Goal: Task Accomplishment & Management: Manage account settings

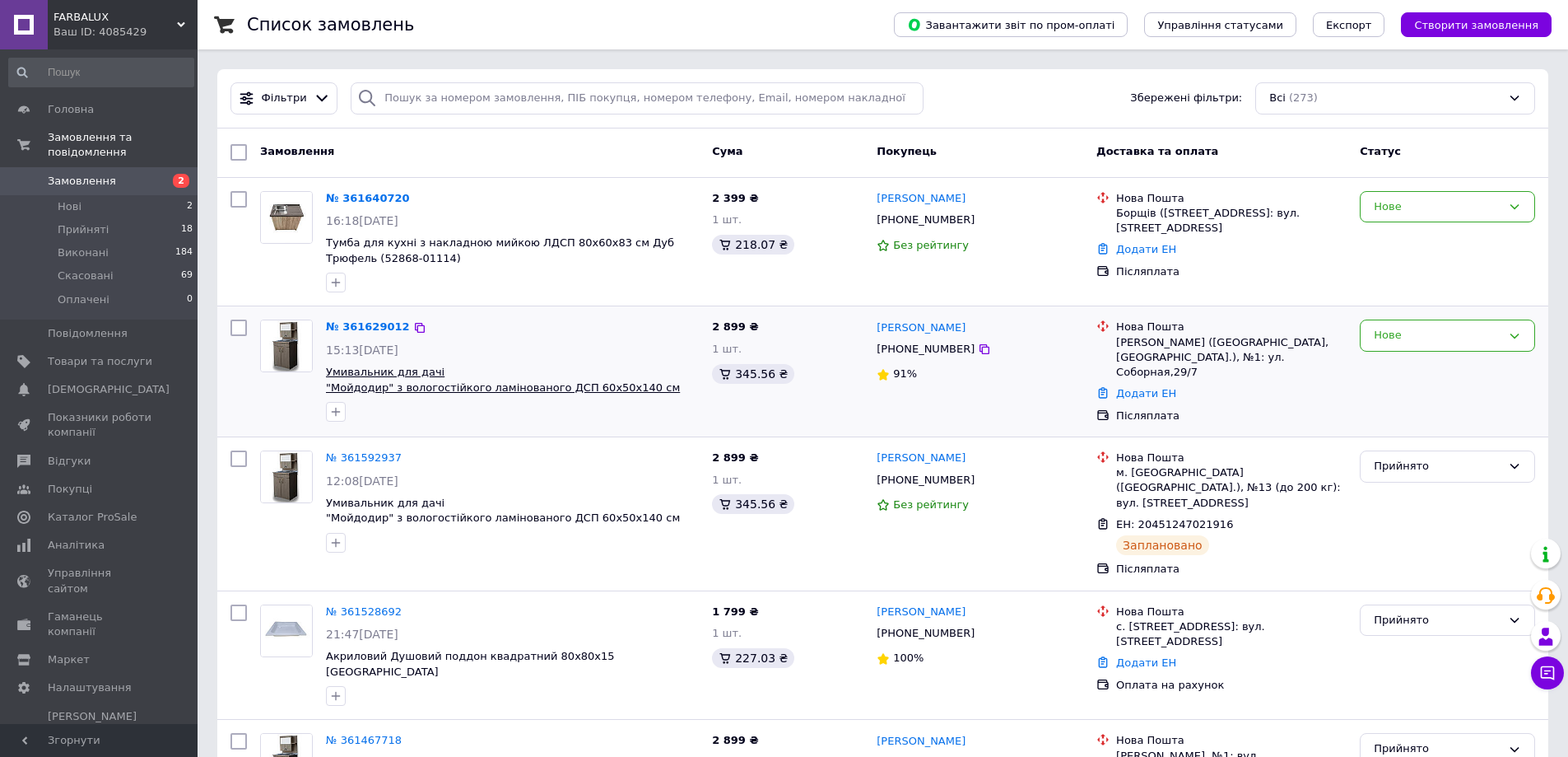
click at [388, 390] on span "Умивальник для дачі "Мойдодир" з вологостійкого ламінованого ДСП 60х50х140 см (…" at bounding box center [503, 387] width 354 height 43
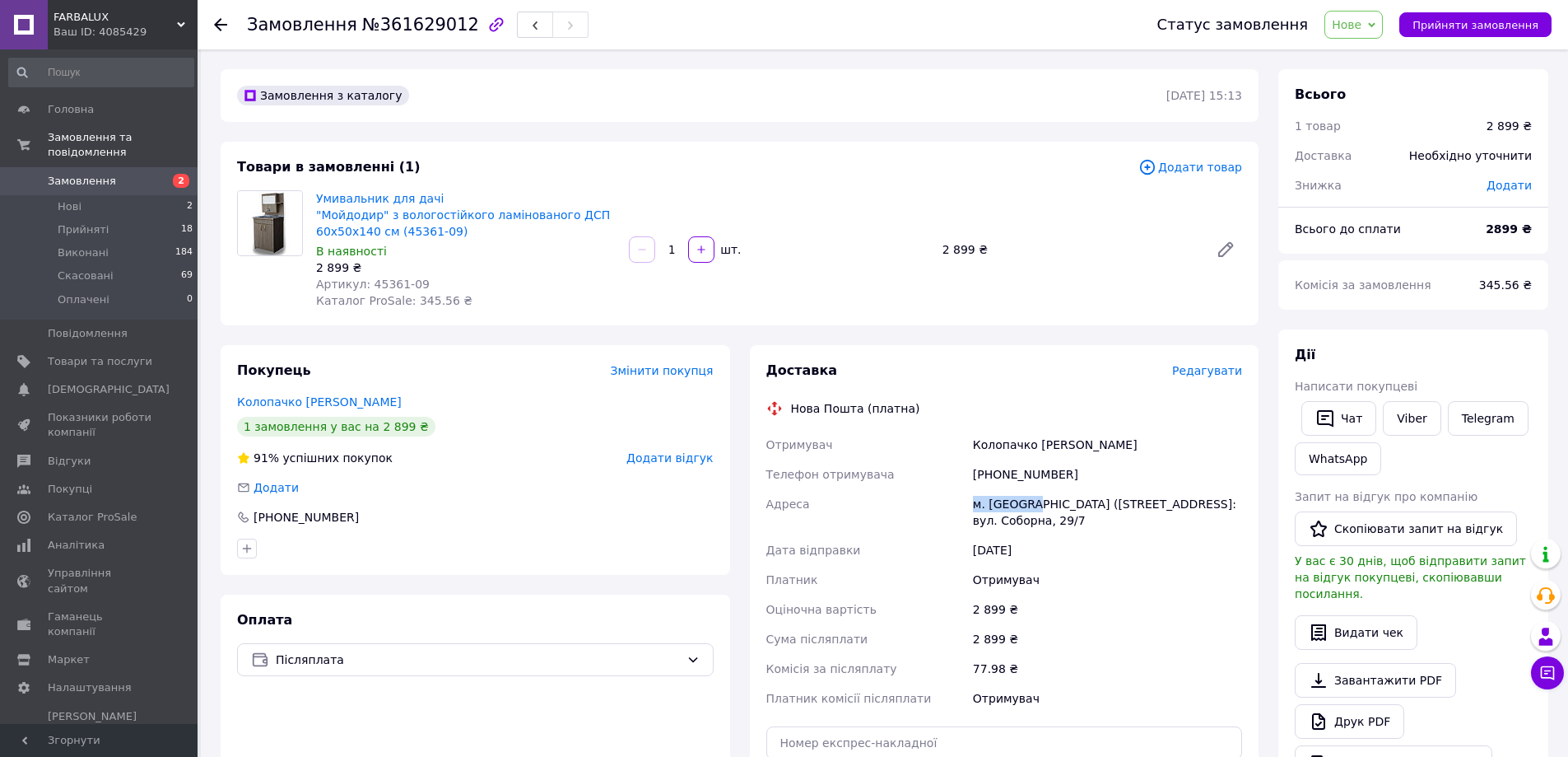
drag, startPoint x: 1026, startPoint y: 503, endPoint x: 966, endPoint y: 503, distance: 60.0
click at [966, 503] on div "Отримувач Колопачко Наталя Телефон отримувача +380680507479 Адреса м. Ананьїв (…" at bounding box center [1004, 571] width 483 height 283
click at [966, 503] on div "Адреса" at bounding box center [866, 512] width 207 height 46
click at [1004, 508] on div "м. Ананьїв (Одеська обл., Подільський р-н.), №1: вул. Соборна, 29/7" at bounding box center [1107, 512] width 276 height 46
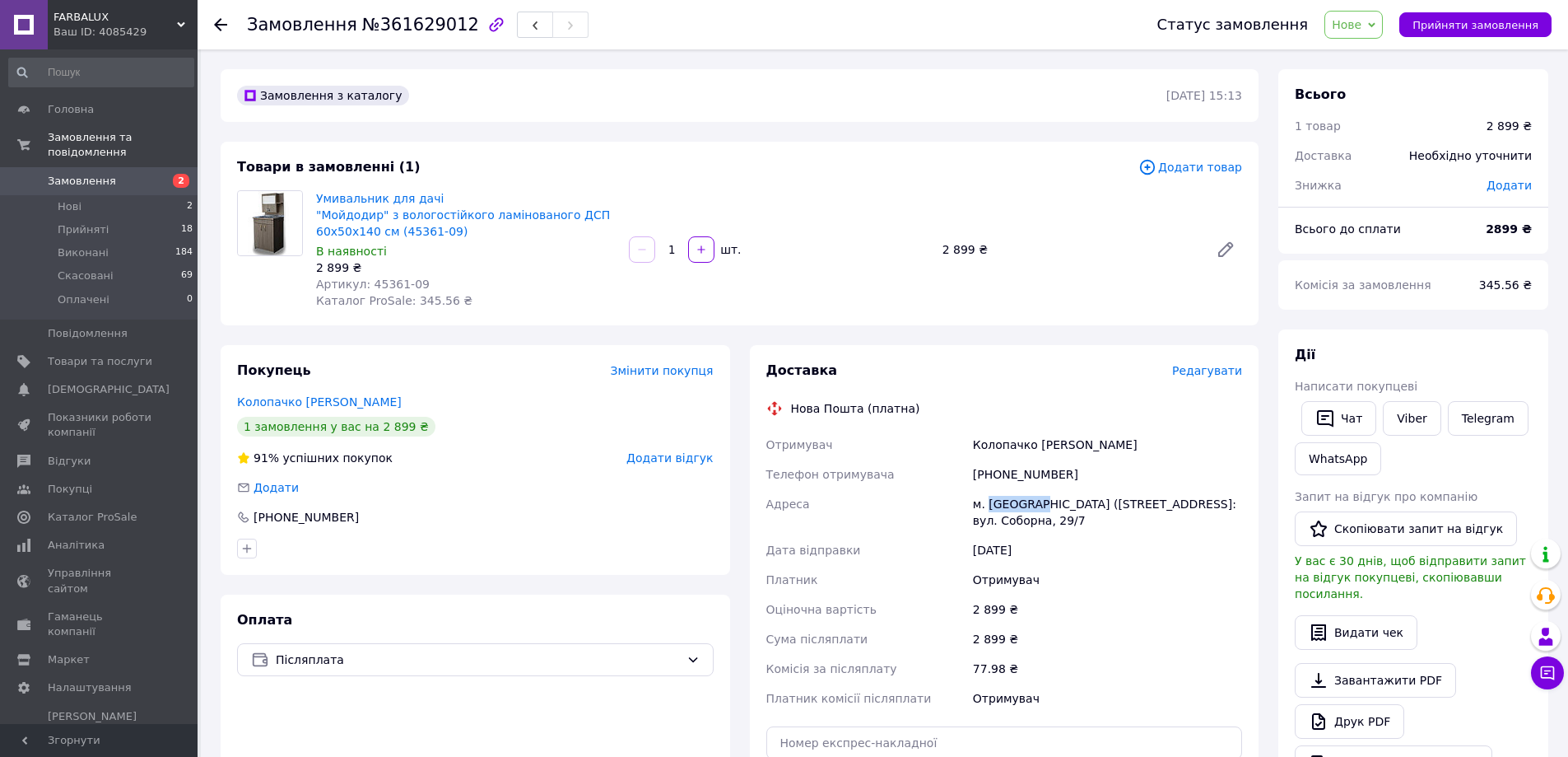
copy div "Ананьїв"
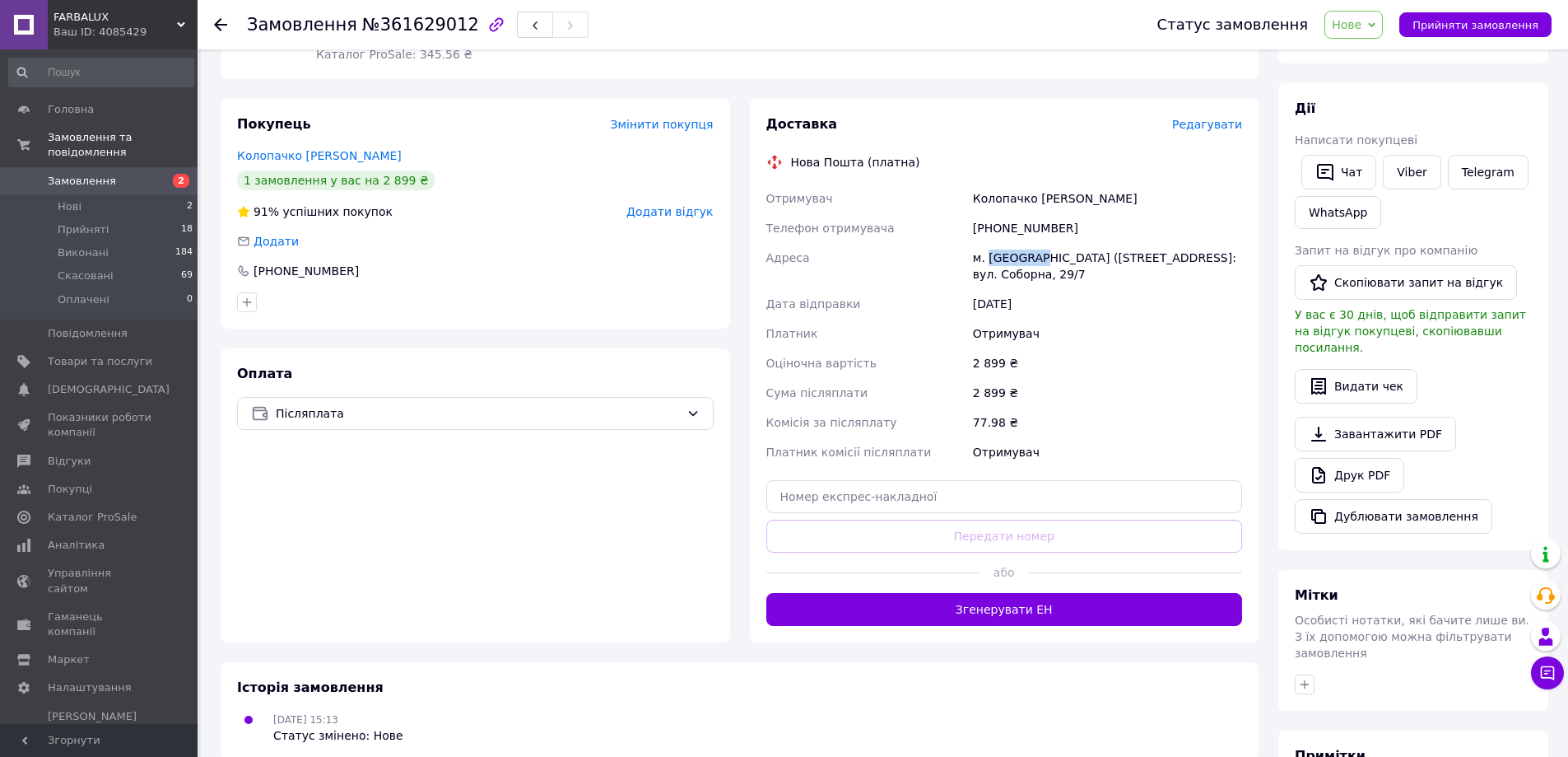
scroll to position [247, 0]
click at [844, 499] on input "text" at bounding box center [1004, 496] width 477 height 33
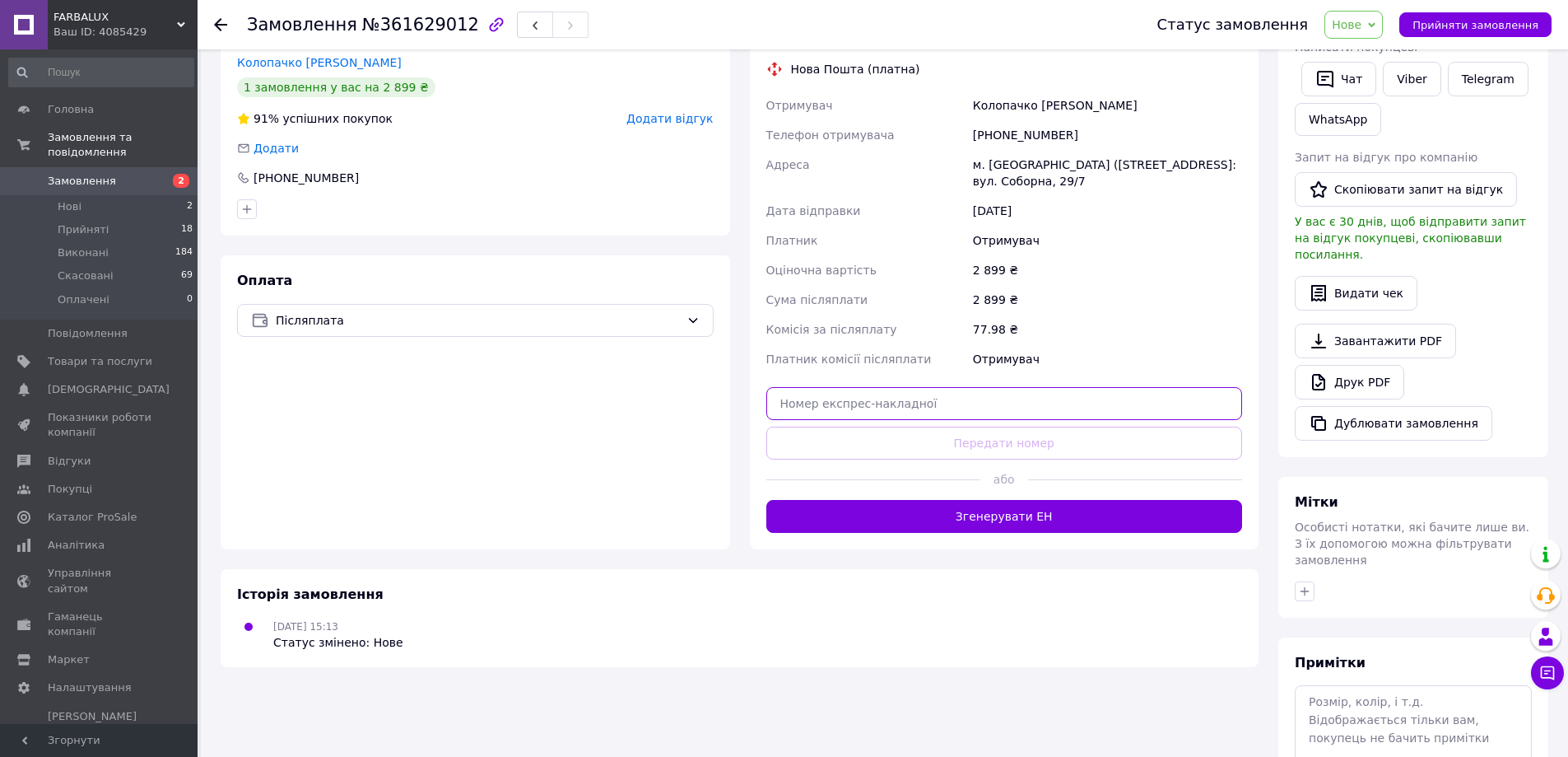
scroll to position [425, 0]
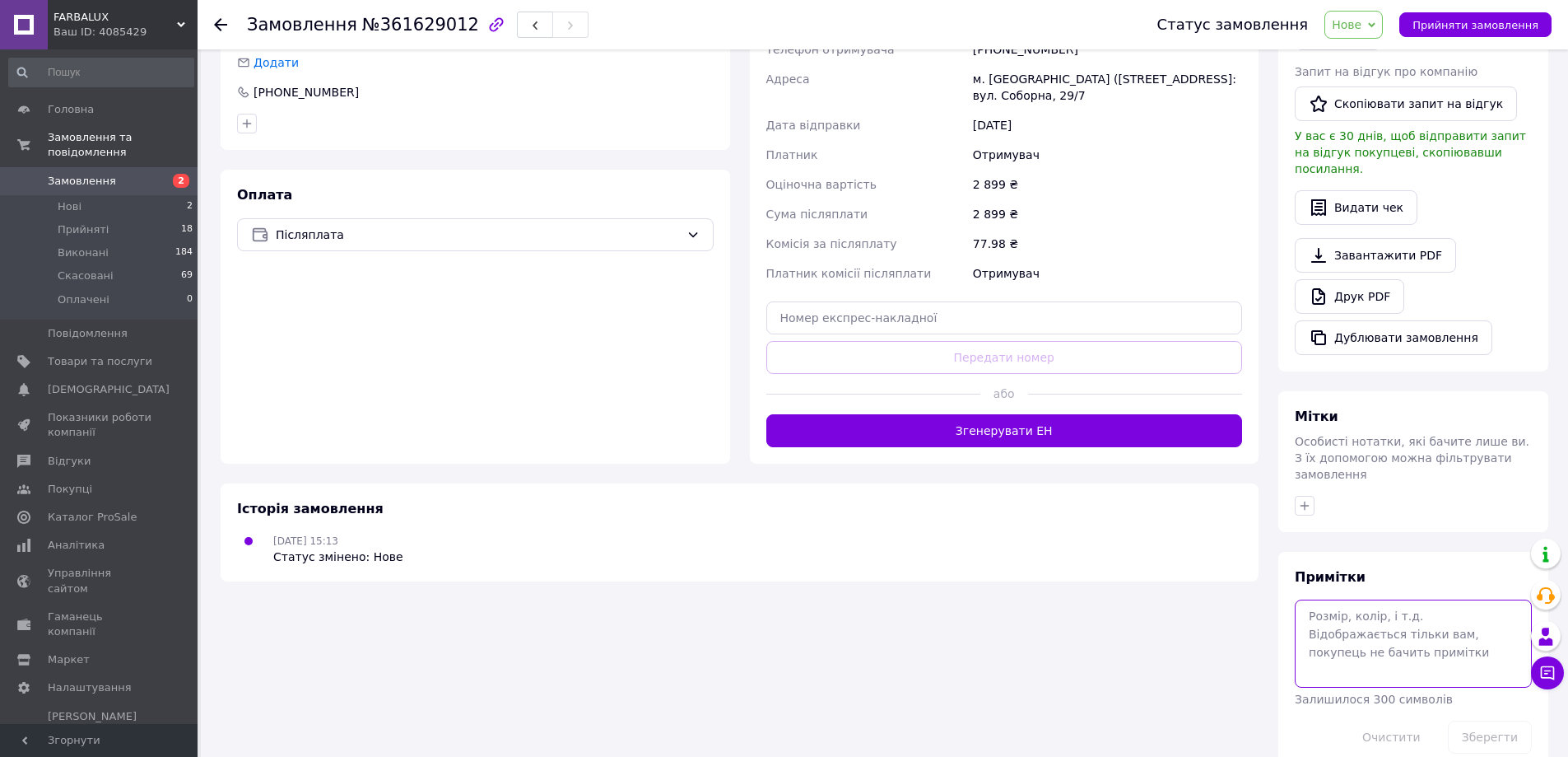
click at [1314, 600] on textarea at bounding box center [1413, 643] width 237 height 87
type textarea "колир трюфель. чаша любая."
click at [1474, 720] on button "Зберегти" at bounding box center [1489, 736] width 84 height 33
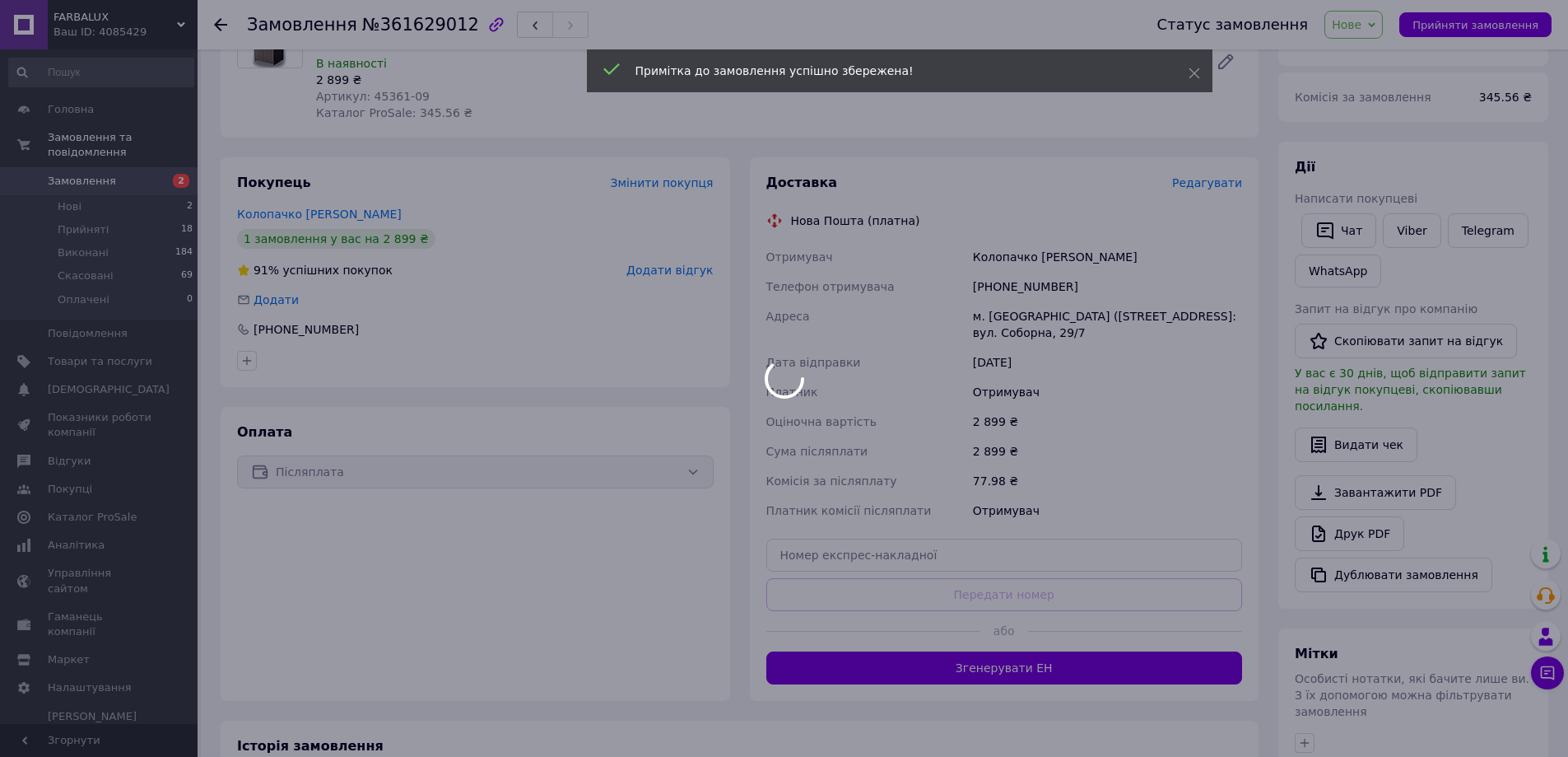
scroll to position [178, 0]
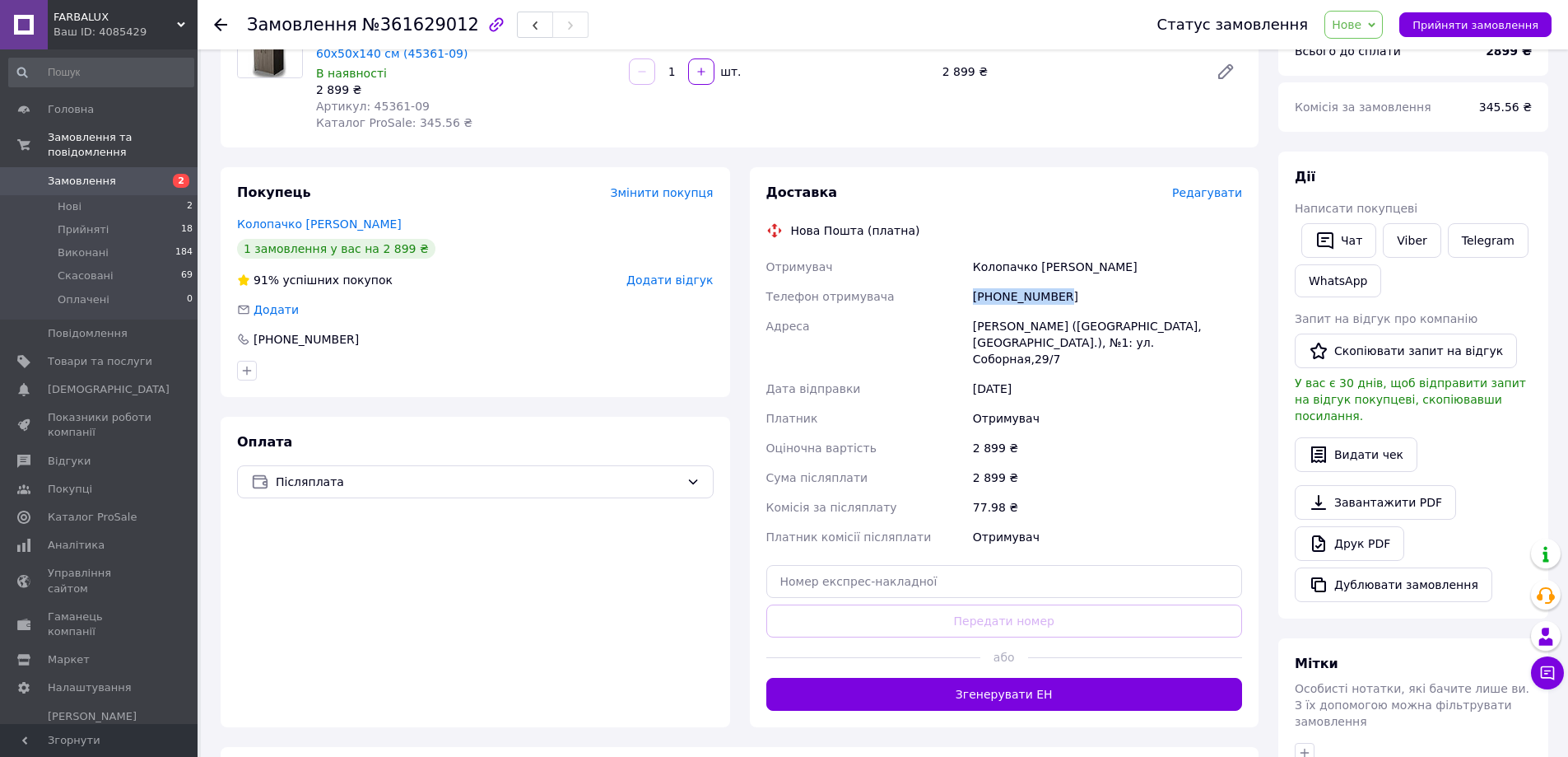
drag, startPoint x: 1098, startPoint y: 295, endPoint x: 972, endPoint y: 296, distance: 126.0
click at [972, 296] on div "[PHONE_NUMBER]" at bounding box center [1107, 296] width 276 height 30
copy div "[PHONE_NUMBER]"
click at [1059, 119] on div "Умивальник для дачі "Мойдодир" з вологостійкого ламінованого ДСП 60х50х140 см (…" at bounding box center [779, 72] width 939 height 125
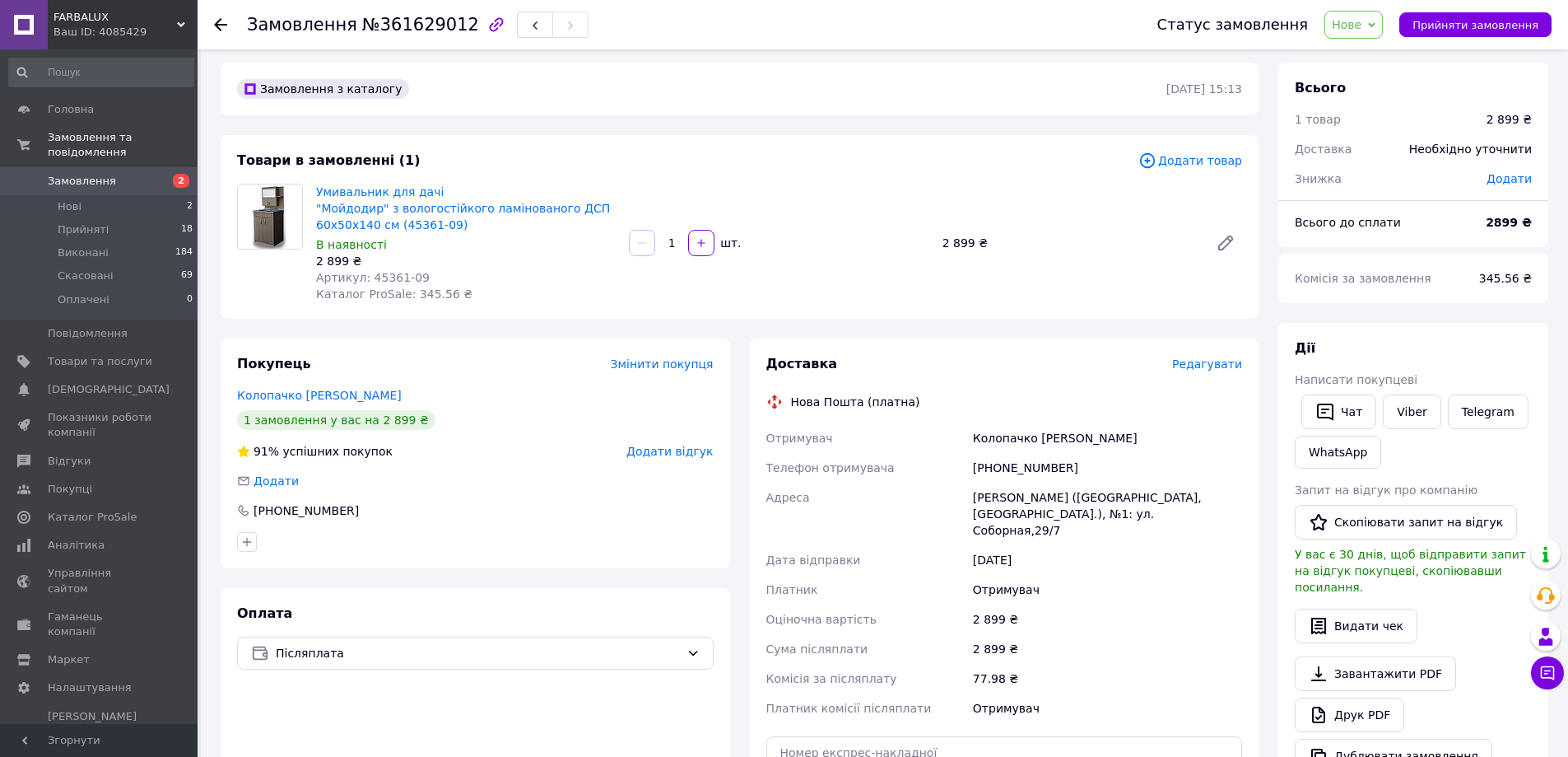
scroll to position [0, 0]
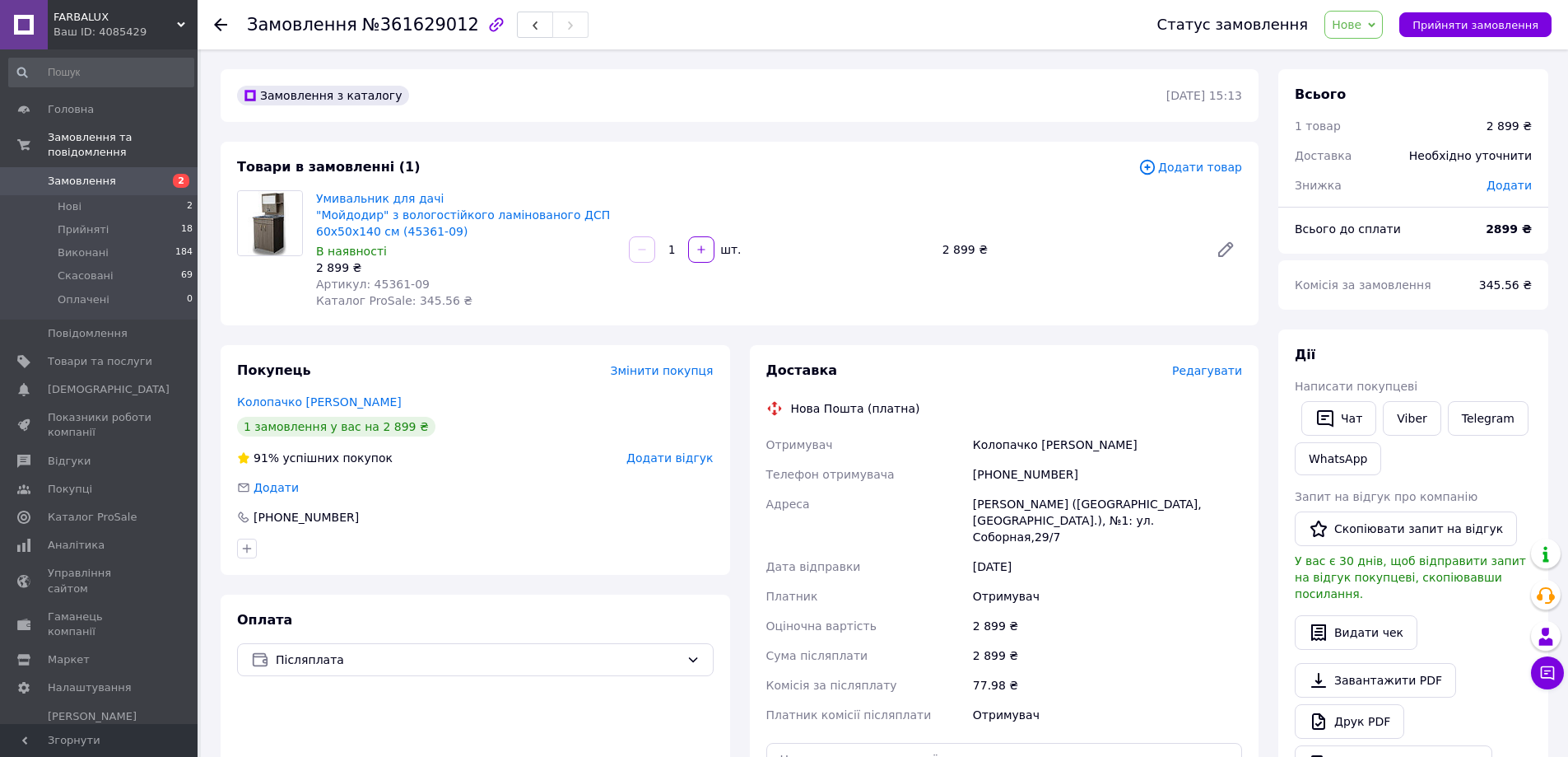
click at [408, 31] on span "№361629012" at bounding box center [420, 24] width 117 height 20
copy span "361629012"
drag, startPoint x: 1073, startPoint y: 255, endPoint x: 1069, endPoint y: 265, distance: 10.8
click at [1073, 255] on div "2 899 ₴" at bounding box center [1069, 249] width 266 height 23
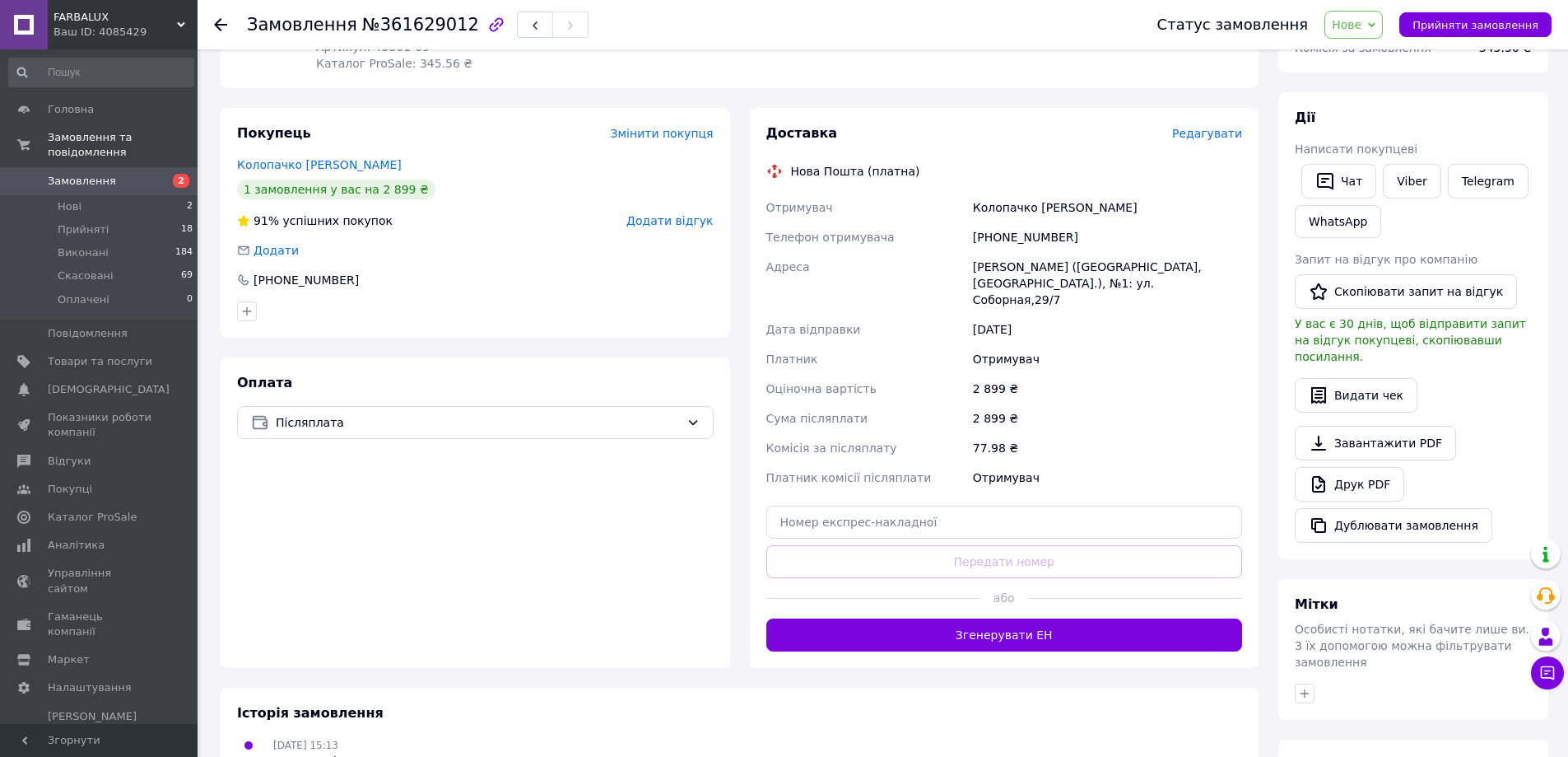
scroll to position [425, 0]
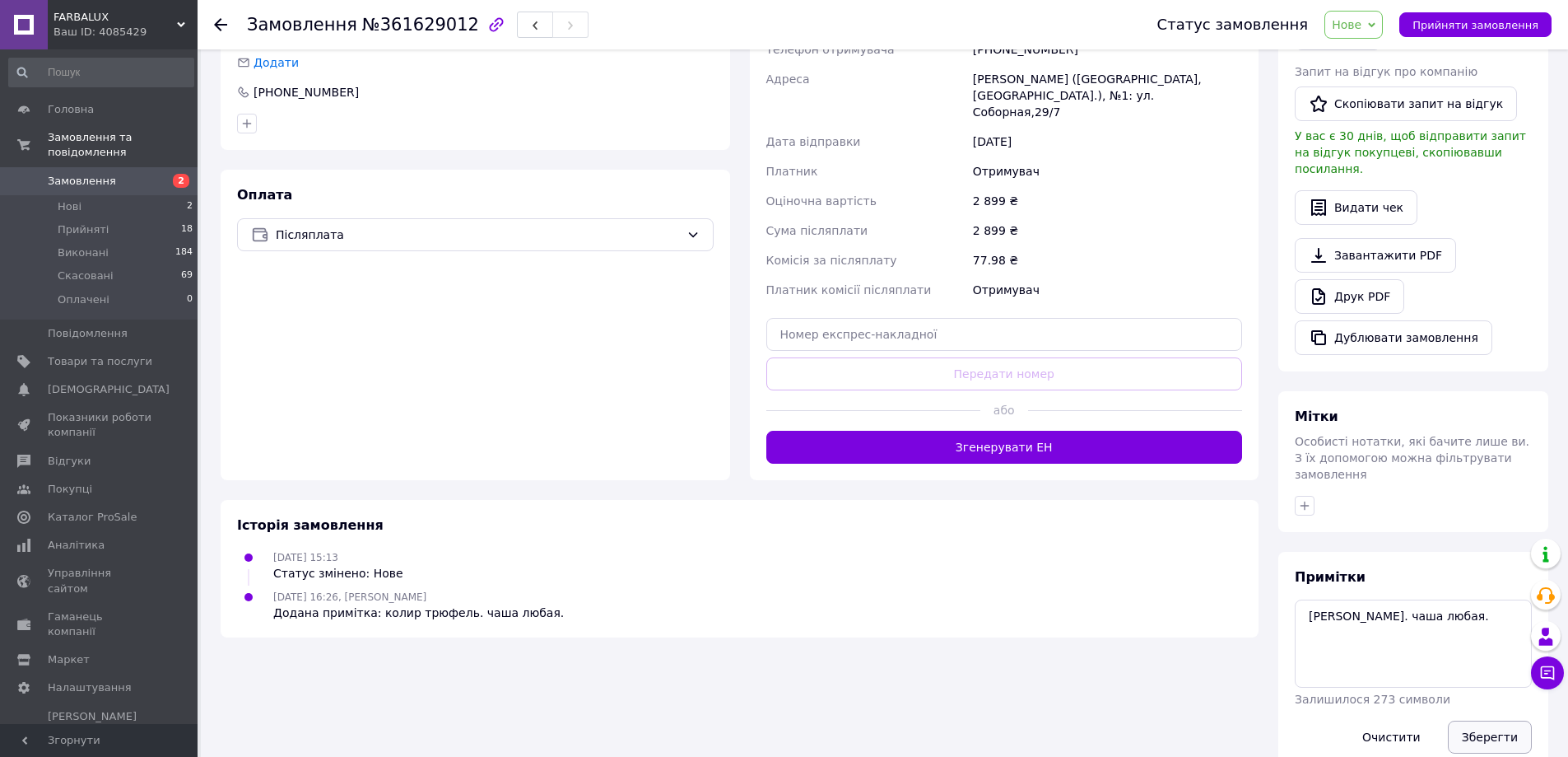
click at [1483, 720] on button "Зберегти" at bounding box center [1489, 736] width 84 height 33
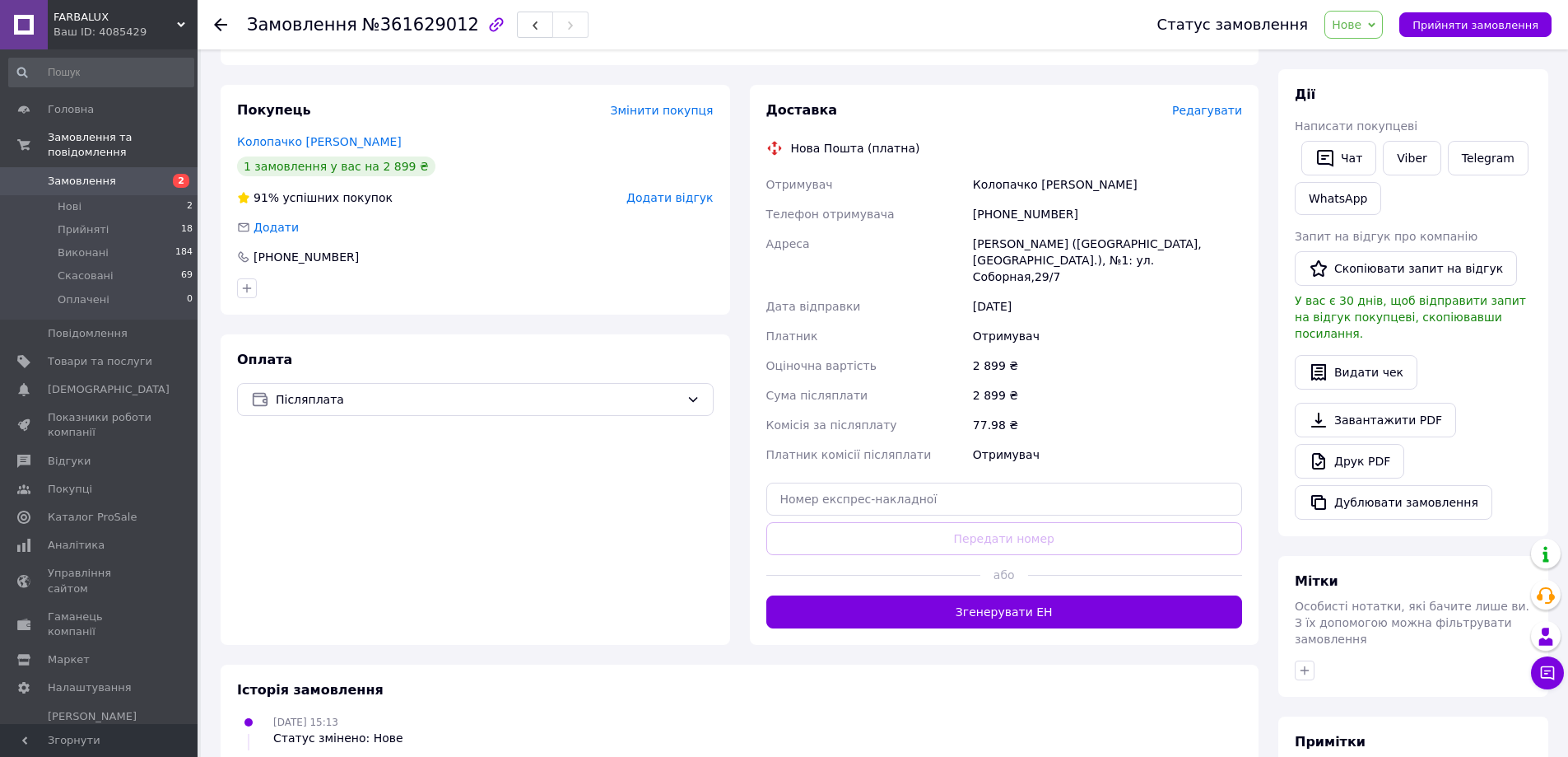
click at [214, 15] on div "Замовлення №361629012 Статус замовлення Нове Прийнято Виконано Скасовано Оплаче…" at bounding box center [882, 25] width 1370 height 50
click at [225, 26] on use at bounding box center [220, 24] width 13 height 13
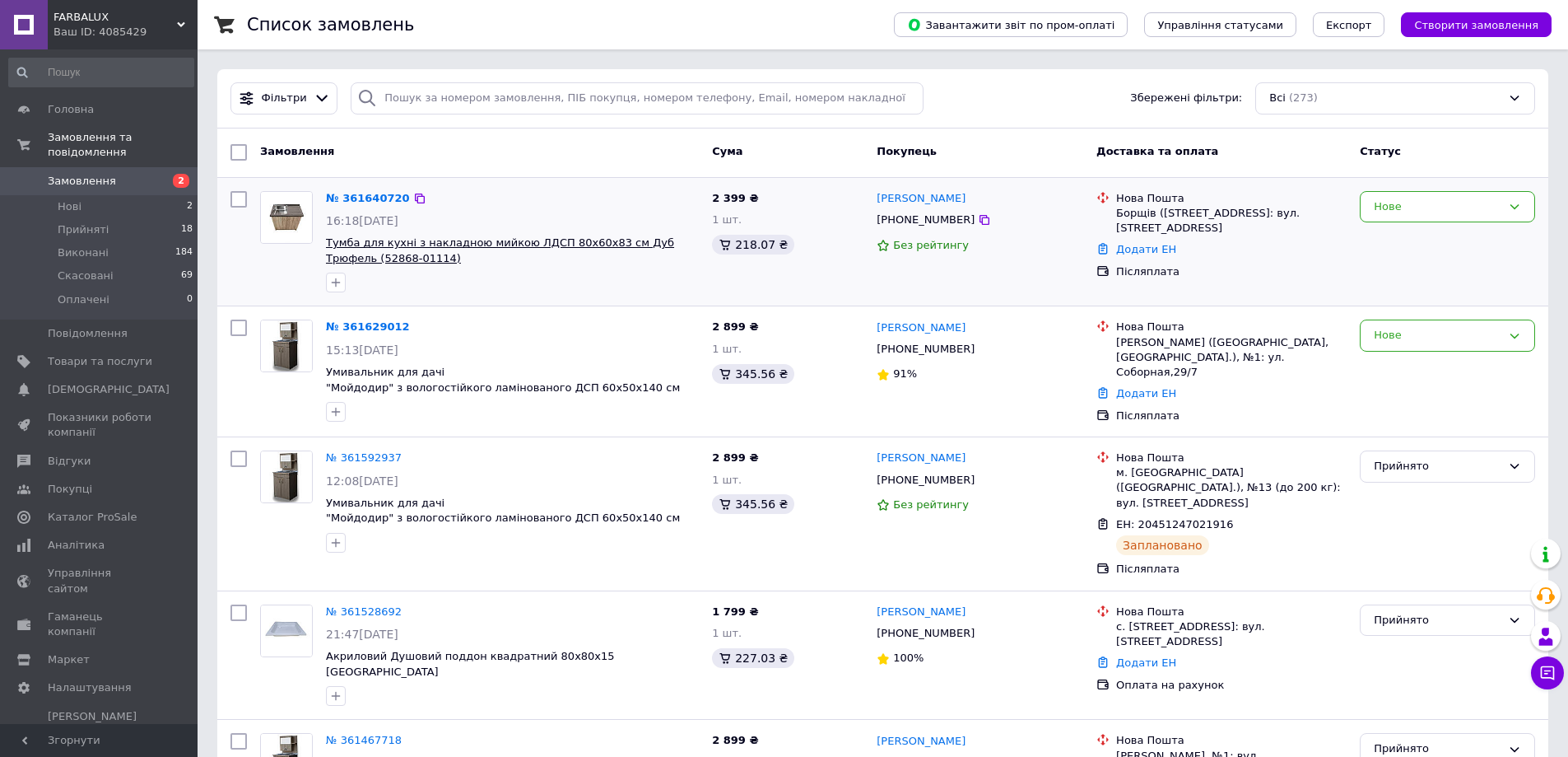
click at [450, 242] on span "Тумба для кухні з накладною мийкою ЛДСП 80х60х83 см Дуб Трюфель (52868-01114)" at bounding box center [500, 250] width 348 height 28
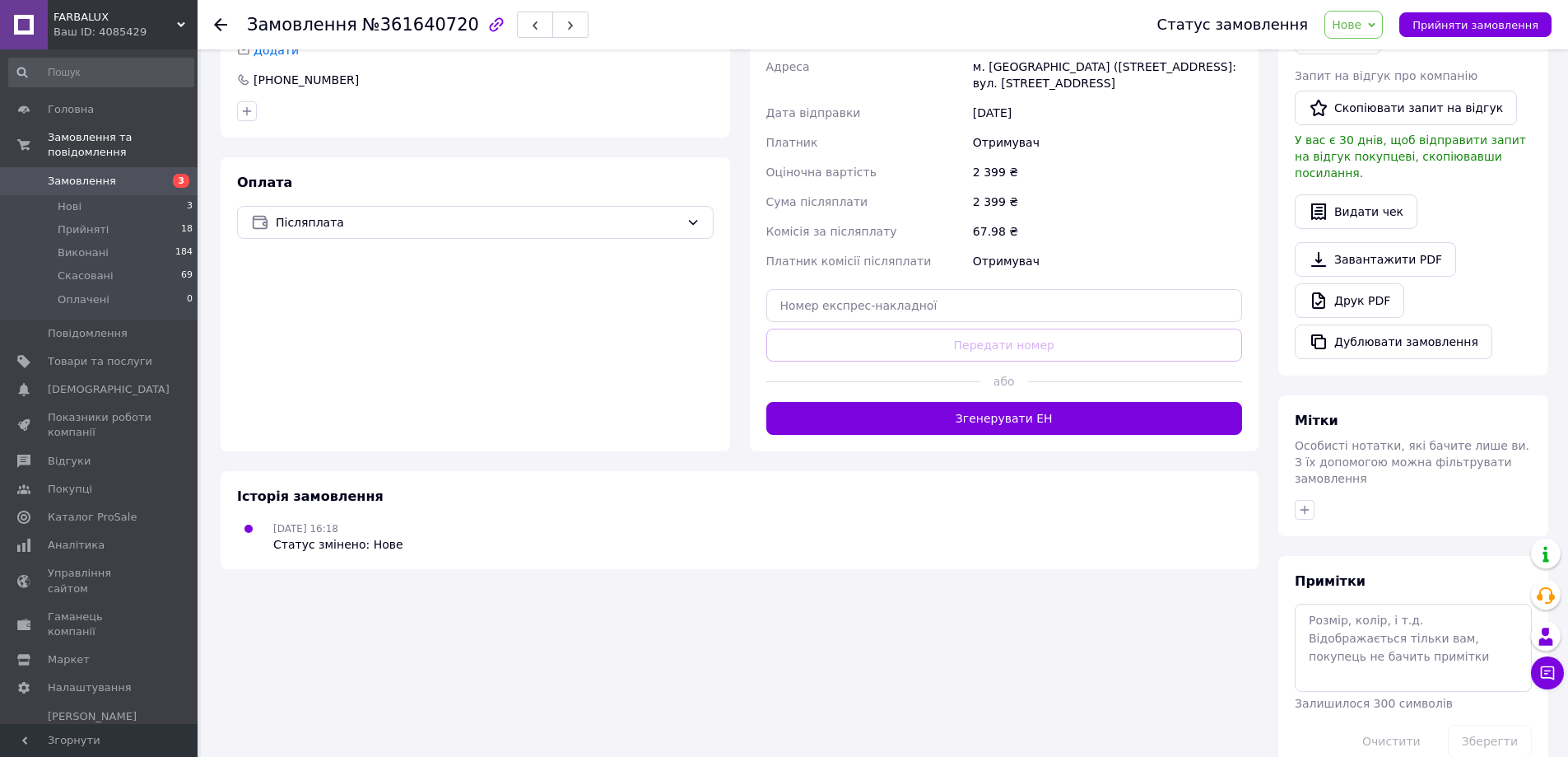
scroll to position [425, 0]
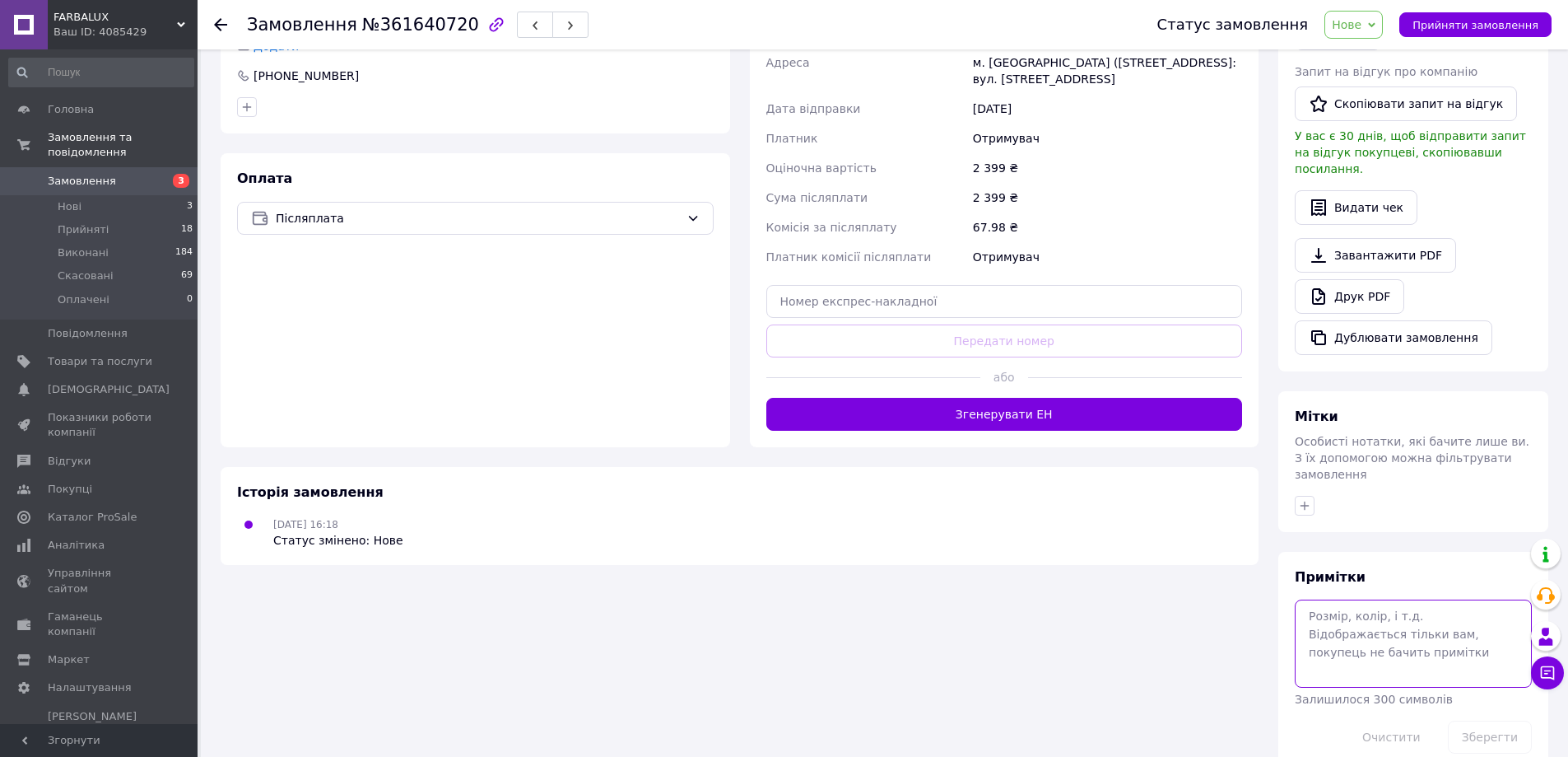
click at [1336, 600] on textarea at bounding box center [1413, 643] width 237 height 87
type textarea "чаша злива."
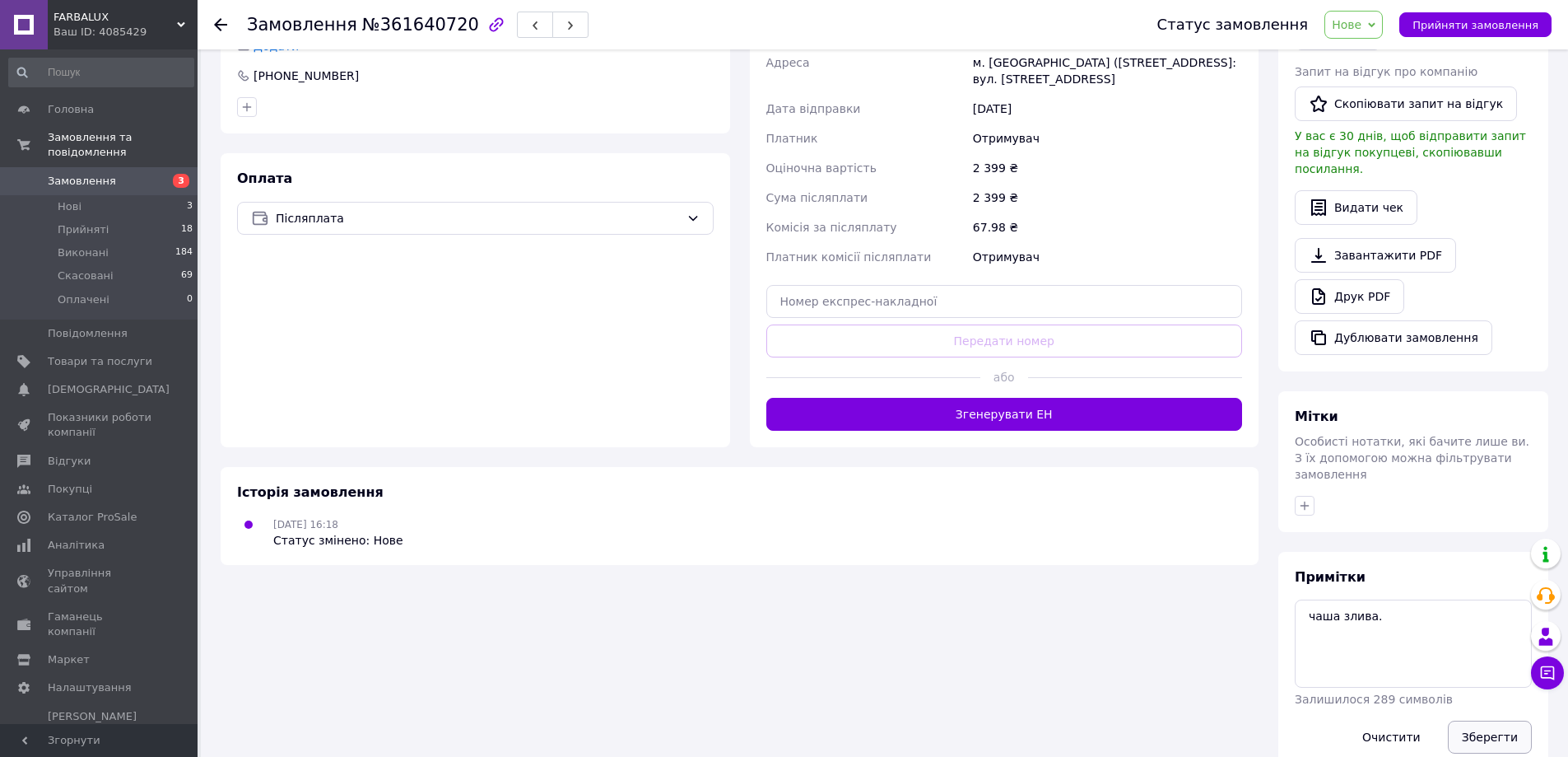
click at [1500, 720] on button "Зберегти" at bounding box center [1489, 736] width 84 height 33
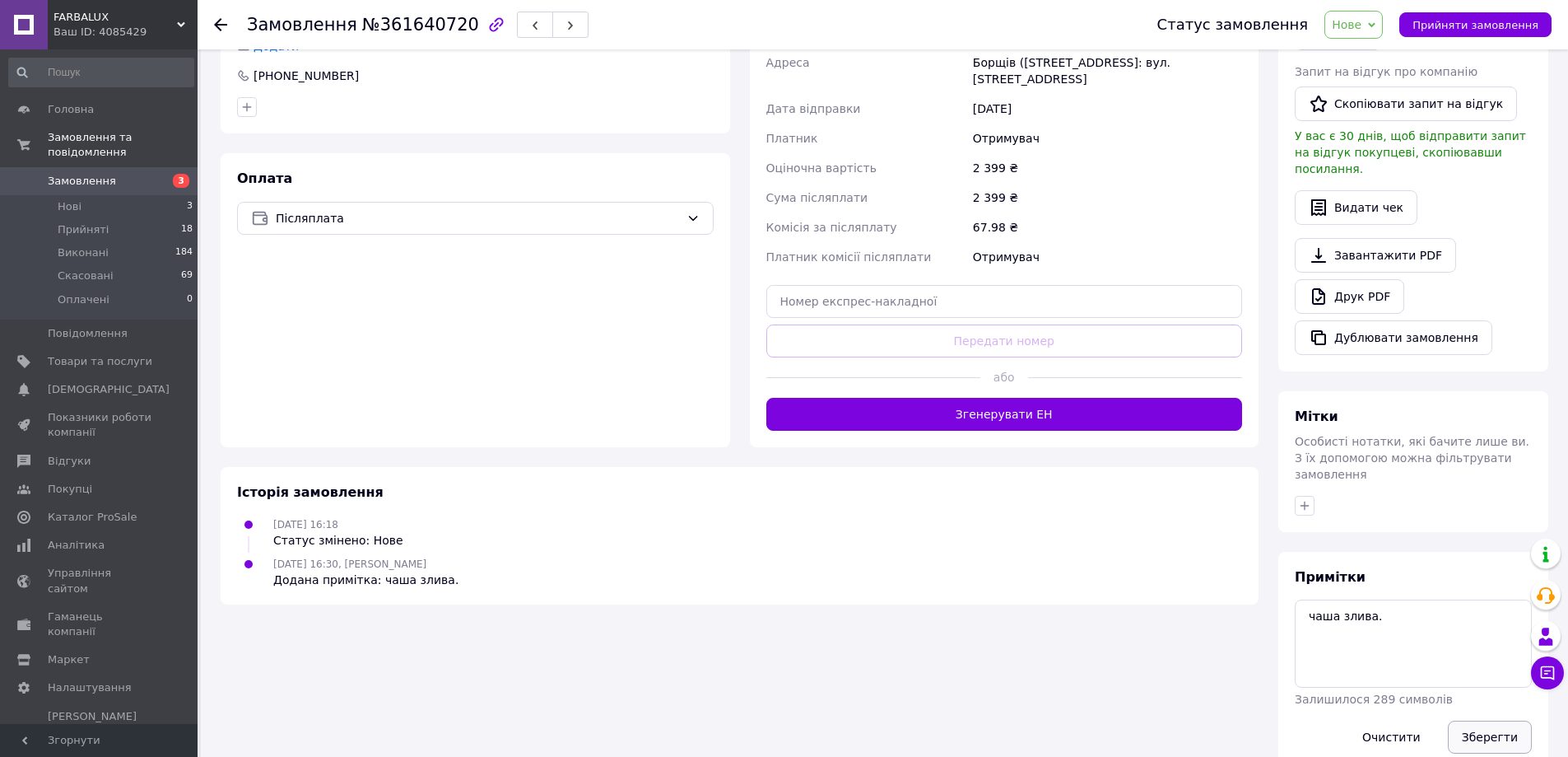
click at [1477, 720] on button "Зберегти" at bounding box center [1489, 736] width 84 height 33
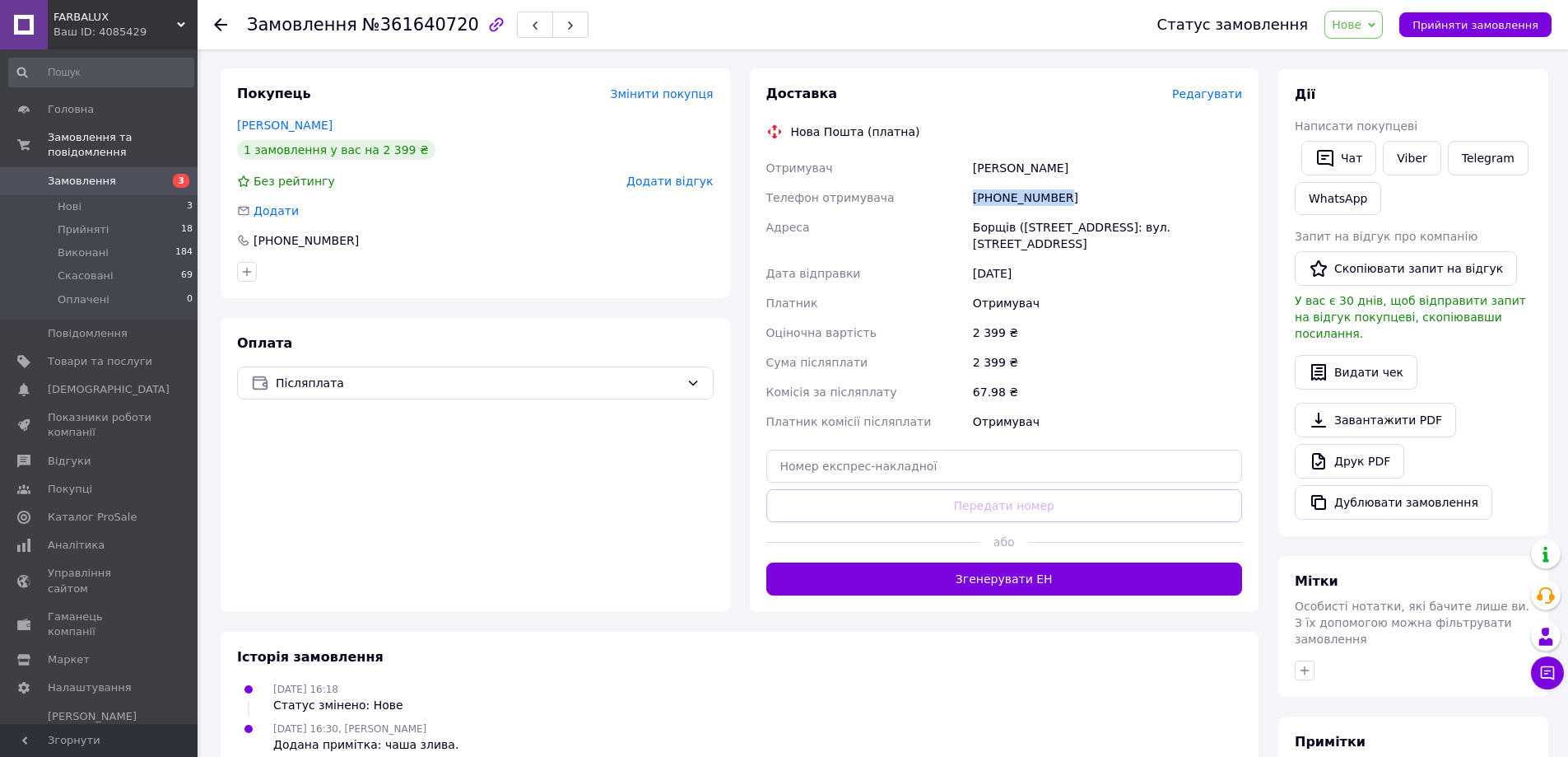
drag, startPoint x: 1063, startPoint y: 193, endPoint x: 970, endPoint y: 195, distance: 93.0
click at [970, 195] on div "[PHONE_NUMBER]" at bounding box center [1107, 197] width 276 height 30
copy div "[PHONE_NUMBER]"
click at [966, 118] on div "Доставка Редагувати Нова Пошта (платна) Отримувач Тітов Богдан Телефон отримува…" at bounding box center [1004, 339] width 477 height 510
click at [401, 22] on span "№361640720" at bounding box center [420, 24] width 117 height 20
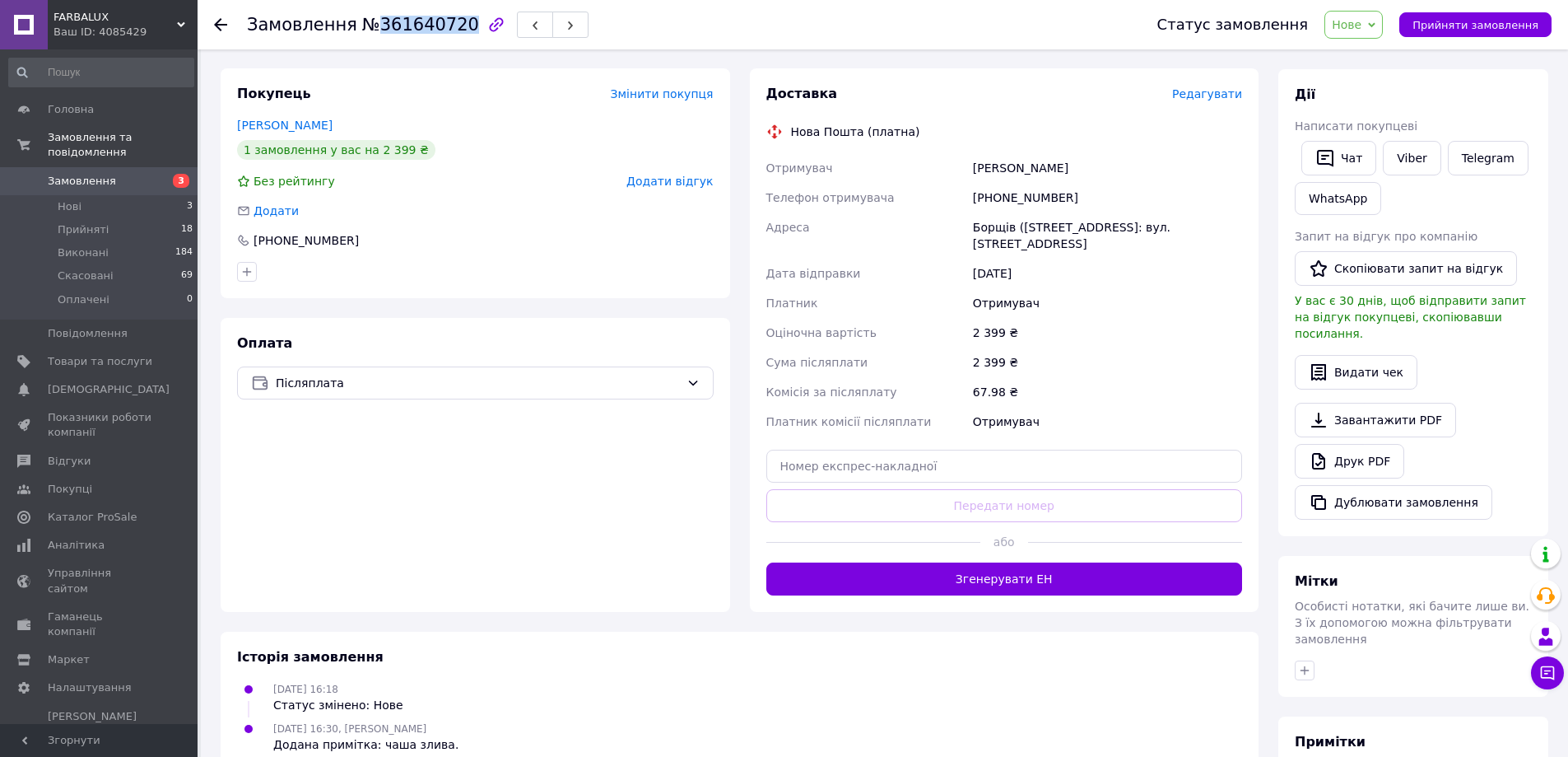
click at [401, 22] on span "№361640720" at bounding box center [420, 24] width 117 height 20
copy span "361640720"
click at [953, 141] on div "Доставка Редагувати Нова Пошта (платна) Отримувач Тітов Богдан Телефон отримува…" at bounding box center [1004, 339] width 477 height 510
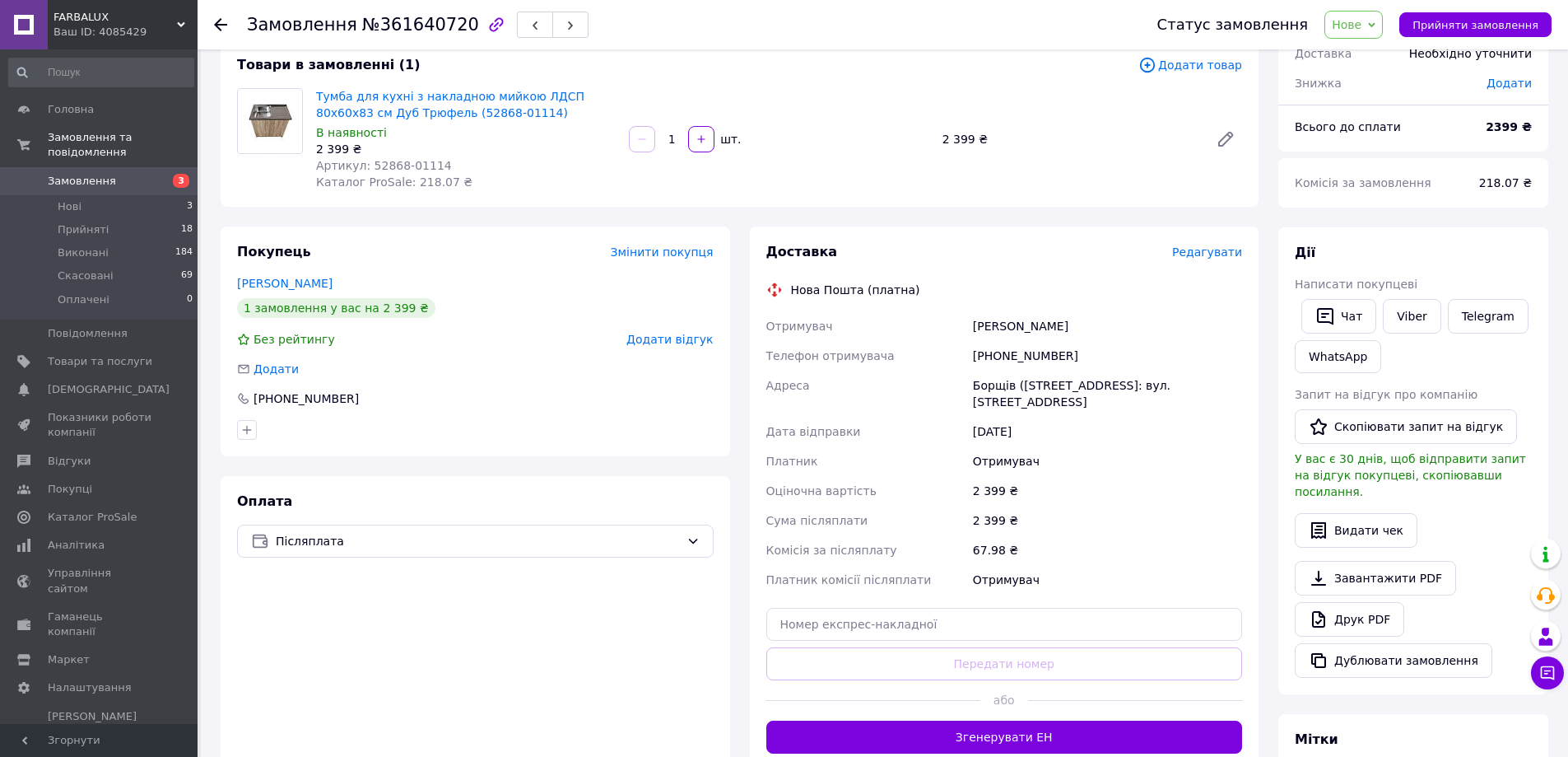
scroll to position [96, 0]
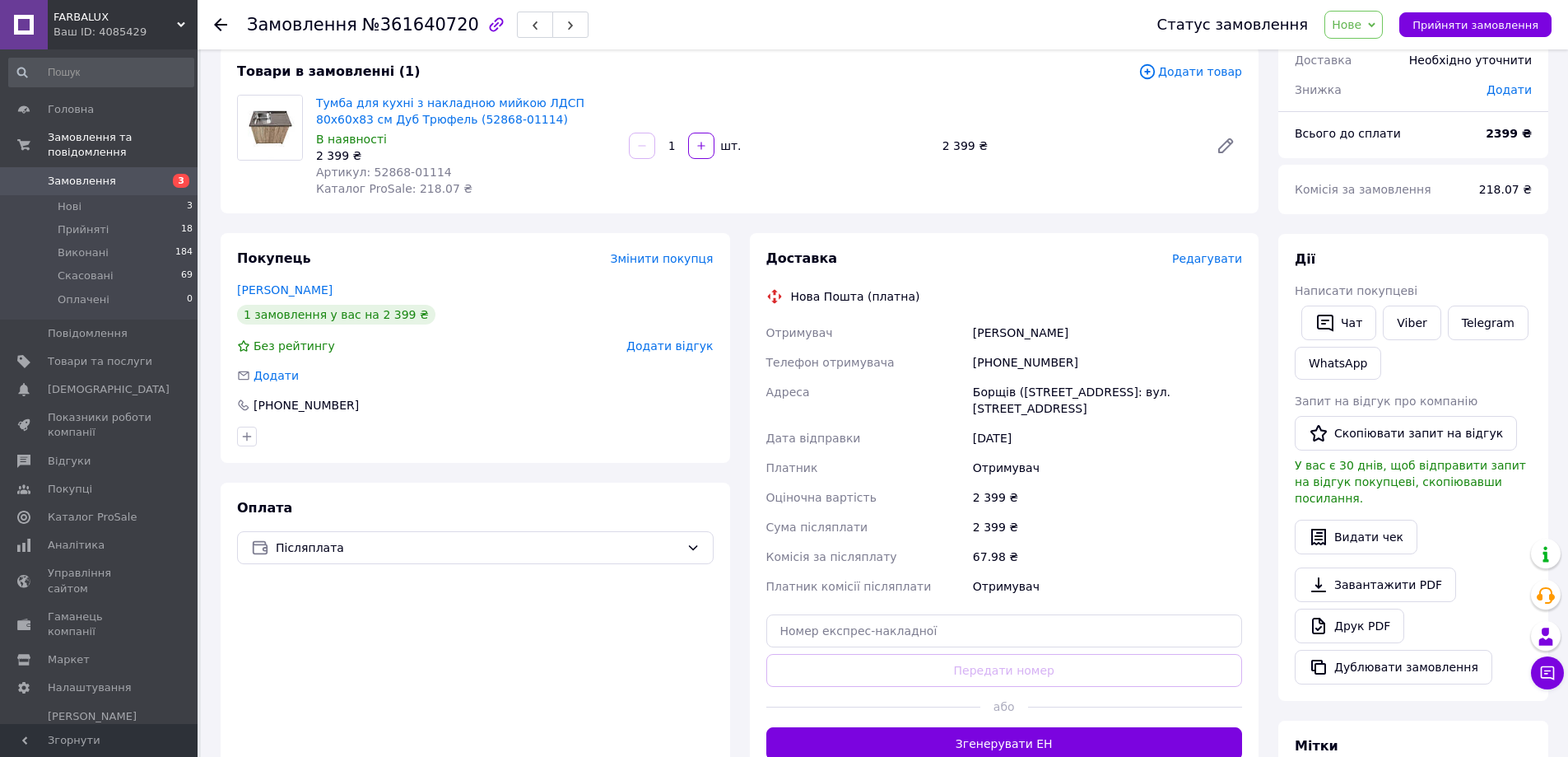
click at [940, 73] on div "Товари в замовленні (1)" at bounding box center [687, 72] width 901 height 19
click at [226, 28] on icon at bounding box center [220, 24] width 13 height 13
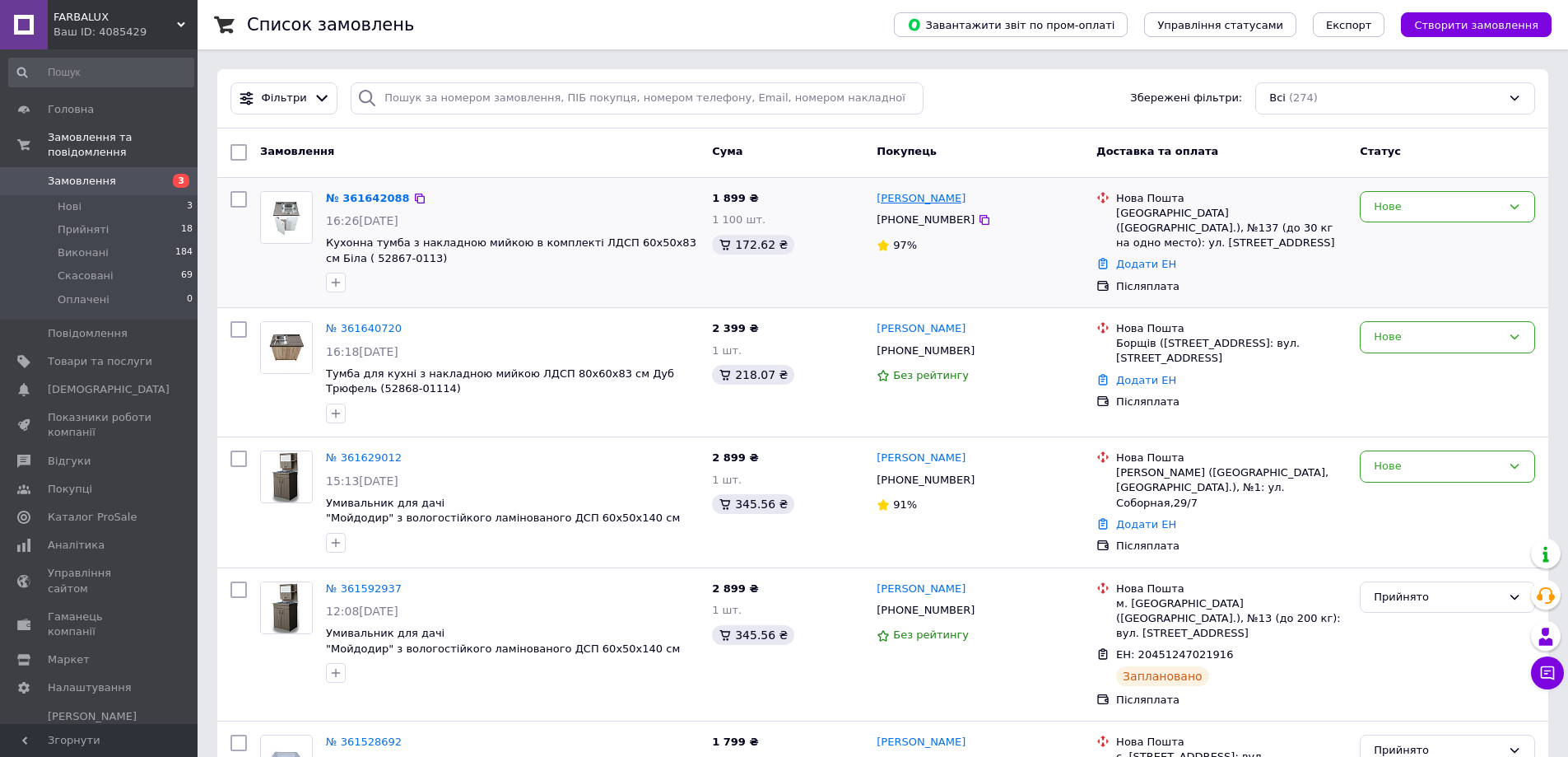
click at [922, 199] on link "[PERSON_NAME]" at bounding box center [921, 199] width 89 height 15
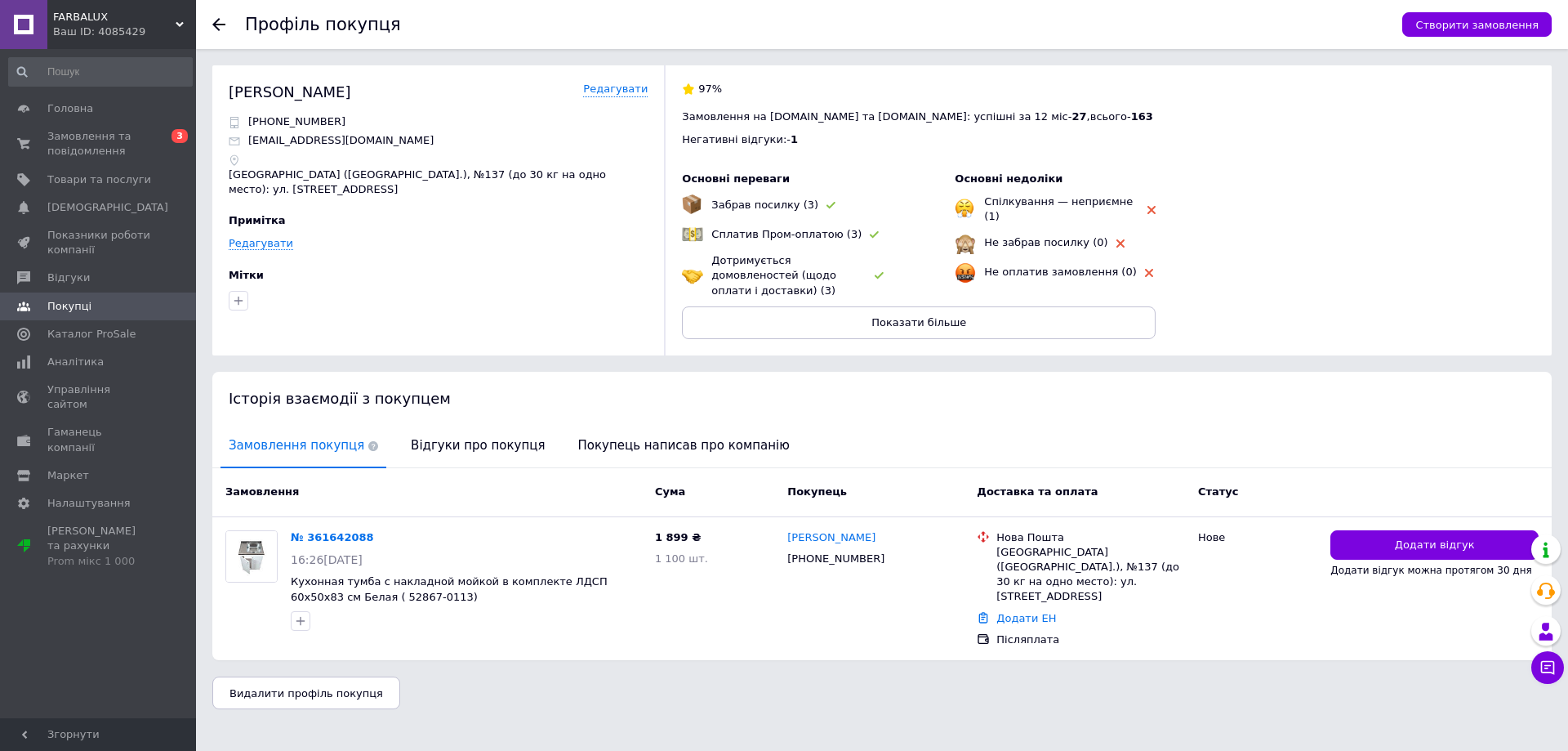
click at [264, 98] on div "[PERSON_NAME]" at bounding box center [290, 92] width 123 height 20
copy div "[PERSON_NAME]"
click at [932, 22] on div "Профіль покупця" at bounding box center [815, 25] width 1141 height 49
click at [209, 25] on div "Профіль покупця Створити замовлення" at bounding box center [881, 25] width 1372 height 49
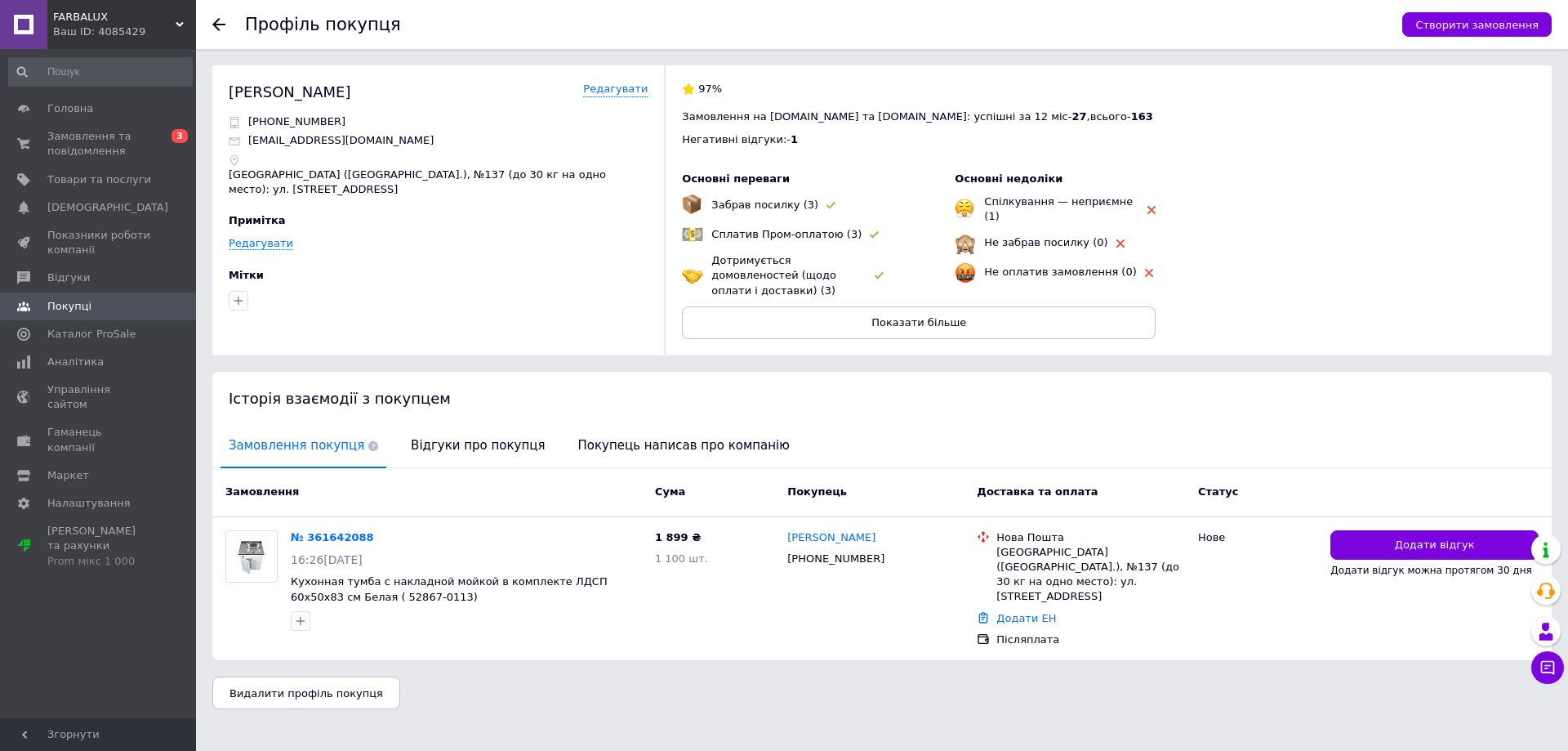
click at [214, 25] on use at bounding box center [219, 24] width 13 height 13
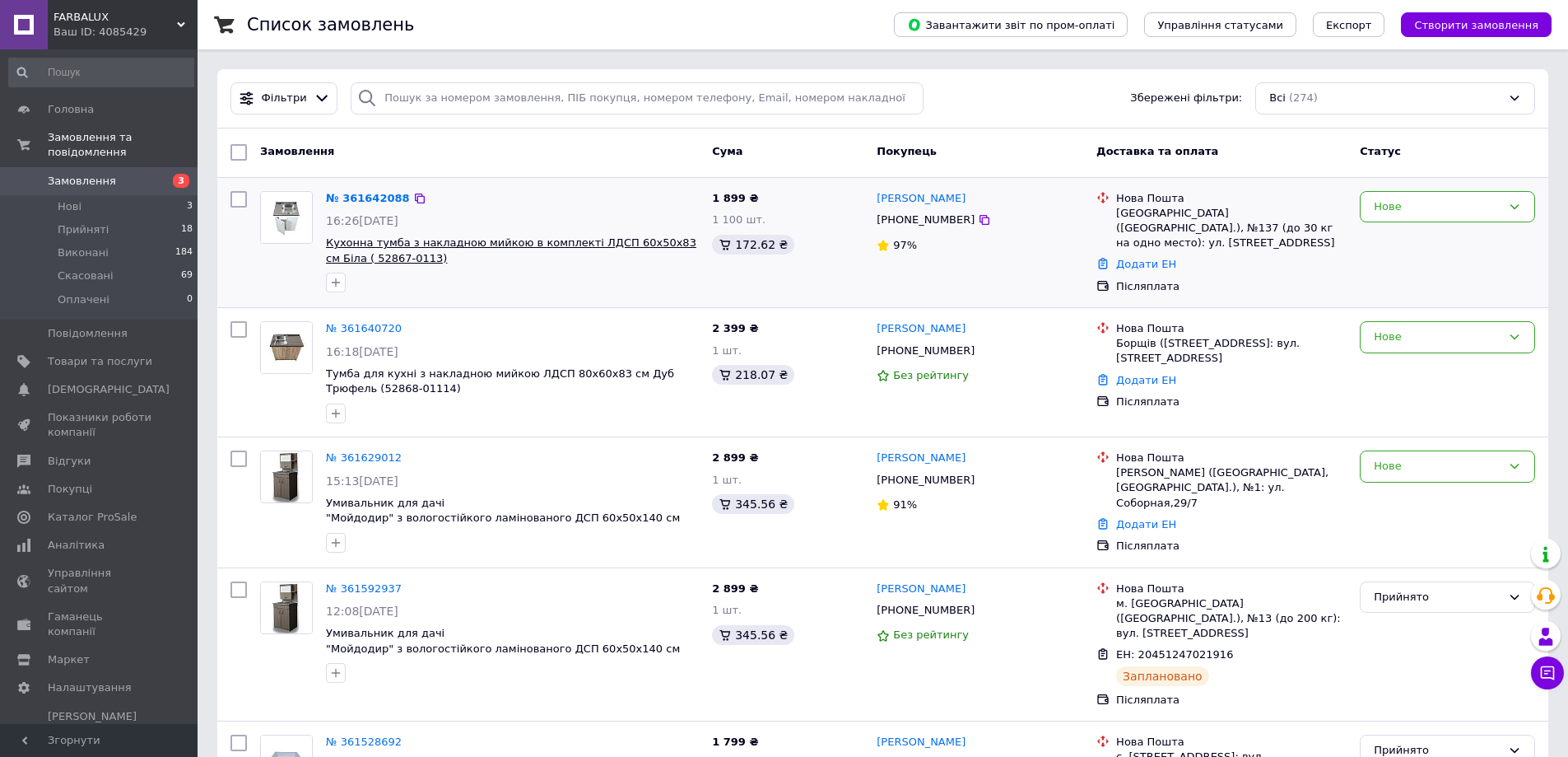
click at [448, 249] on span "Кухонна тумба з накладною мийкою в комплекті ЛДСП 60х50х83 см Біла ( 52867-0113)" at bounding box center [512, 250] width 371 height 28
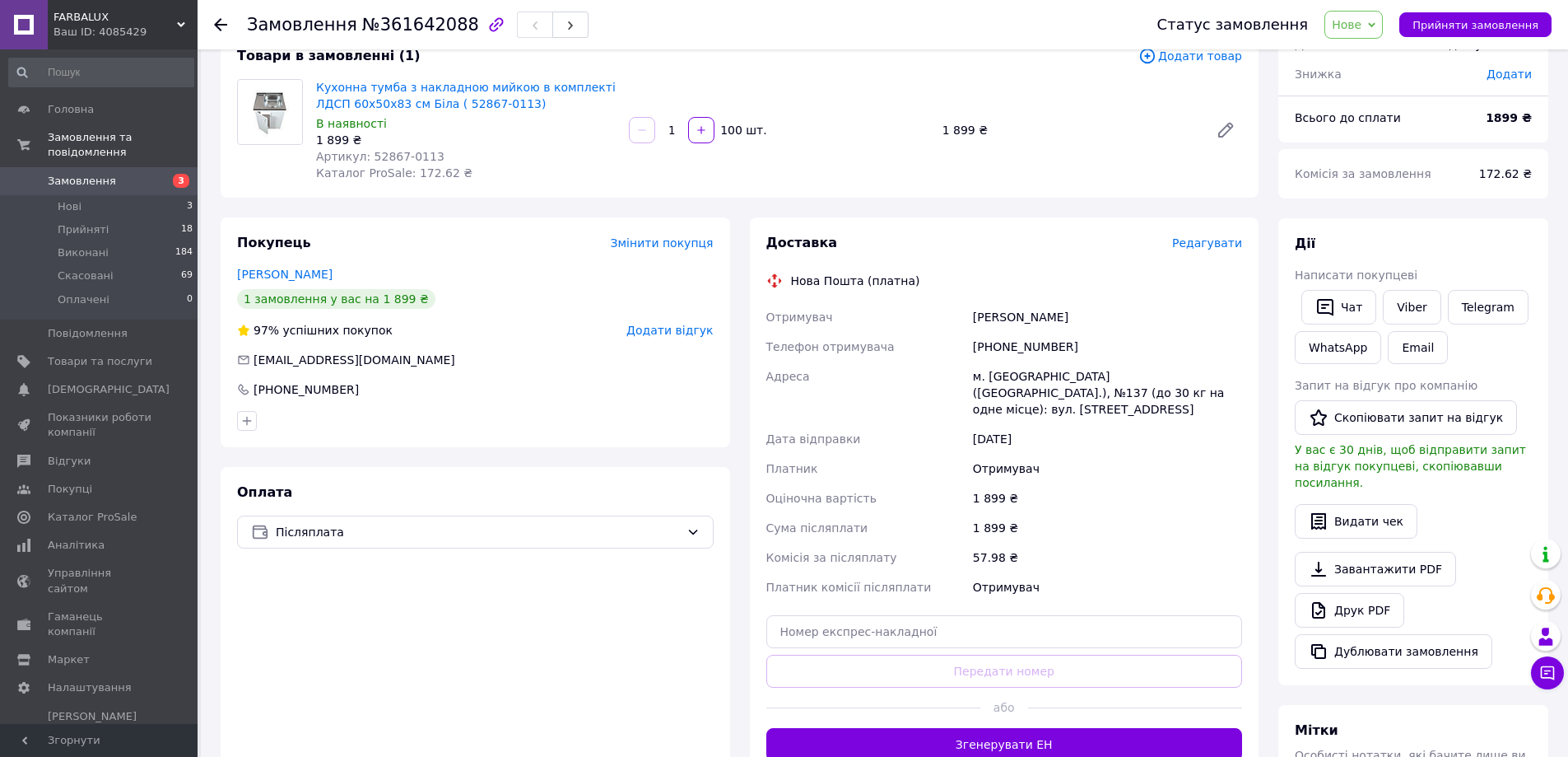
scroll to position [82, 0]
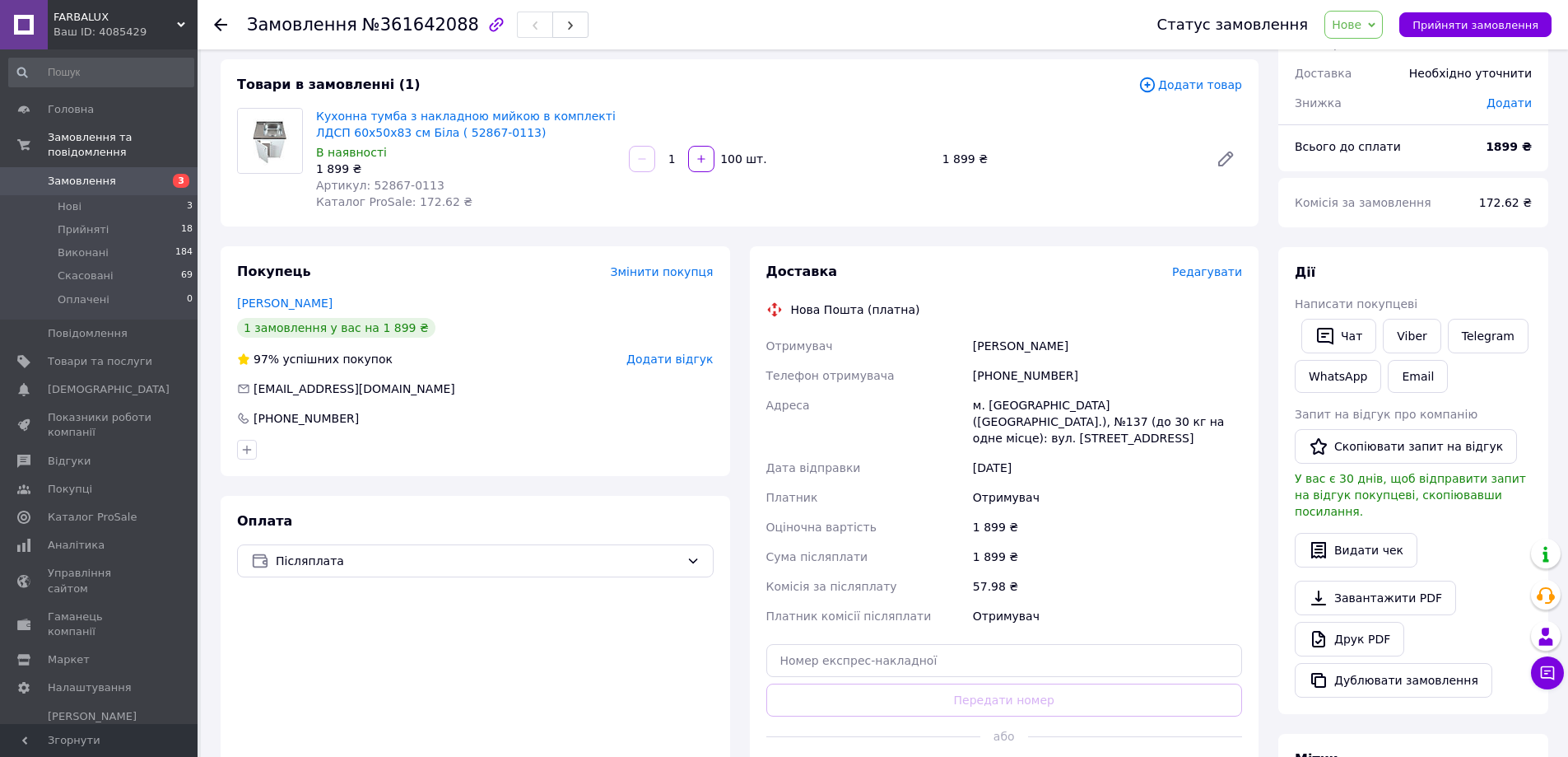
click at [998, 406] on div "м. Київ (Київська обл.), №137 (до 30 кг на одне місце): вул. Садова 50-а, 115" at bounding box center [1107, 421] width 276 height 62
copy div "Київ"
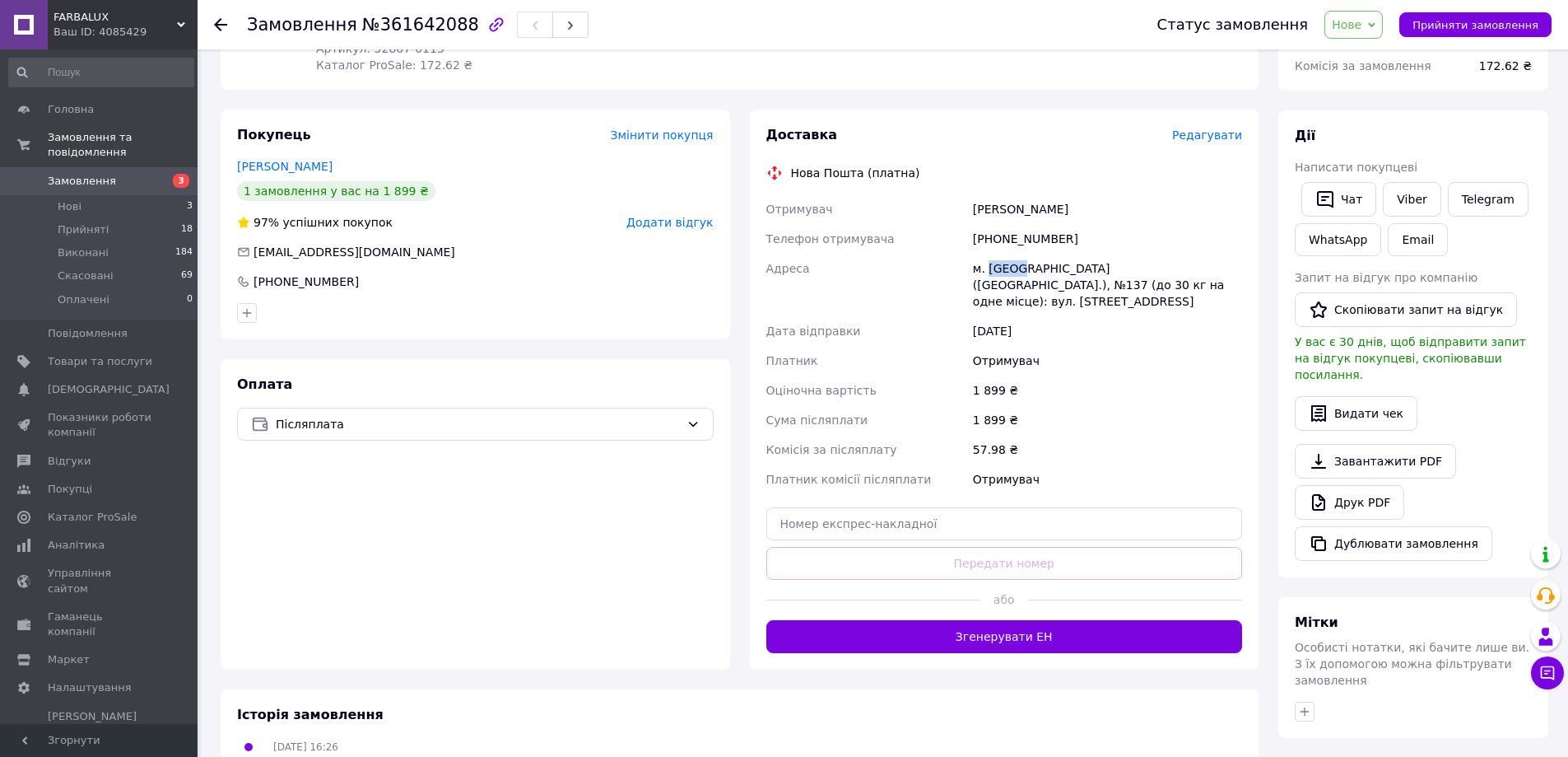
scroll to position [247, 0]
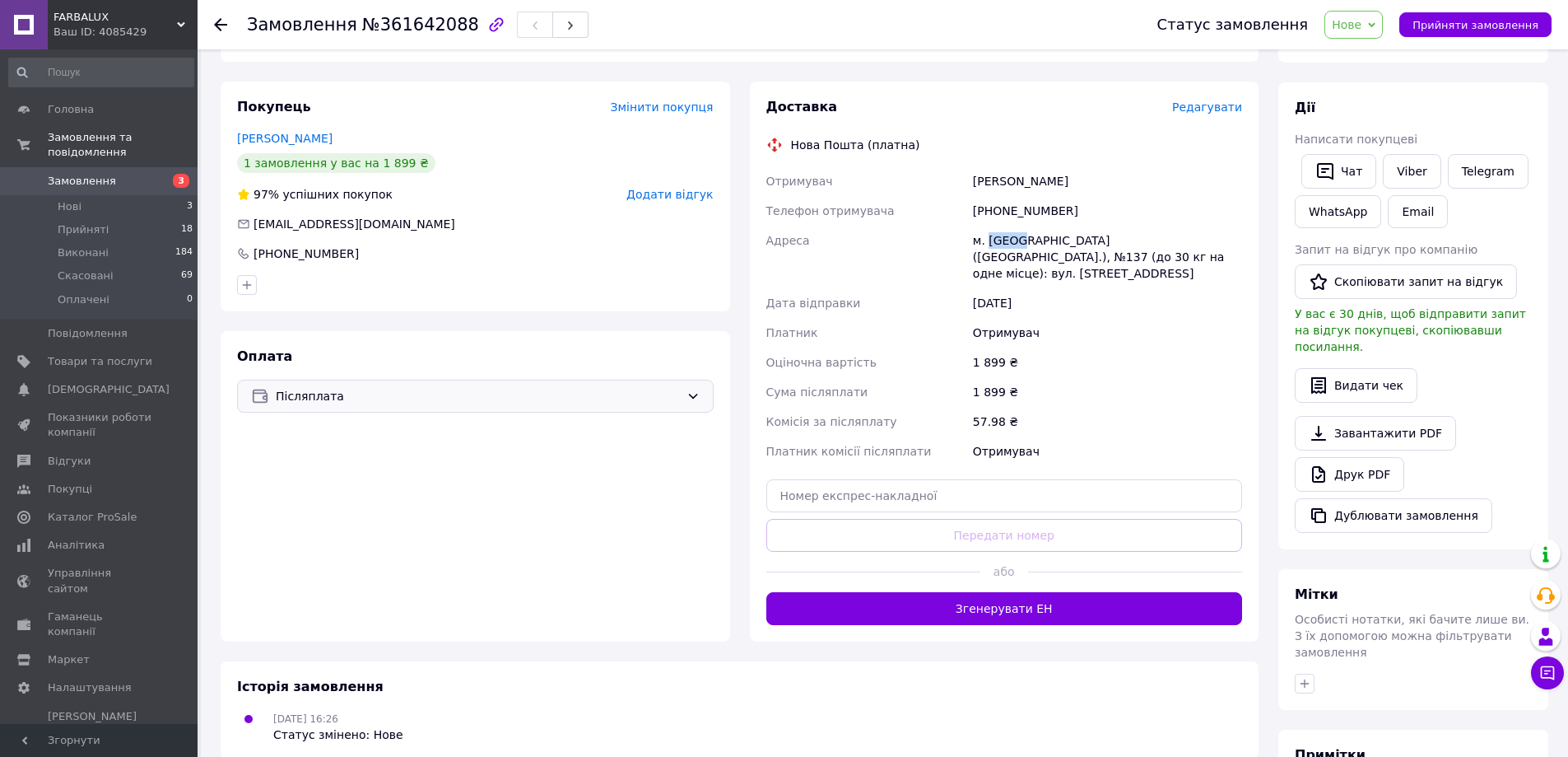
click at [692, 396] on icon at bounding box center [693, 396] width 13 height 13
click at [465, 510] on div "Оплата Післяплата Післяплата Оплата на рахунок" at bounding box center [475, 485] width 510 height 310
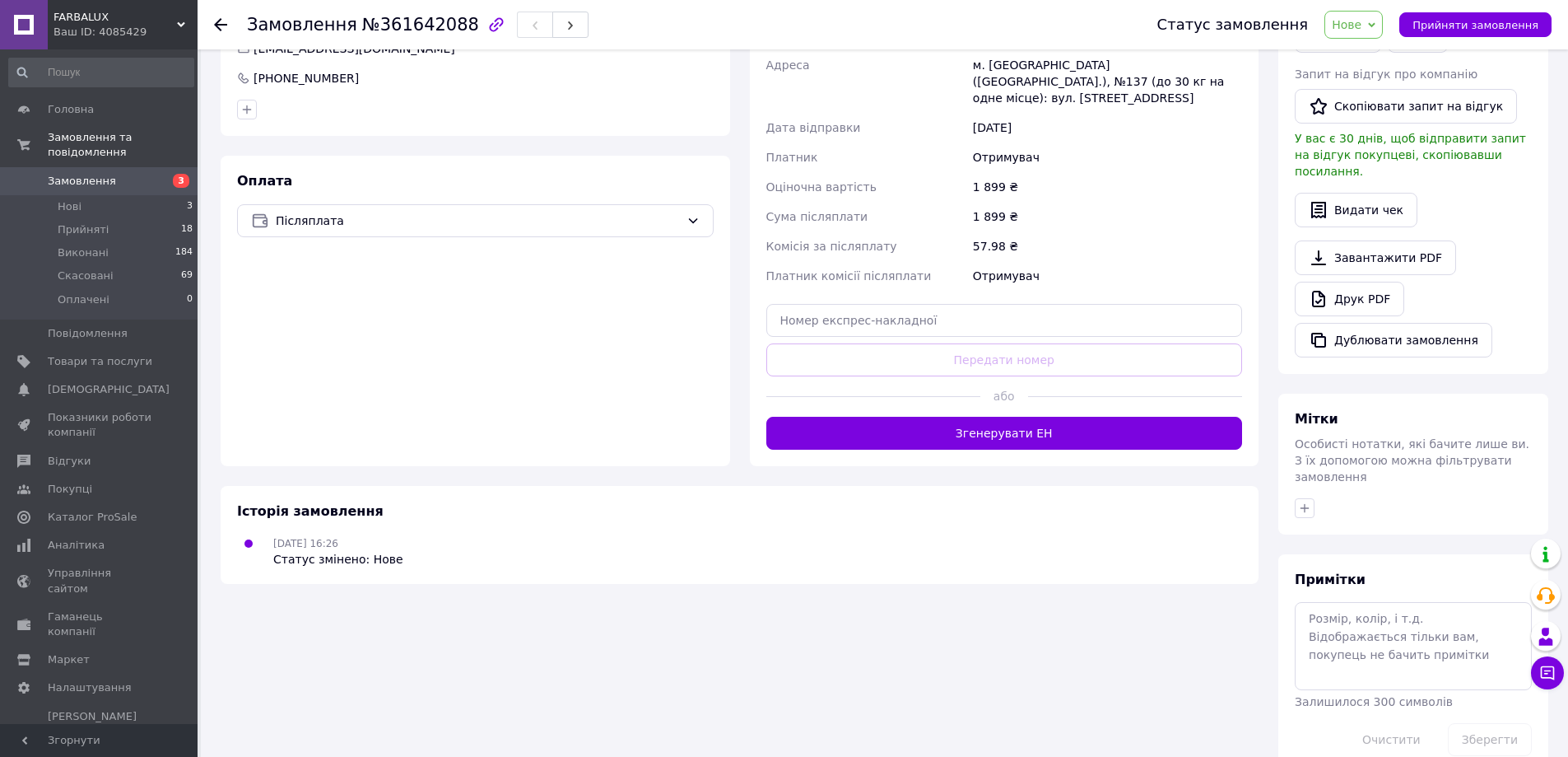
scroll to position [425, 0]
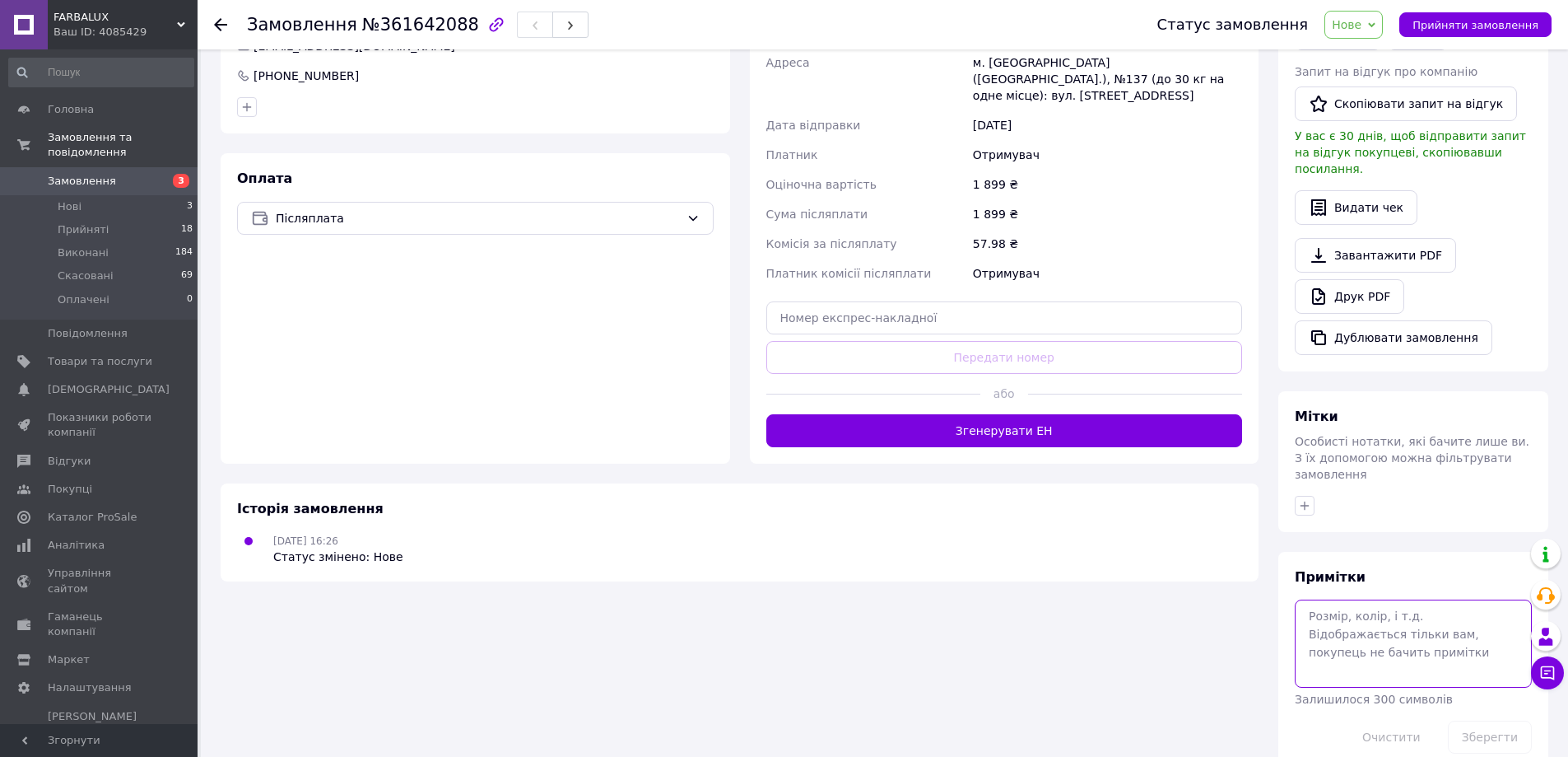
click at [1321, 600] on textarea at bounding box center [1413, 643] width 237 height 87
type textarea "чаша слива."
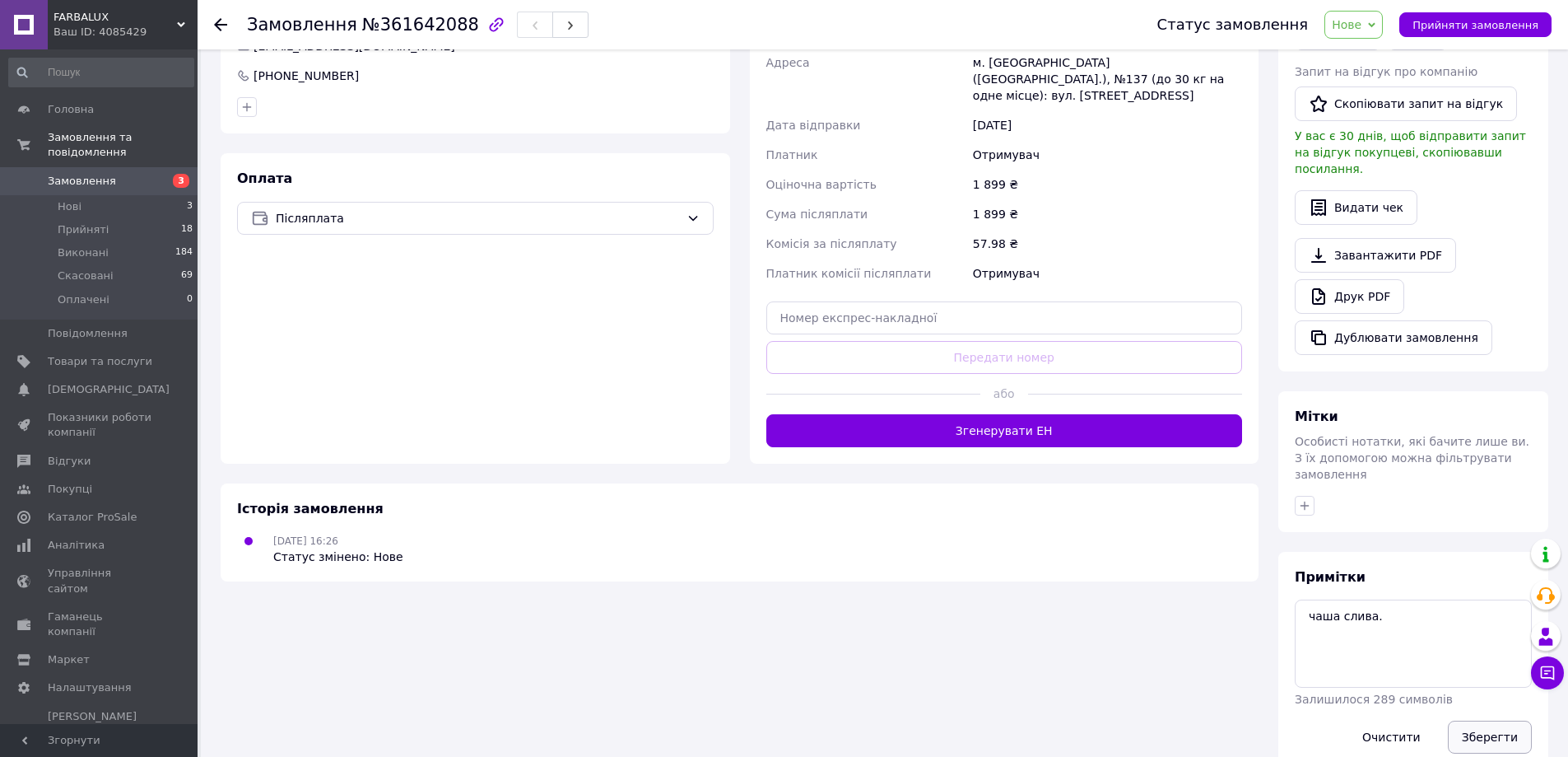
click at [1472, 720] on button "Зберегти" at bounding box center [1489, 736] width 84 height 33
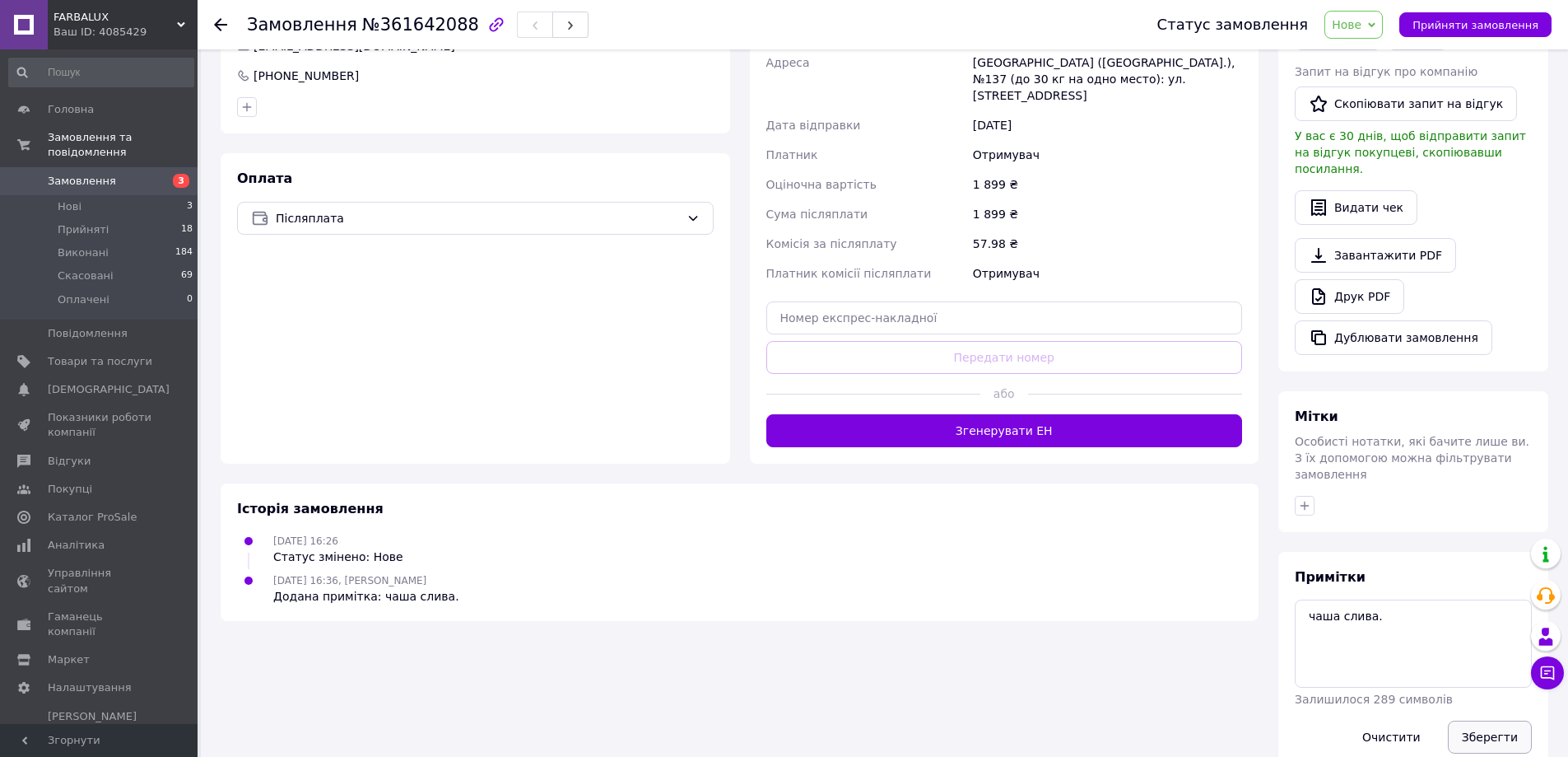
click at [1469, 720] on button "Зберегти" at bounding box center [1489, 736] width 84 height 33
click at [1489, 720] on button "Зберегти" at bounding box center [1489, 736] width 84 height 33
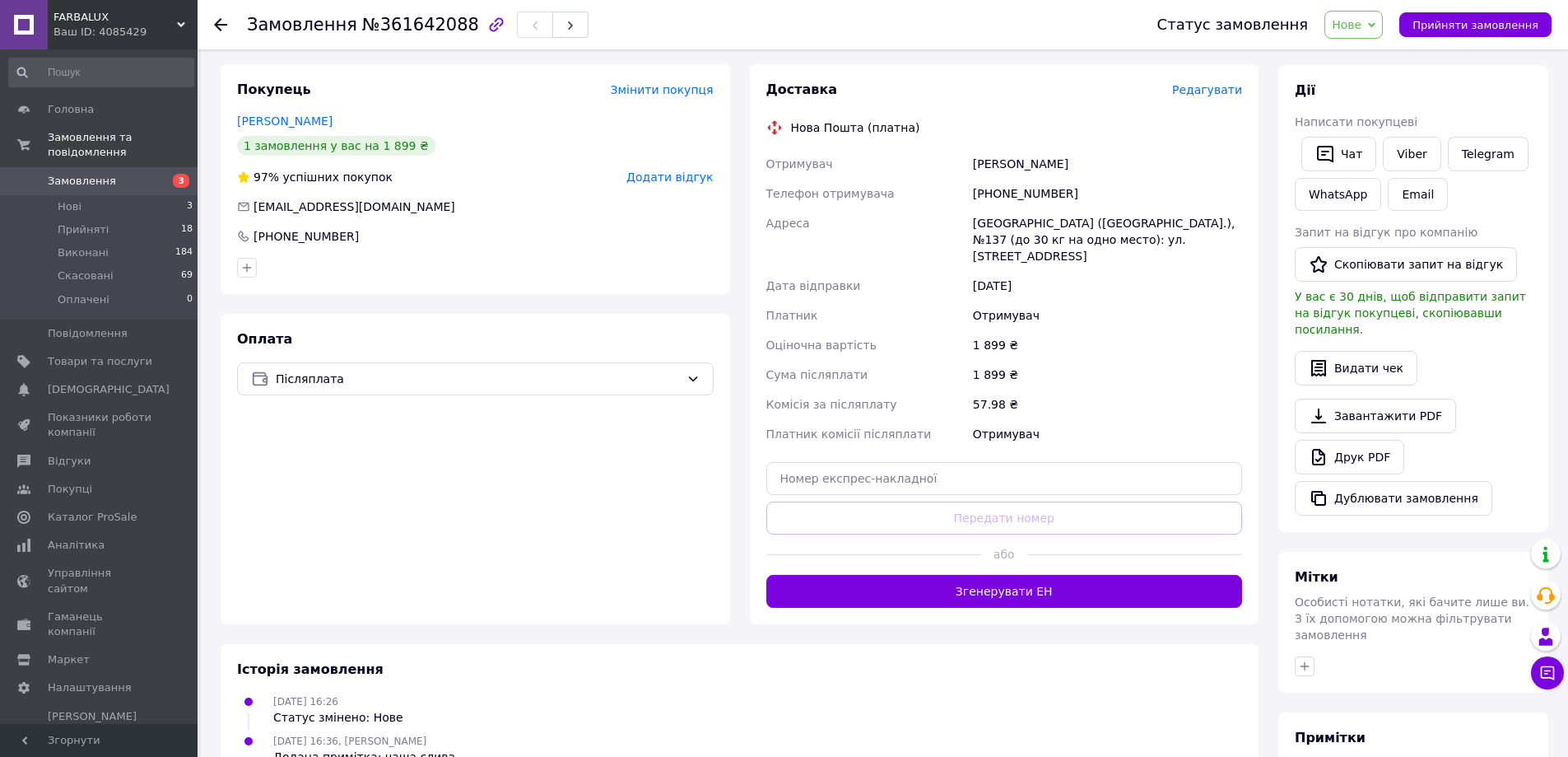
scroll to position [261, 0]
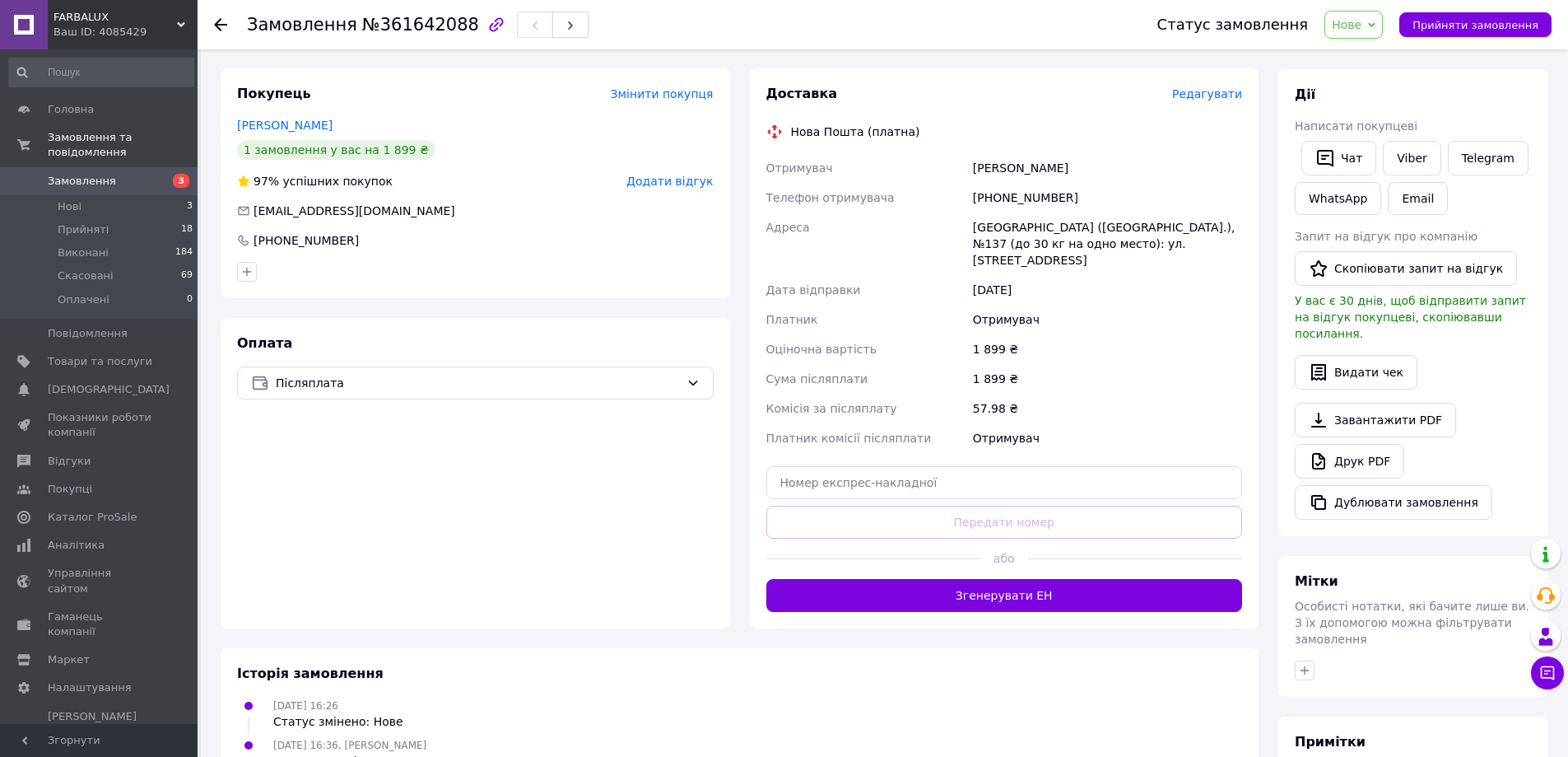
click at [653, 665] on div "Історія замовлення" at bounding box center [740, 674] width 1005 height 19
click at [221, 29] on icon at bounding box center [220, 24] width 13 height 13
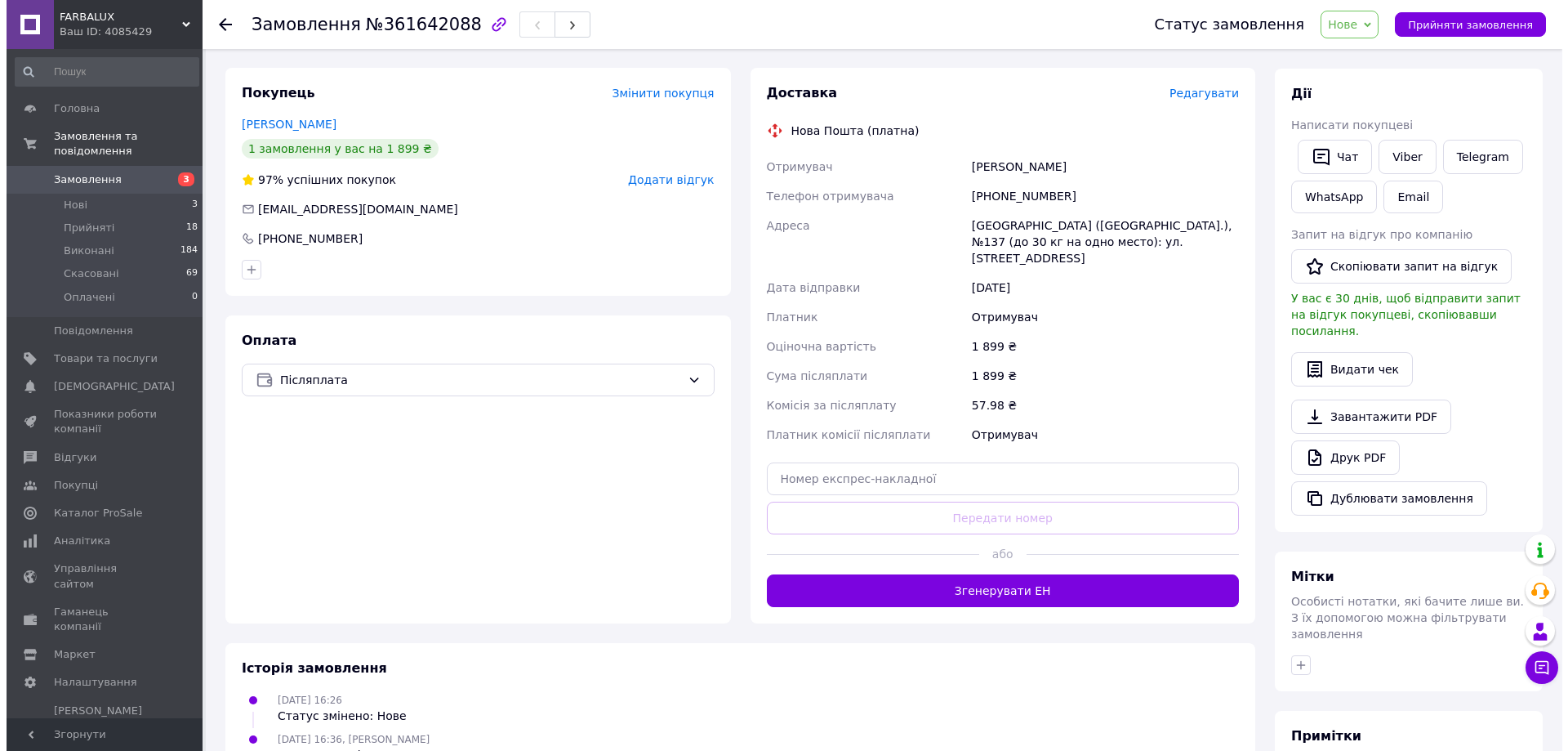
scroll to position [0, 0]
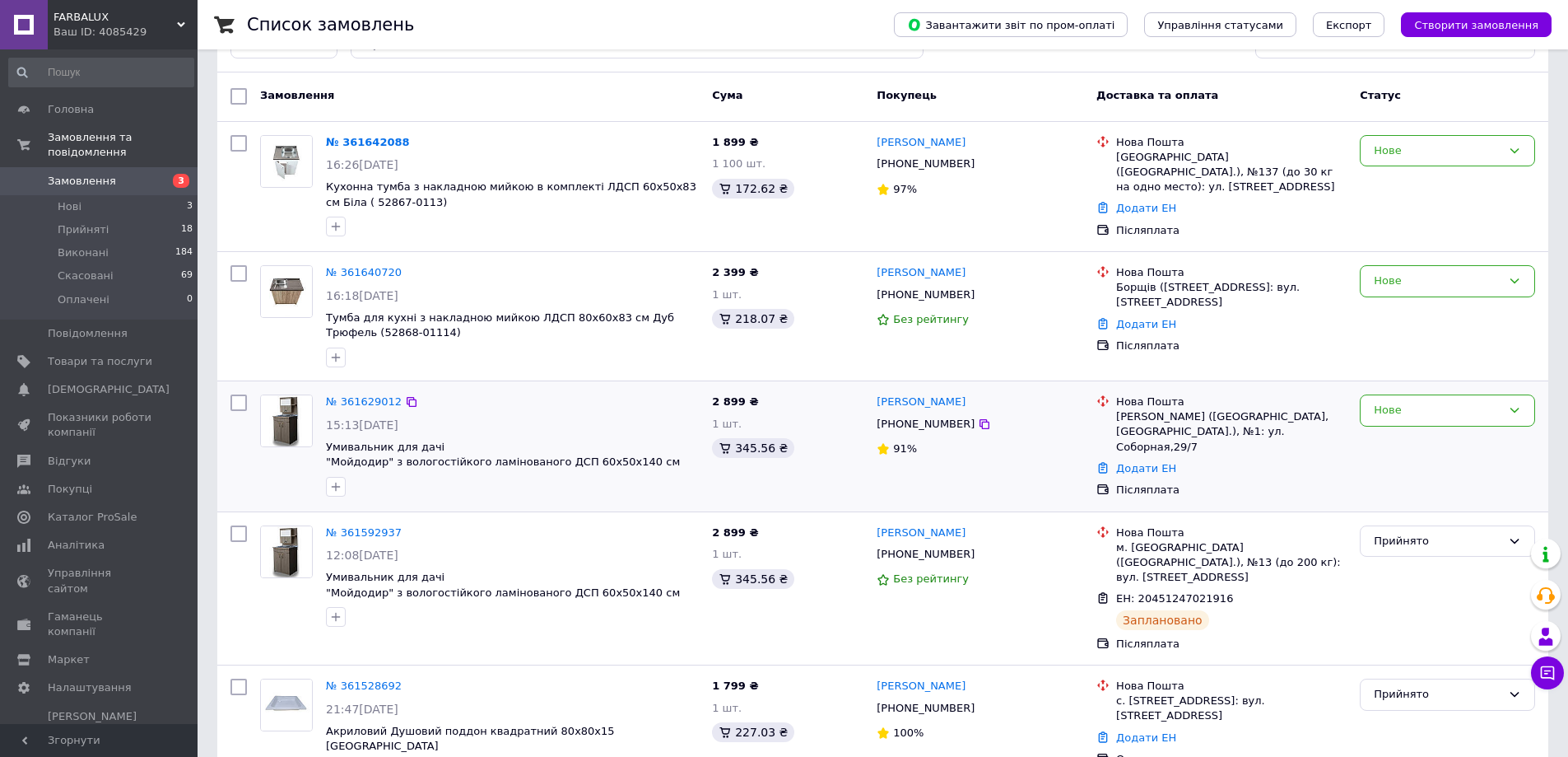
scroll to position [82, 0]
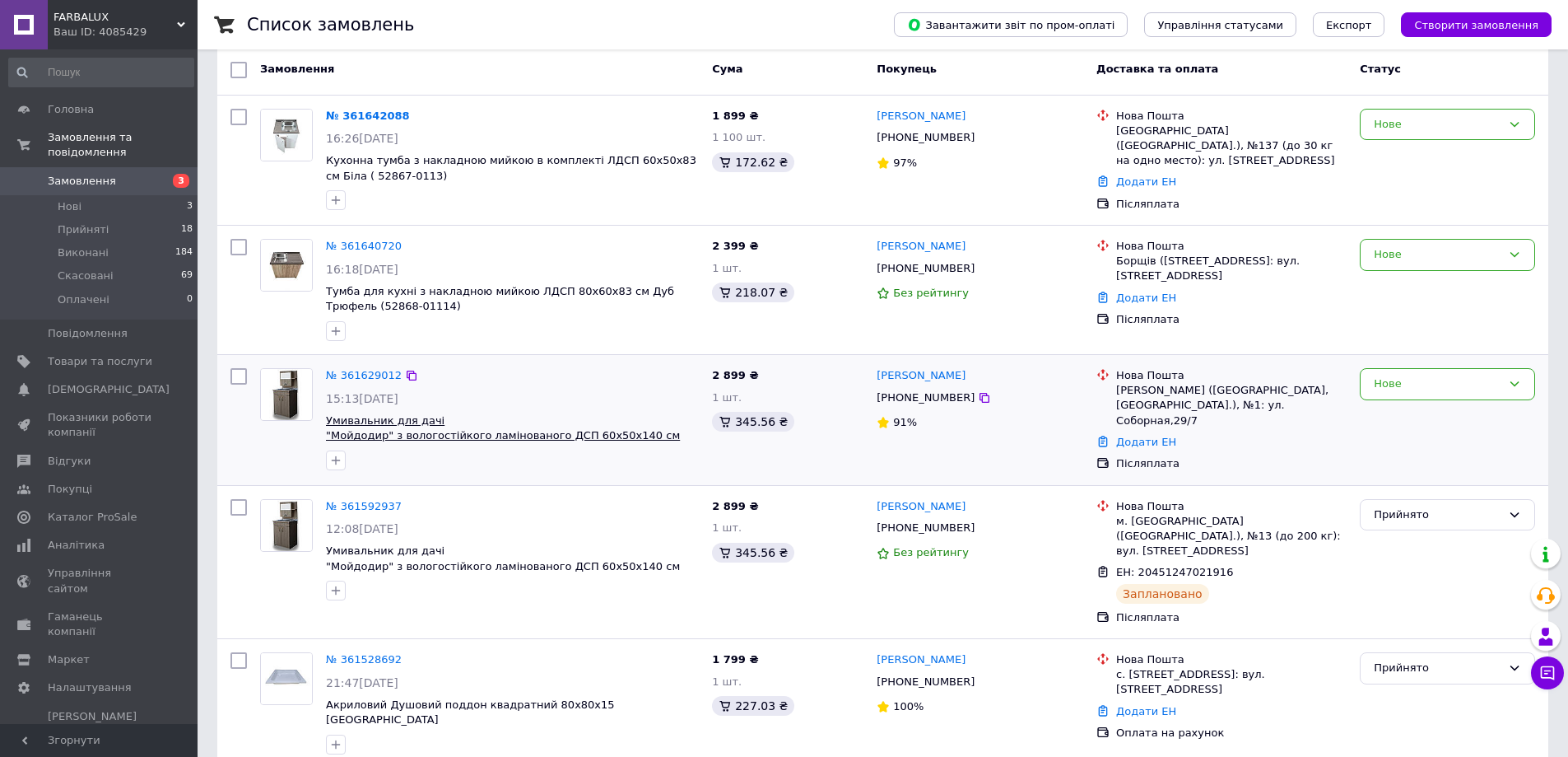
click at [403, 421] on span "Умивальник для дачі "Мойдодир" з вологостійкого ламінованого ДСП 60х50х140 см (…" at bounding box center [503, 436] width 354 height 43
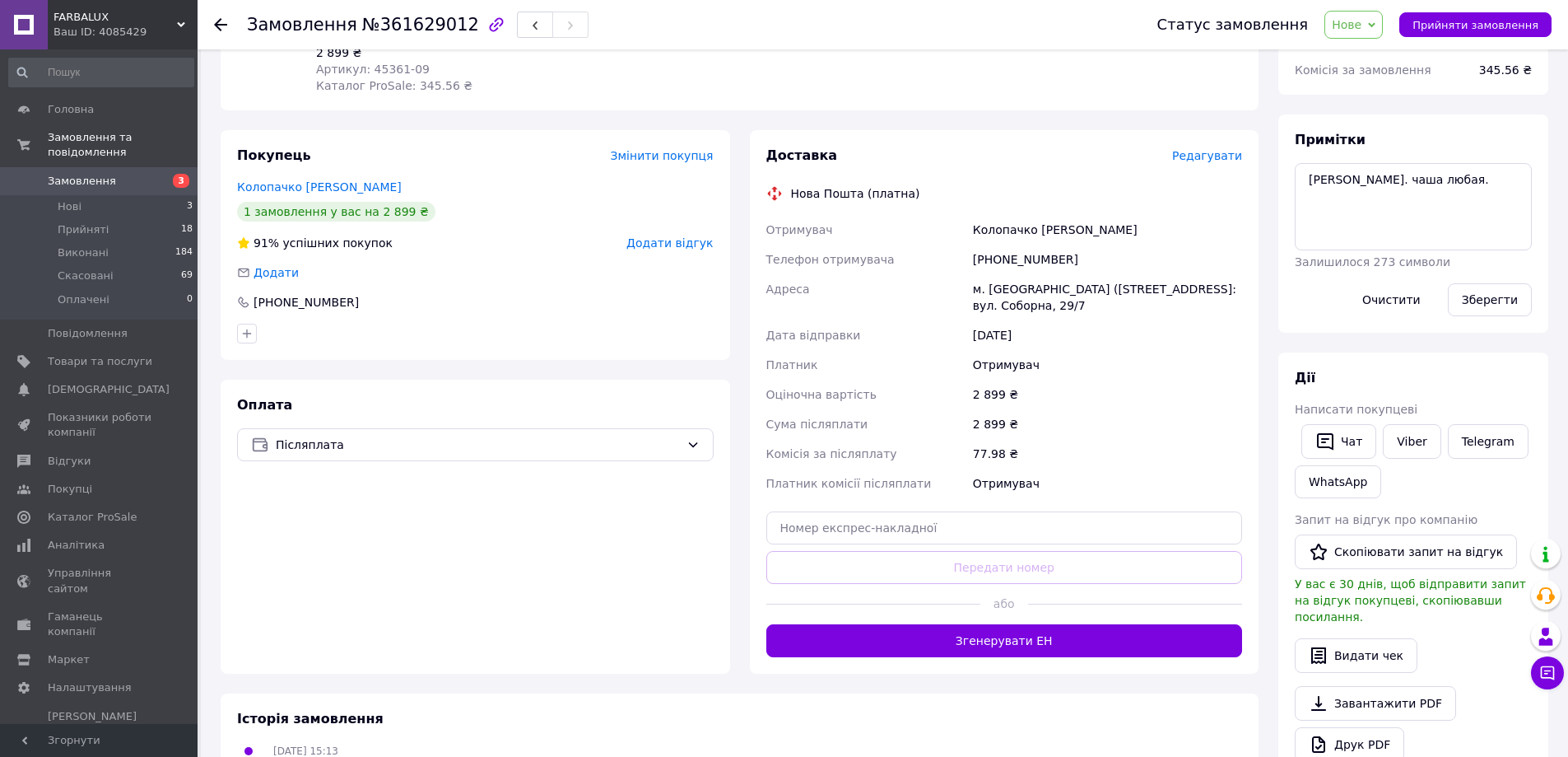
scroll to position [178, 0]
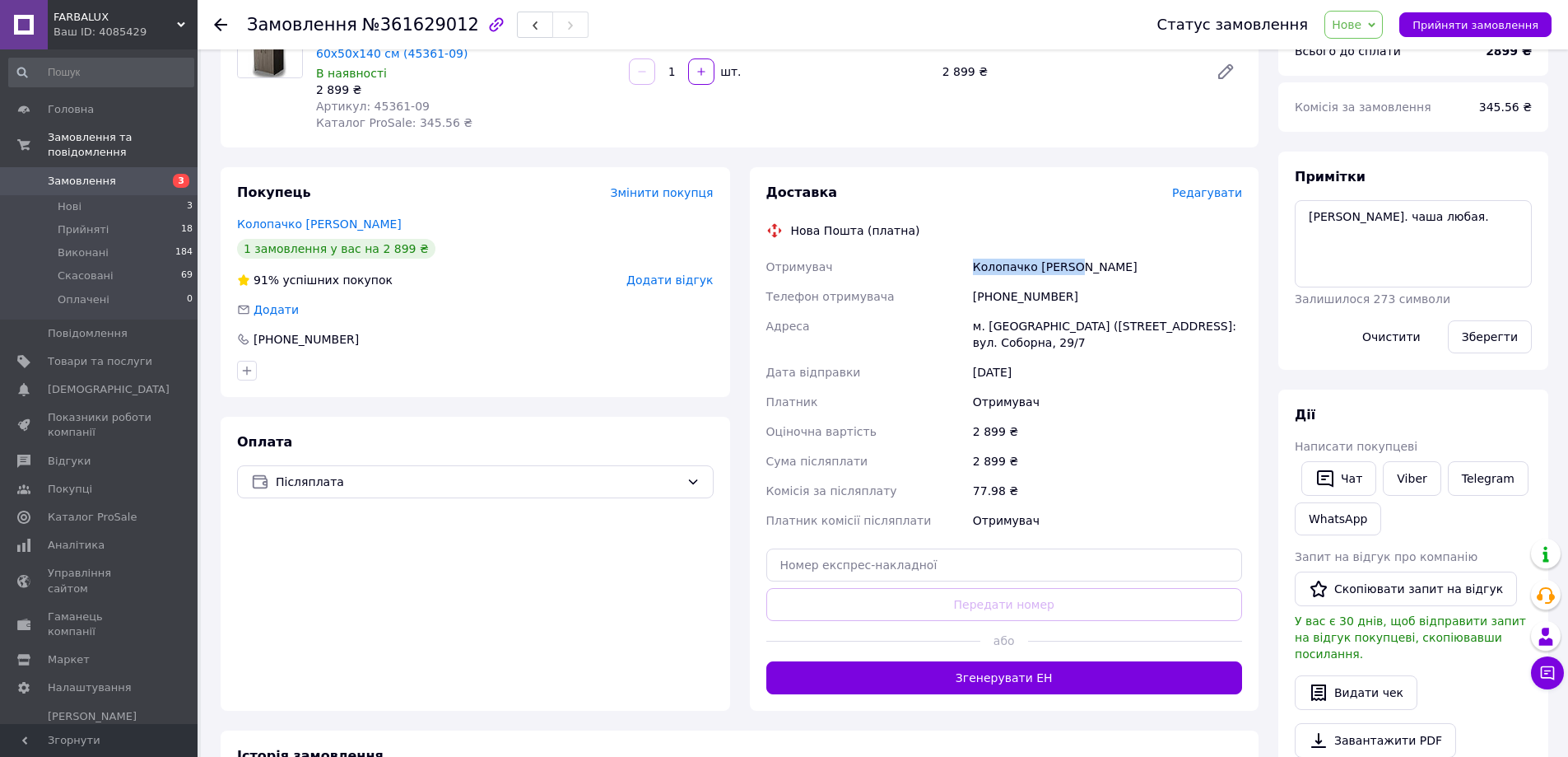
drag, startPoint x: 1076, startPoint y: 267, endPoint x: 957, endPoint y: 261, distance: 119.2
click at [957, 261] on div "Отримувач Колопачко Наталя Телефон отримувача +380680507479 Адреса м. Ананьїв (…" at bounding box center [1004, 393] width 483 height 283
copy div "Отримувач Колопачко Наталя"
drag, startPoint x: 974, startPoint y: 296, endPoint x: 1068, endPoint y: 296, distance: 94.0
click at [1068, 296] on div "+380680507479" at bounding box center [1107, 296] width 276 height 30
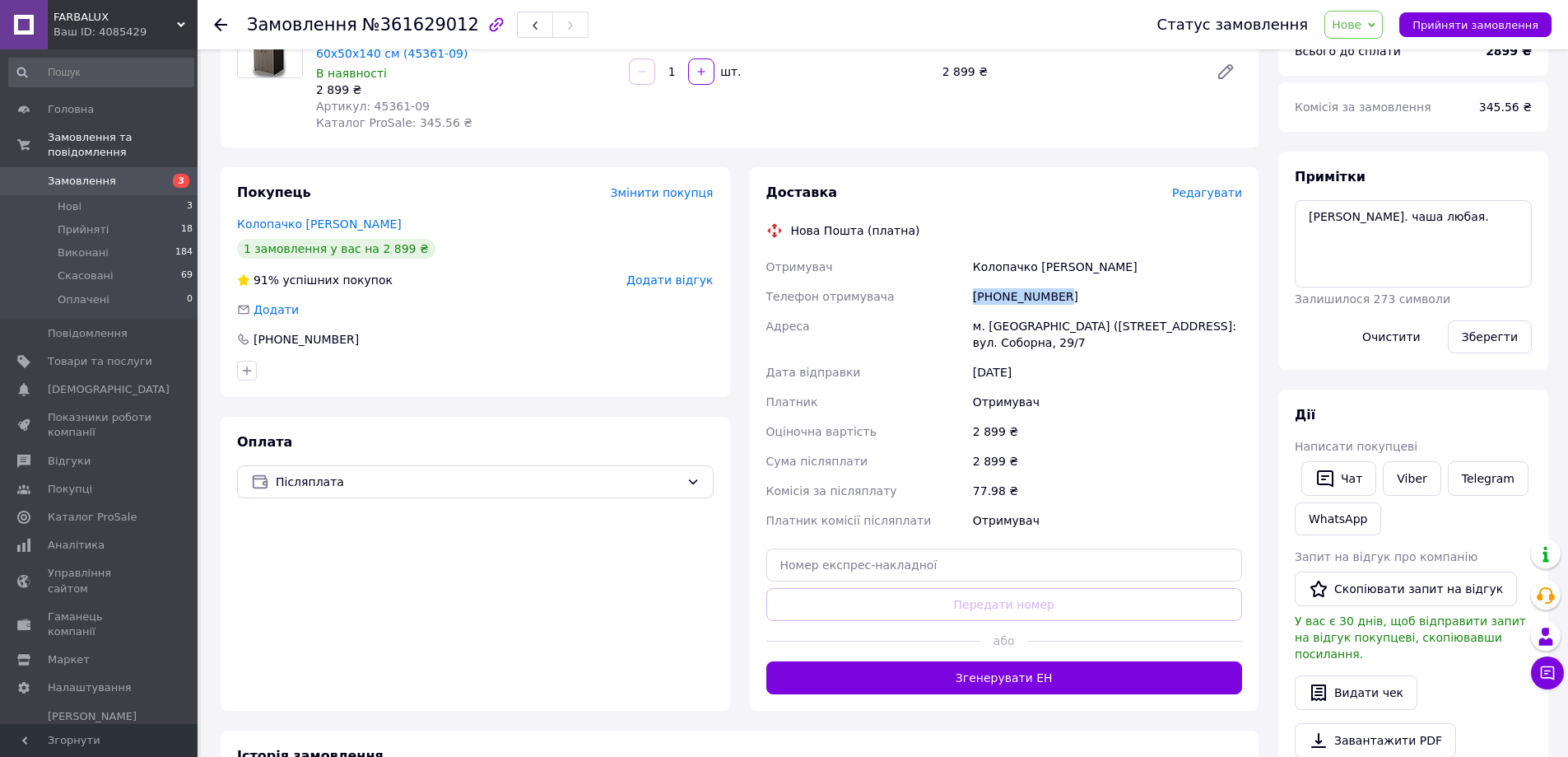
copy div "+380680507479"
drag, startPoint x: 972, startPoint y: 325, endPoint x: 1027, endPoint y: 324, distance: 55.0
click at [1027, 324] on div "м. Ананьїв (Одеська обл., Подільський р-н.), №1: вул. Соборна, 29/7" at bounding box center [1107, 334] width 276 height 46
copy div "м. Ананьїв"
drag, startPoint x: 1208, startPoint y: 326, endPoint x: 1233, endPoint y: 340, distance: 28.7
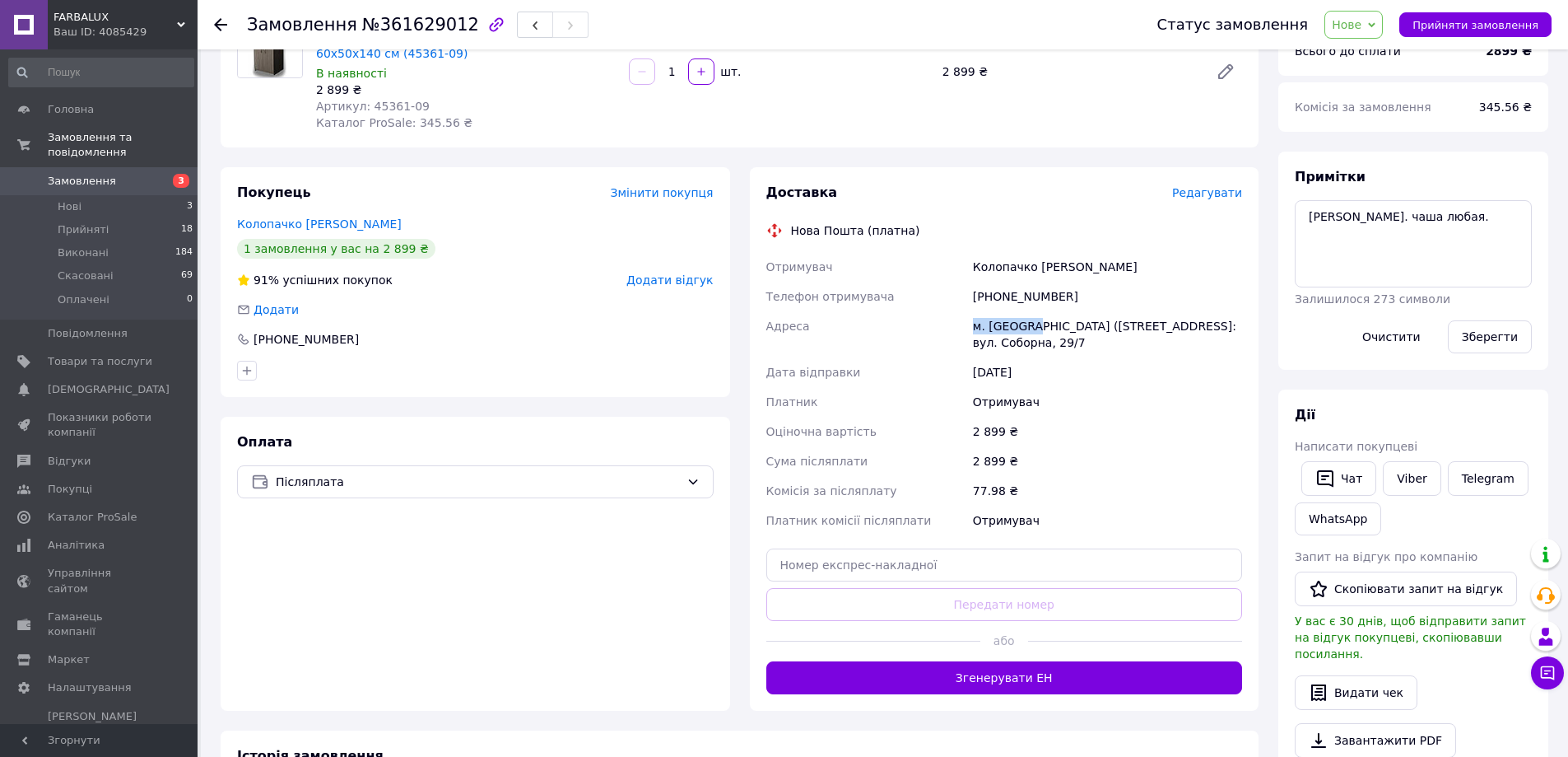
click at [1233, 340] on div "м. [GEOGRAPHIC_DATA] ([STREET_ADDRESS]: вул. Соборна, 29/7" at bounding box center [1107, 334] width 276 height 46
copy div "№1: вул. Соборна, 29/7"
drag, startPoint x: 995, startPoint y: 172, endPoint x: 952, endPoint y: 78, distance: 103.4
click at [995, 172] on div "Доставка Редагувати Нова Пошта (платна) Отримувач Колопачко Наталя Телефон отри…" at bounding box center [1004, 439] width 510 height 543
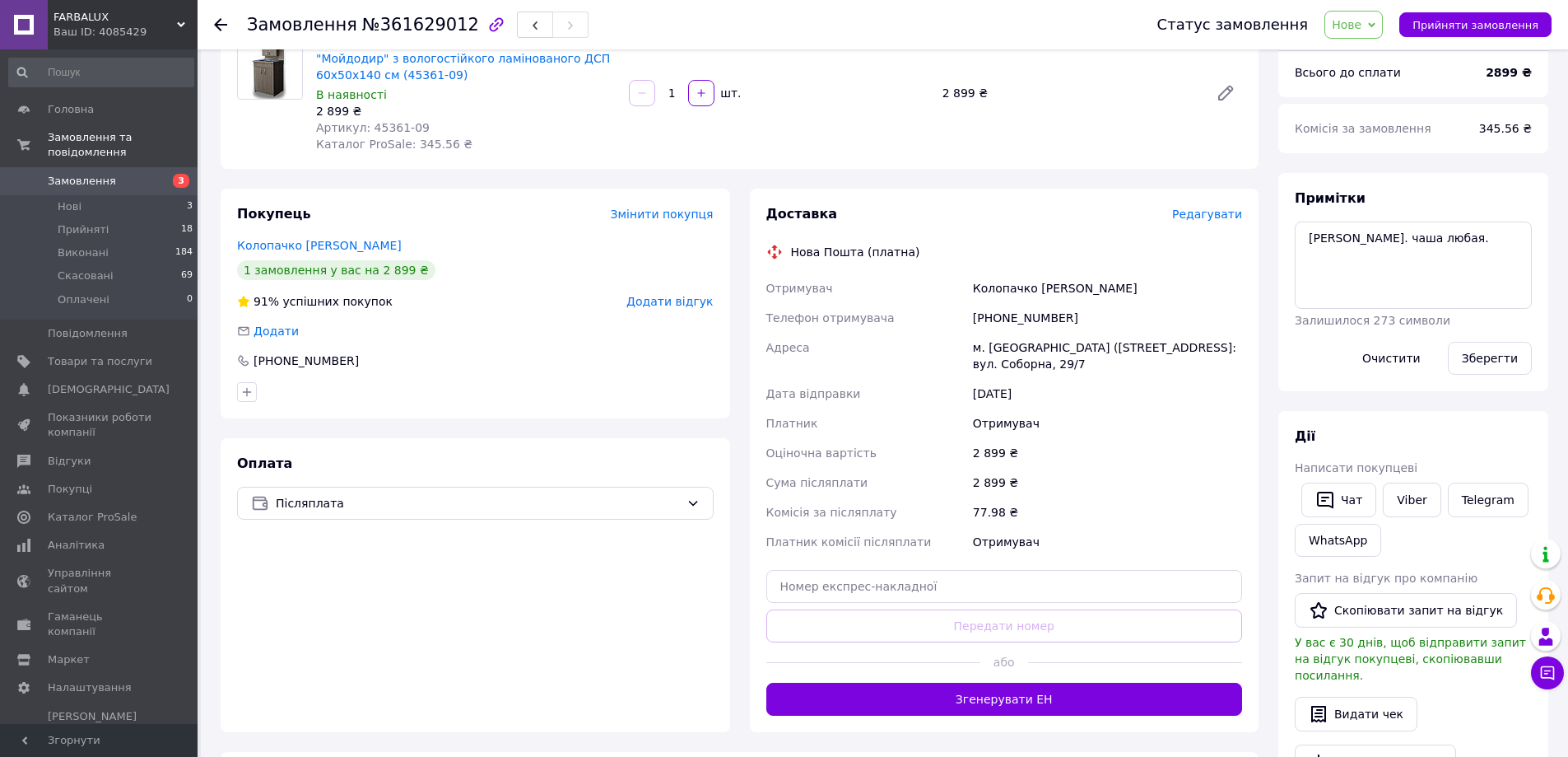
scroll to position [96, 0]
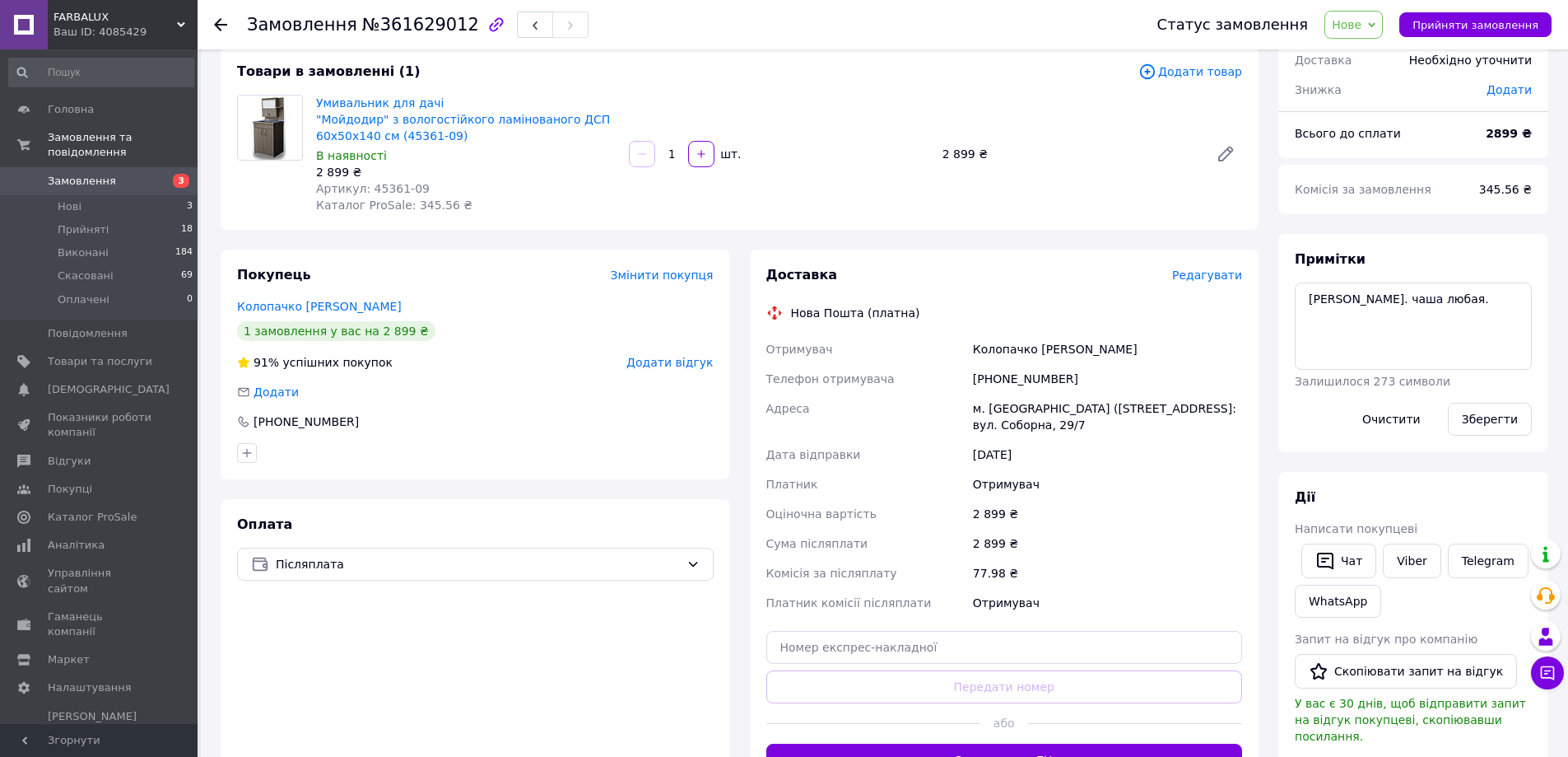
click at [1361, 22] on span "Нове" at bounding box center [1346, 24] width 30 height 13
click at [1359, 58] on li "Прийнято" at bounding box center [1362, 57] width 76 height 25
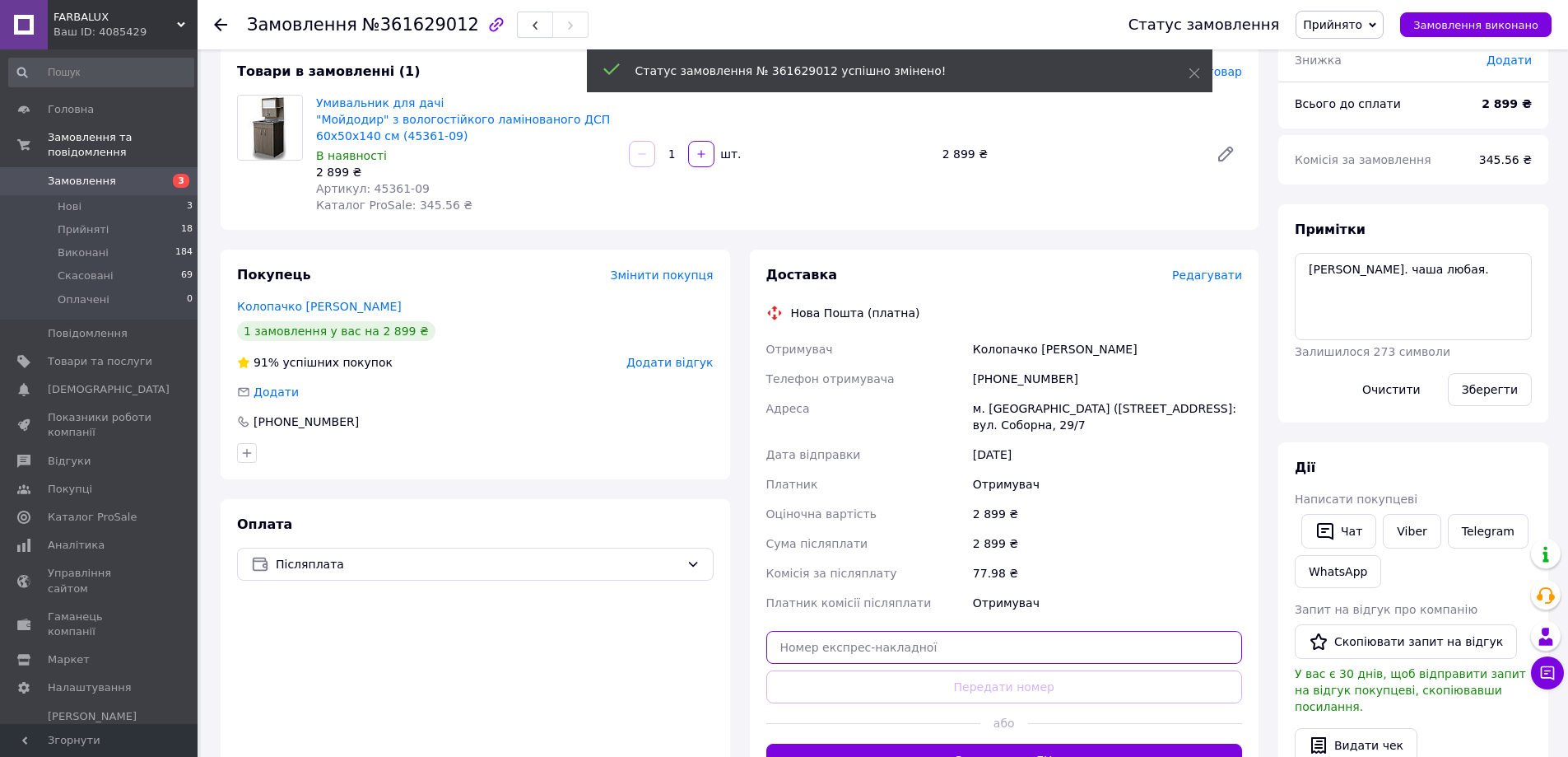
click at [841, 645] on input "text" at bounding box center [1004, 647] width 477 height 33
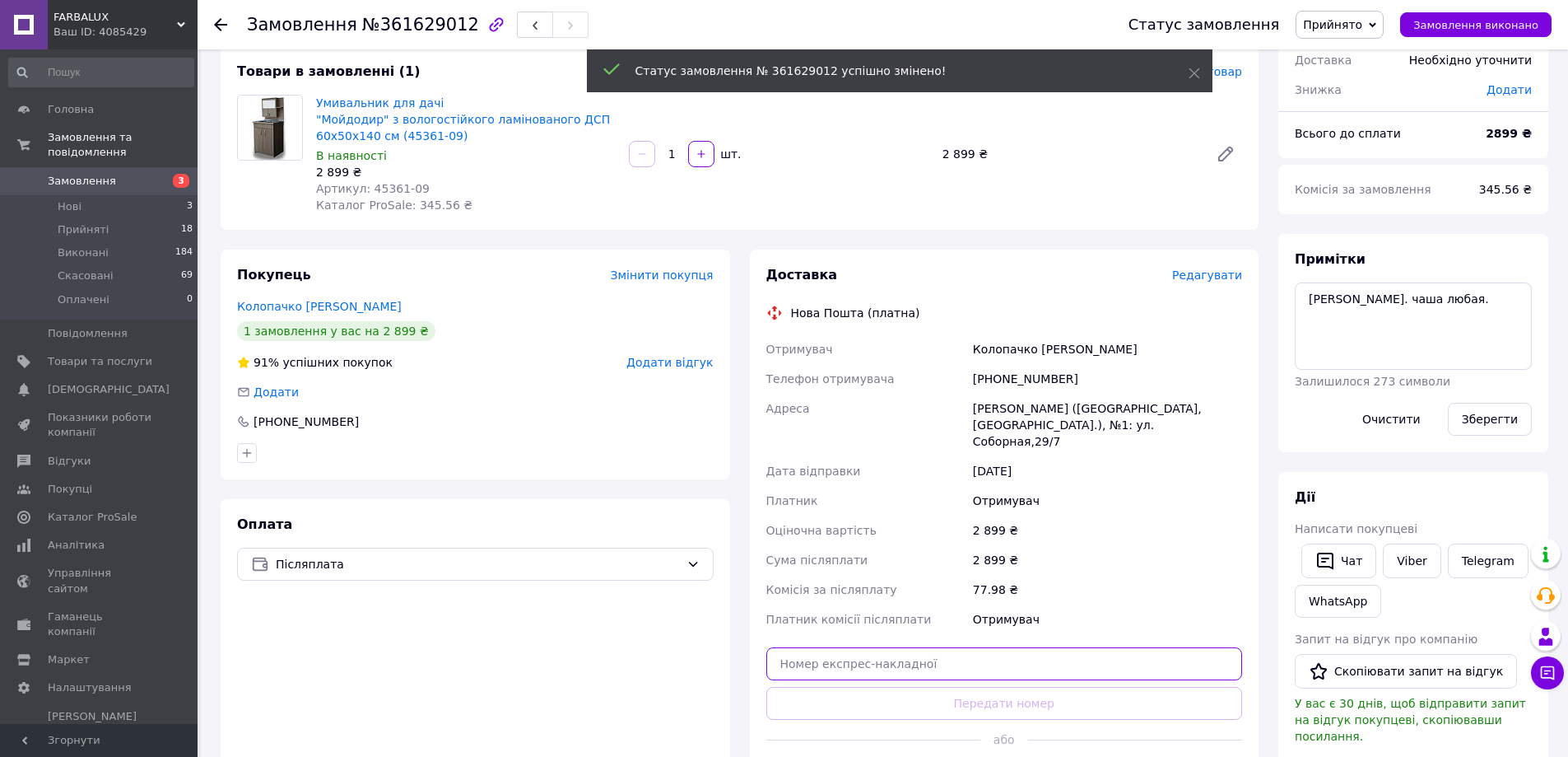
paste input "20451247360168"
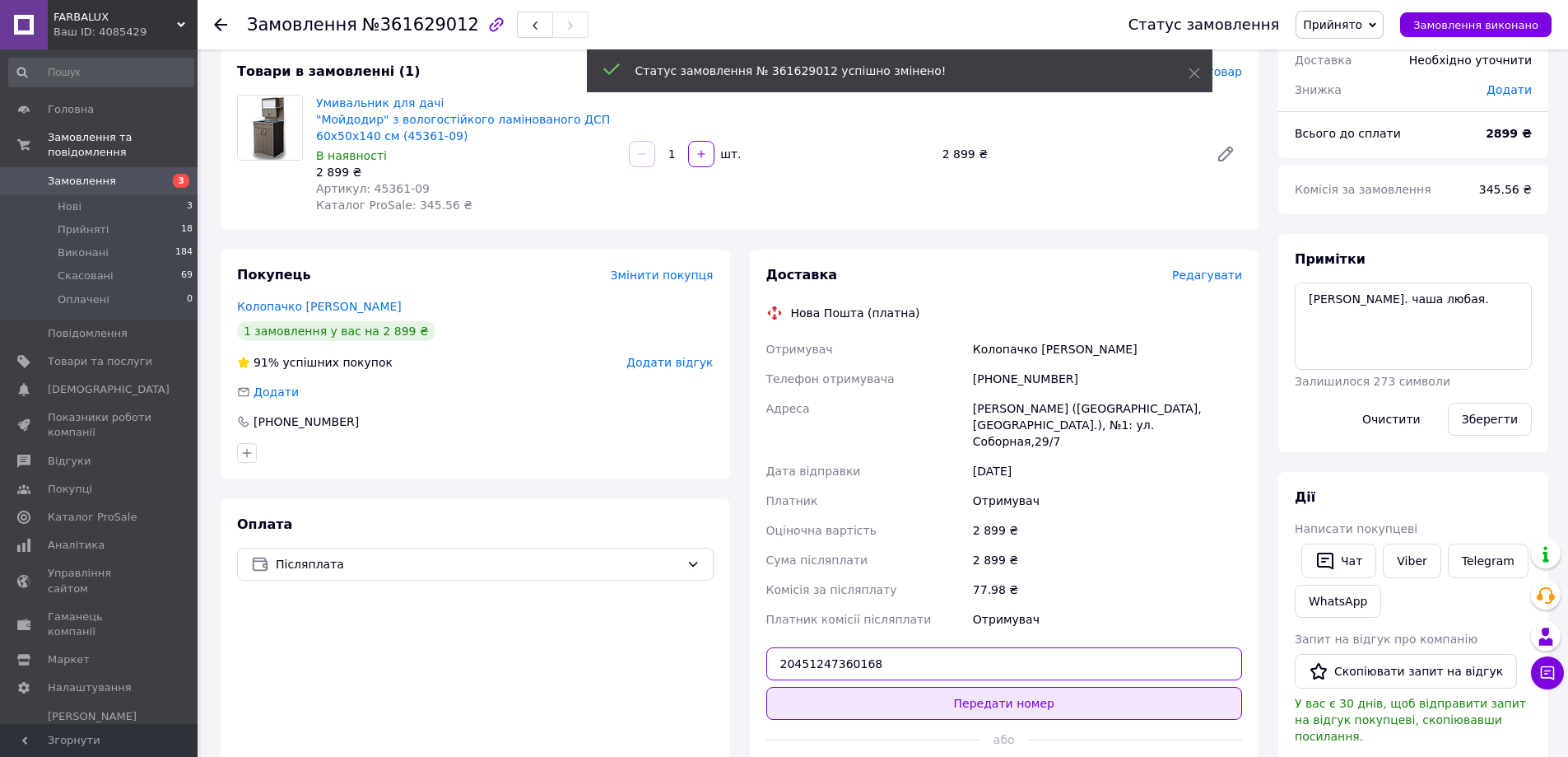
type input "20451247360168"
click at [972, 687] on button "Передати номер" at bounding box center [1004, 703] width 477 height 33
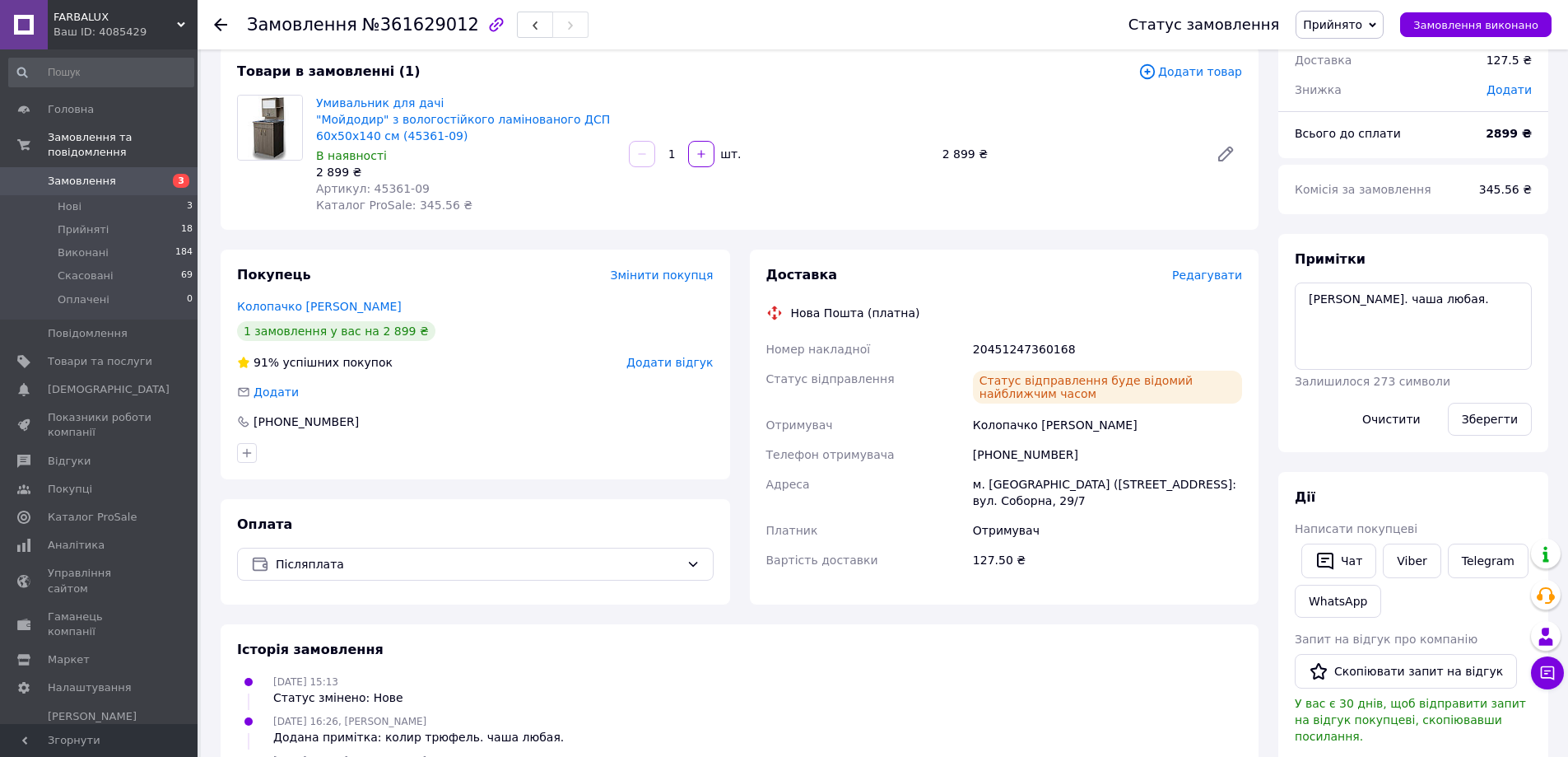
click at [217, 24] on use at bounding box center [220, 24] width 13 height 13
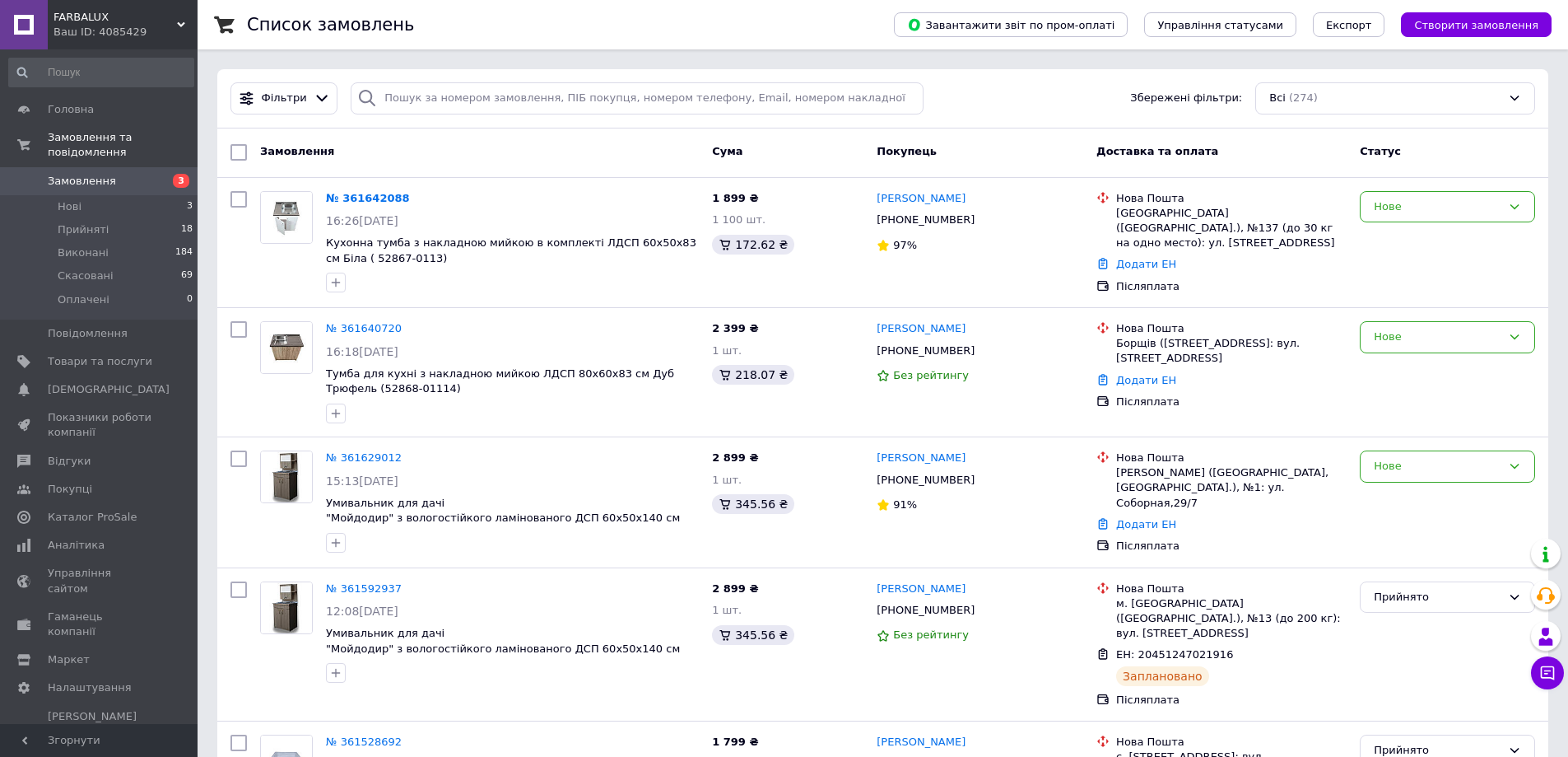
scroll to position [82, 0]
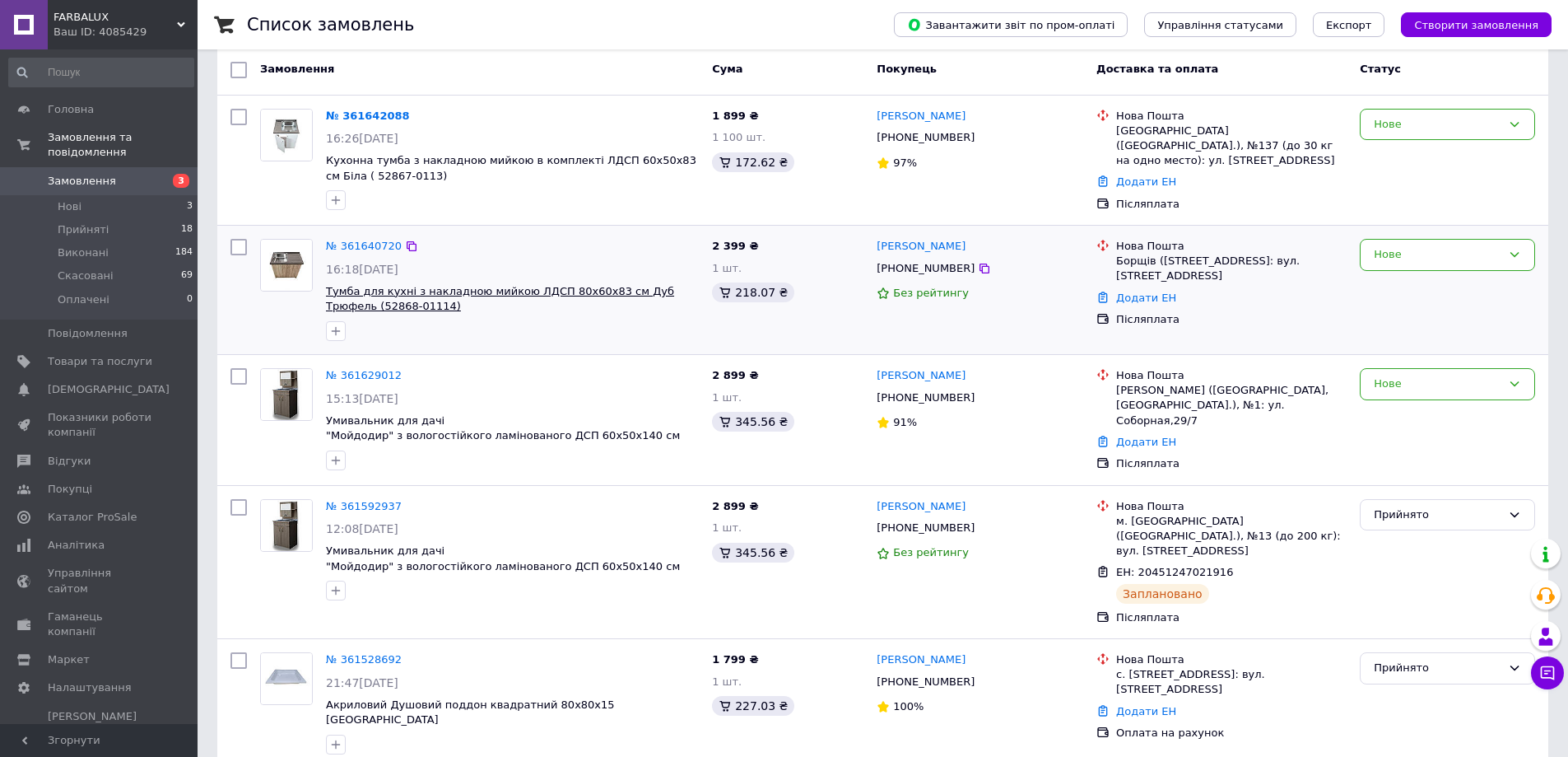
click at [488, 290] on span "Тумба для кухні з накладною мийкою ЛДСП 80х60х83 см Дуб Трюфель (52868-01114)" at bounding box center [500, 298] width 348 height 28
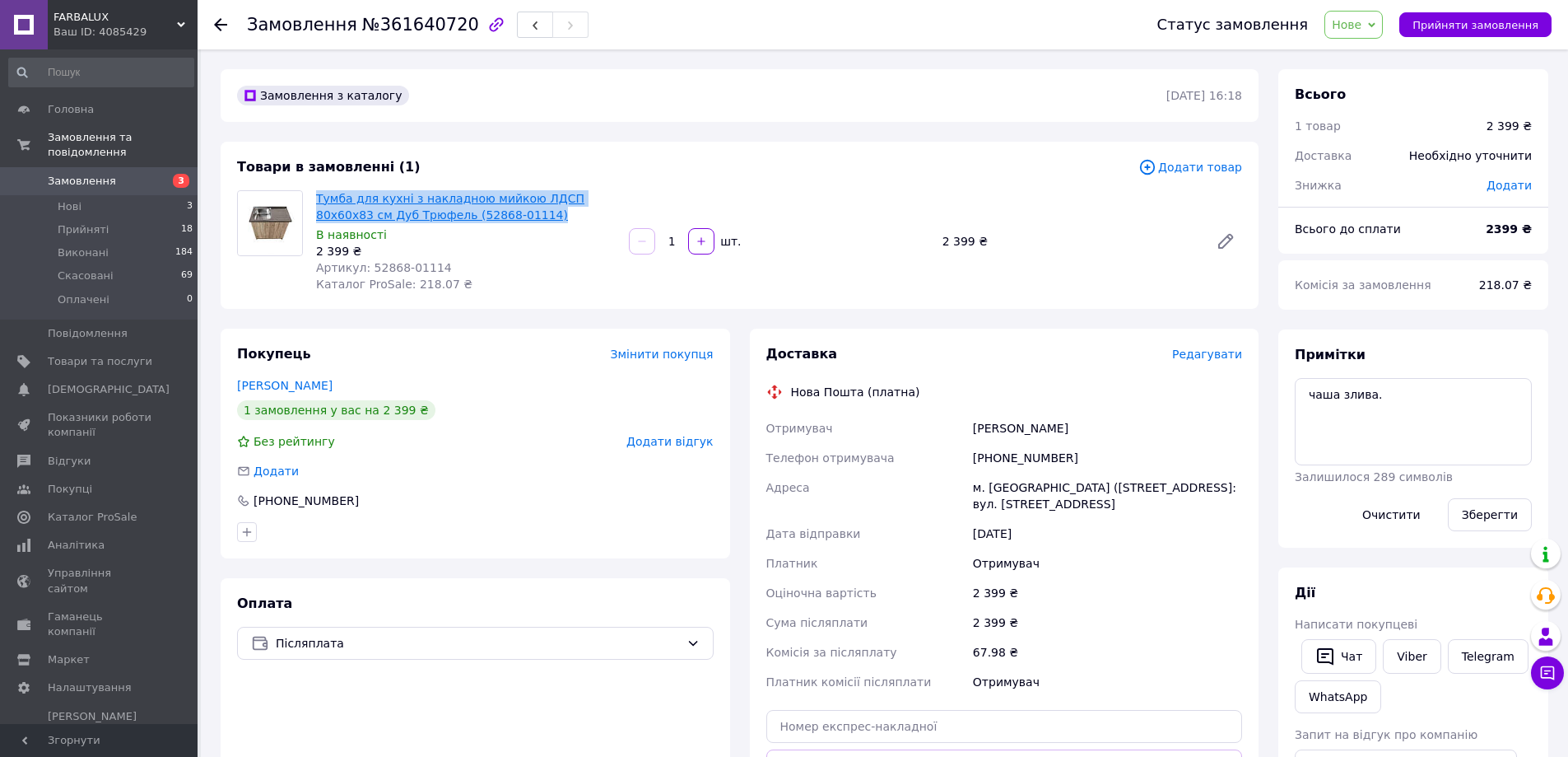
drag, startPoint x: 500, startPoint y: 216, endPoint x: 317, endPoint y: 192, distance: 184.6
click at [317, 192] on span "Тумба для кухні з накладною мийкою ЛДСП 80х60х83 см Дуб Трюфель (52868-01114)" at bounding box center [465, 207] width 300 height 33
copy link "Тумба для кухні з накладною мийкою ЛДСП 80х60х83 см Дуб Трюфель (52868-01114)"
click at [972, 428] on div "[PERSON_NAME]" at bounding box center [1107, 428] width 276 height 30
drag, startPoint x: 974, startPoint y: 428, endPoint x: 1045, endPoint y: 428, distance: 71.0
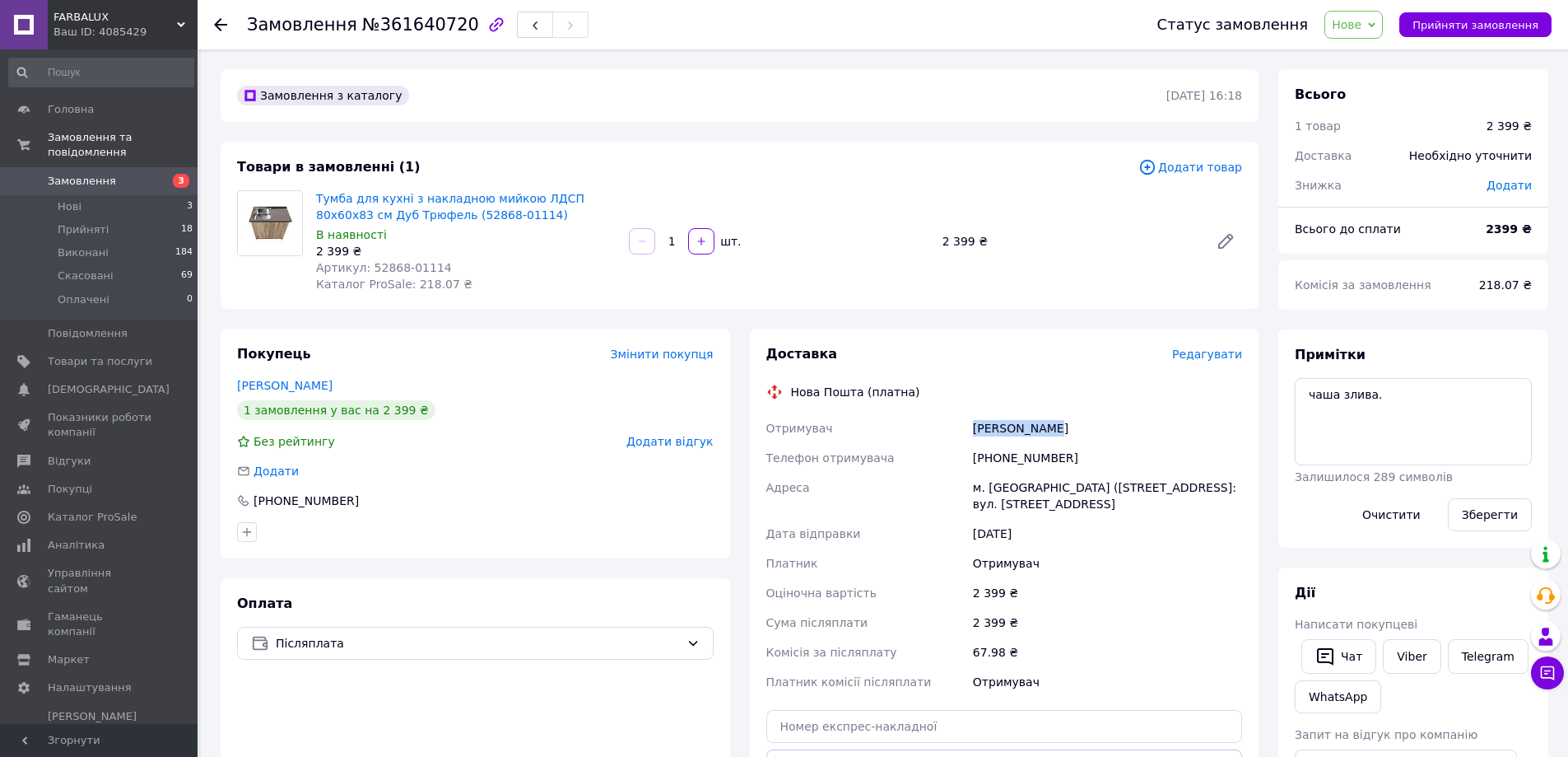
click at [1045, 428] on div "[PERSON_NAME]" at bounding box center [1107, 428] width 276 height 30
copy div "[PERSON_NAME]"
drag, startPoint x: 976, startPoint y: 460, endPoint x: 1061, endPoint y: 455, distance: 85.1
click at [1061, 455] on div "[PHONE_NUMBER]" at bounding box center [1107, 457] width 276 height 30
copy div "[PHONE_NUMBER]"
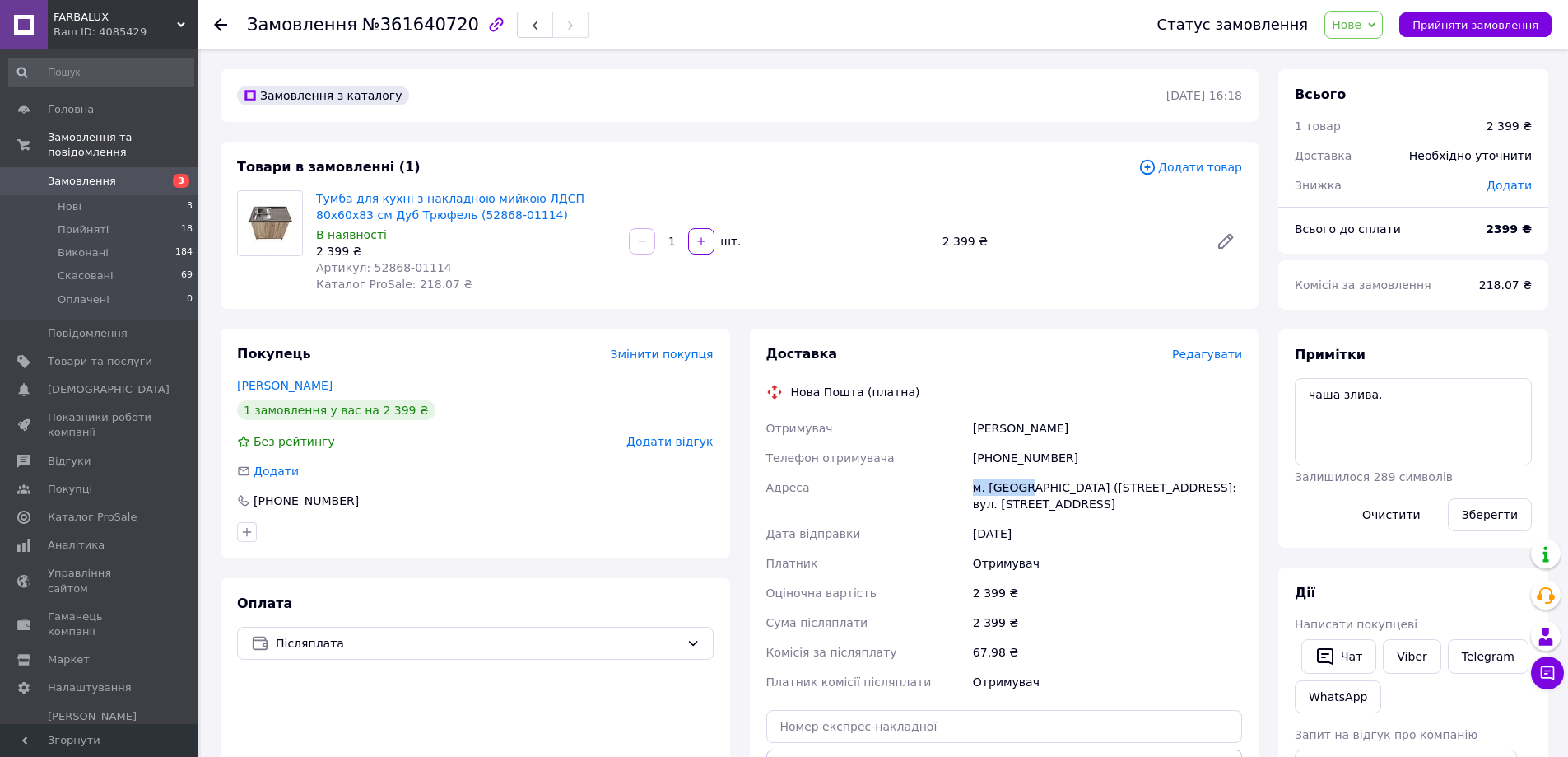
drag, startPoint x: 1024, startPoint y: 485, endPoint x: 974, endPoint y: 485, distance: 50.0
click at [974, 485] on div "м. [GEOGRAPHIC_DATA] ([STREET_ADDRESS]: вул. [STREET_ADDRESS]" at bounding box center [1107, 496] width 276 height 46
copy div "м. [GEOGRAPHIC_DATA]"
drag, startPoint x: 1142, startPoint y: 488, endPoint x: 1202, endPoint y: 496, distance: 60.5
click at [1202, 496] on div "м. [GEOGRAPHIC_DATA] ([STREET_ADDRESS]: вул. [STREET_ADDRESS]" at bounding box center [1107, 496] width 276 height 46
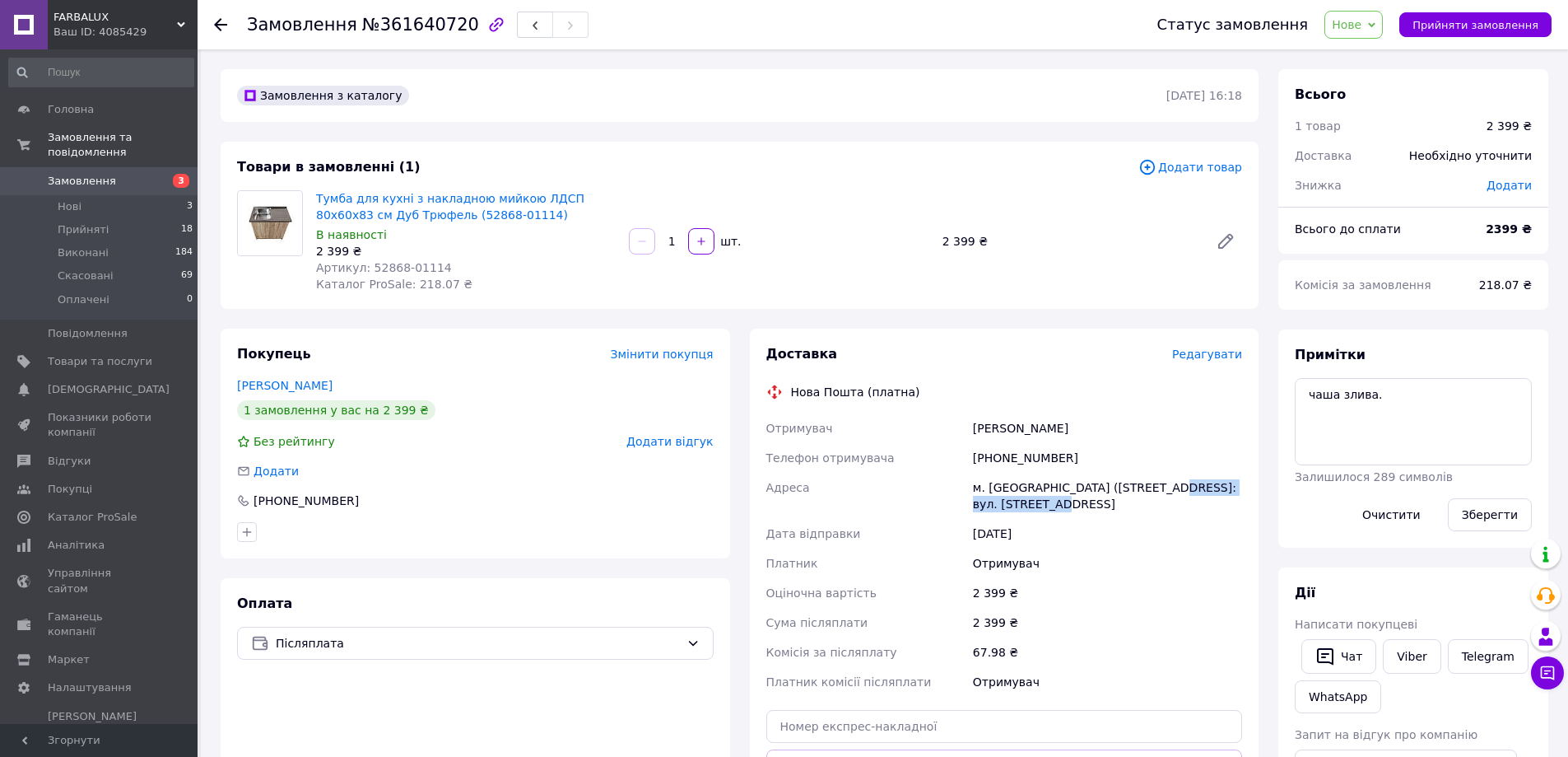
copy div "№1: вул. [STREET_ADDRESS]"
click at [909, 177] on div "Товари в замовленні (1) Додати товар Тумба для кухні з накладною мийкою ЛДСП 80…" at bounding box center [739, 226] width 1038 height 167
click at [1352, 21] on span "Нове" at bounding box center [1346, 24] width 30 height 13
click at [1360, 53] on li "Прийнято" at bounding box center [1362, 57] width 76 height 25
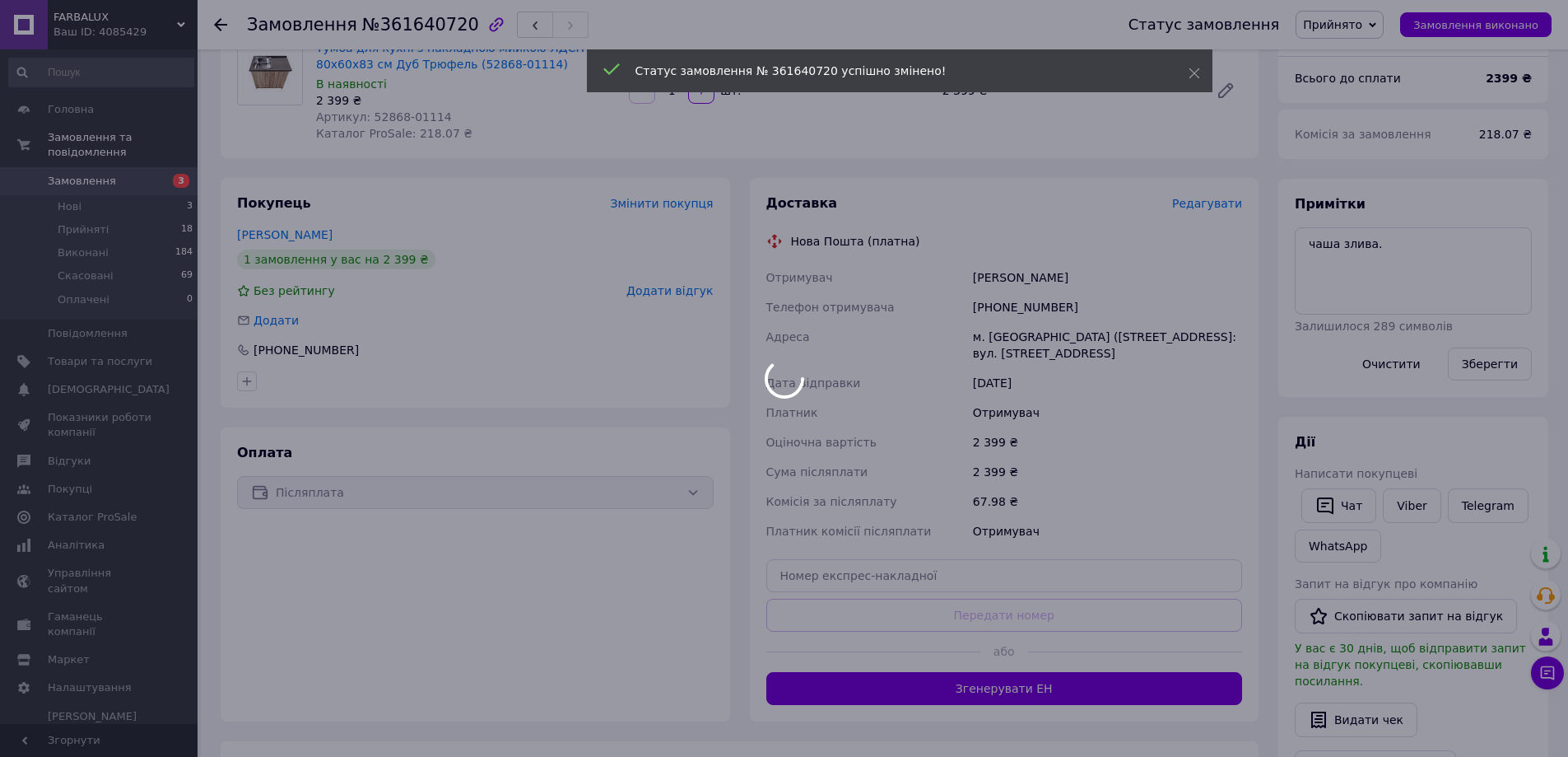
scroll to position [165, 0]
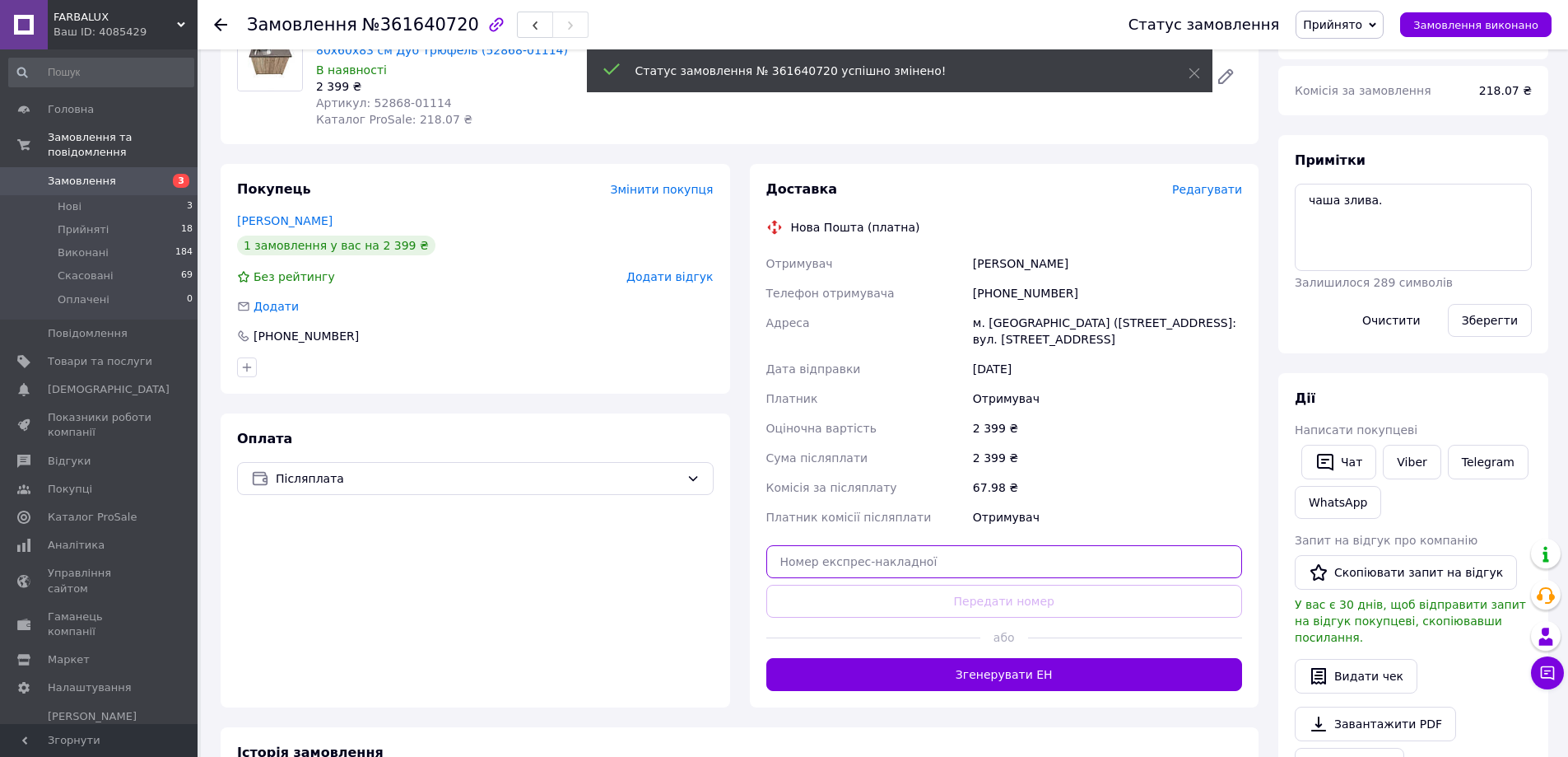
click at [834, 566] on input "text" at bounding box center [1004, 561] width 477 height 33
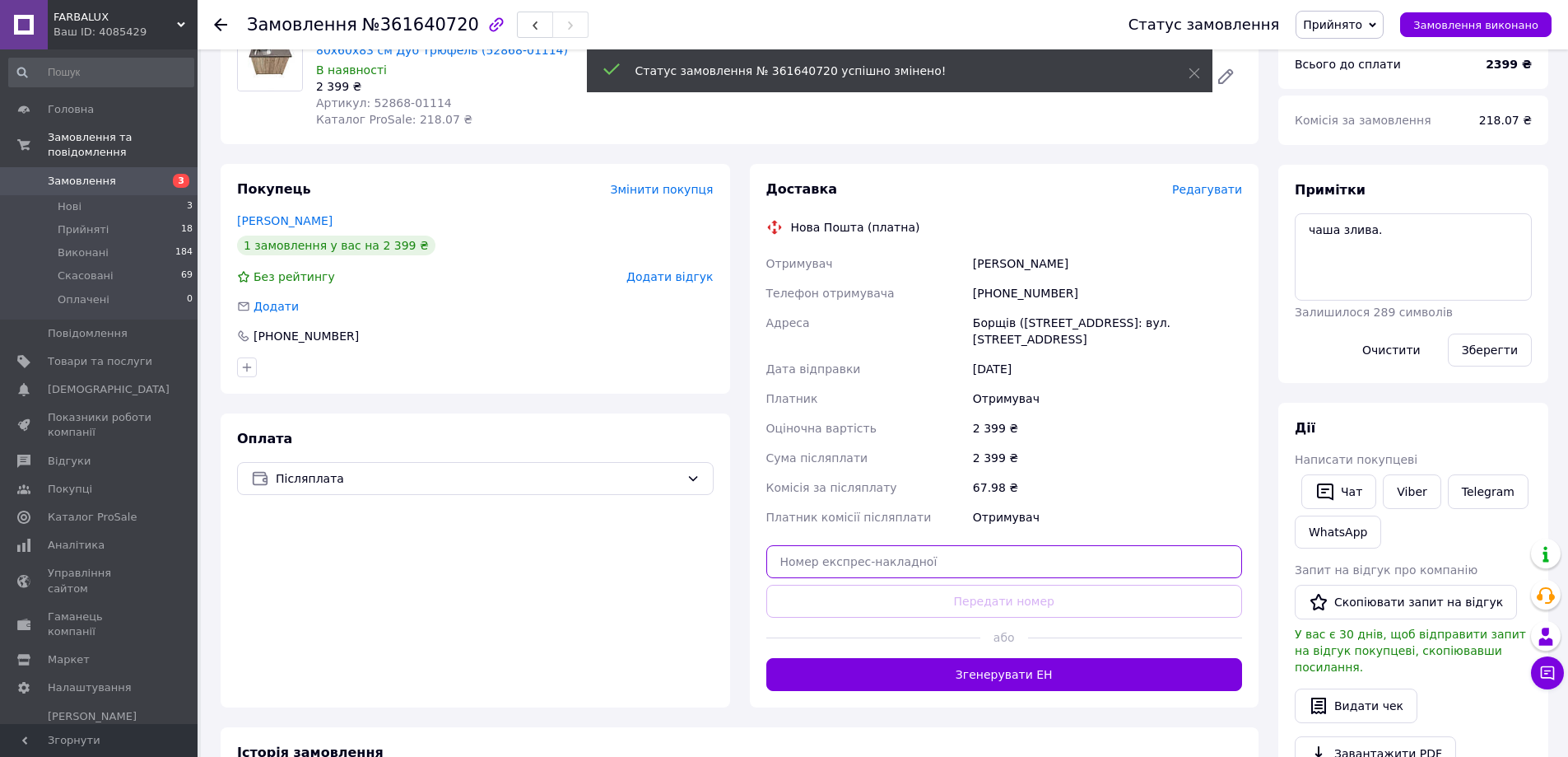
paste input "20451247365719"
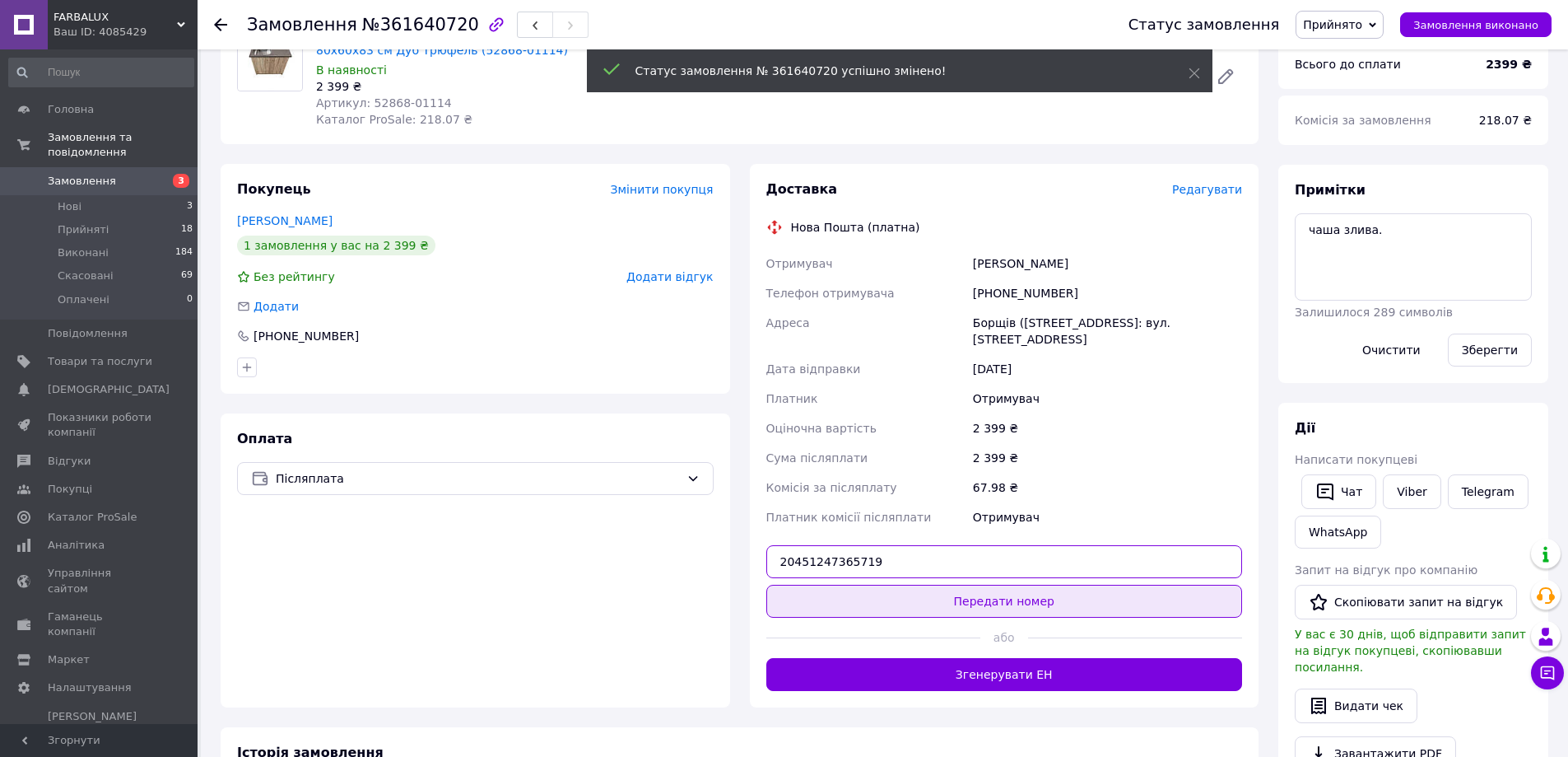
type input "20451247365719"
click at [958, 602] on button "Передати номер" at bounding box center [1004, 601] width 477 height 33
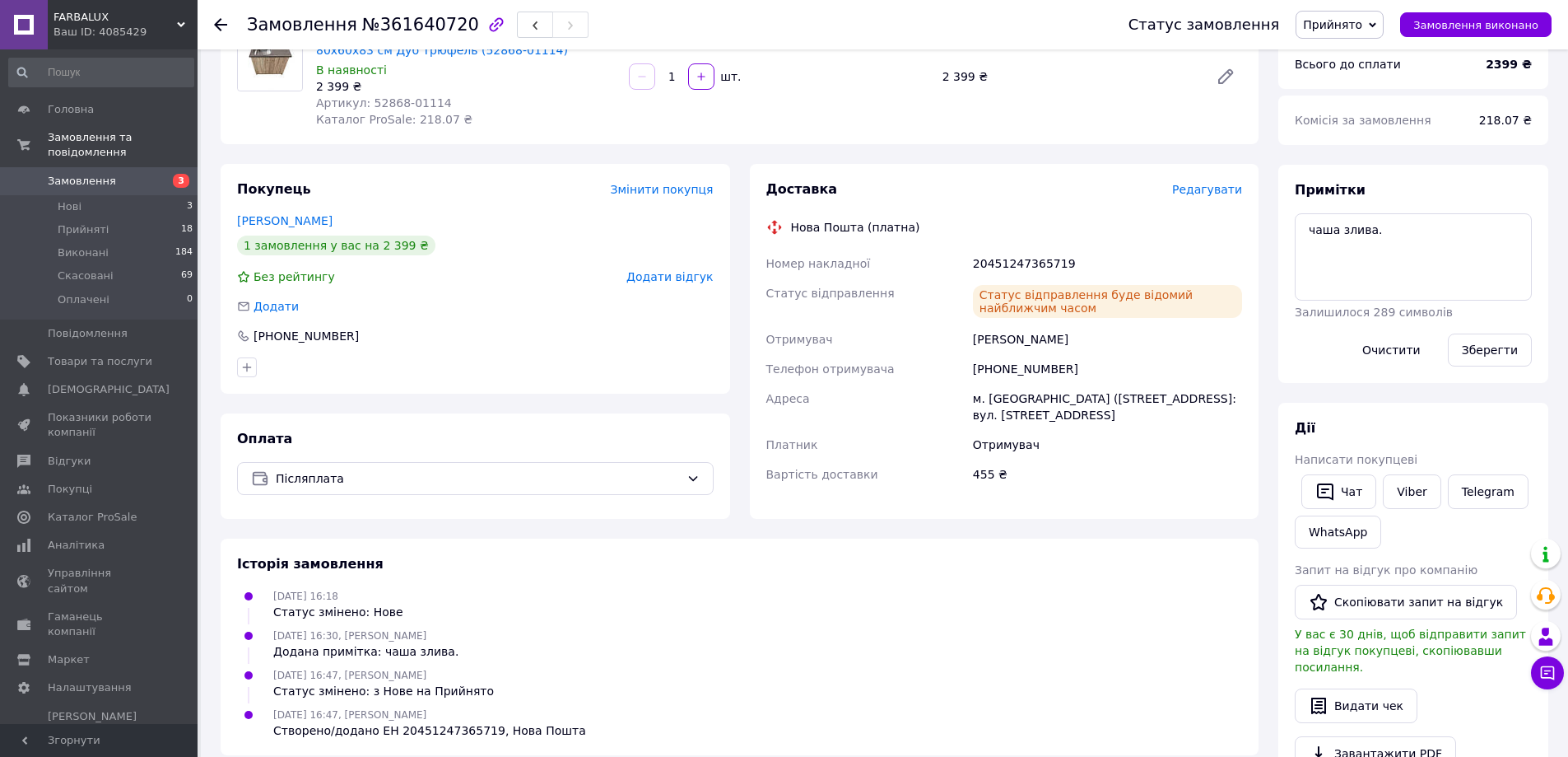
click at [220, 21] on icon at bounding box center [220, 24] width 13 height 13
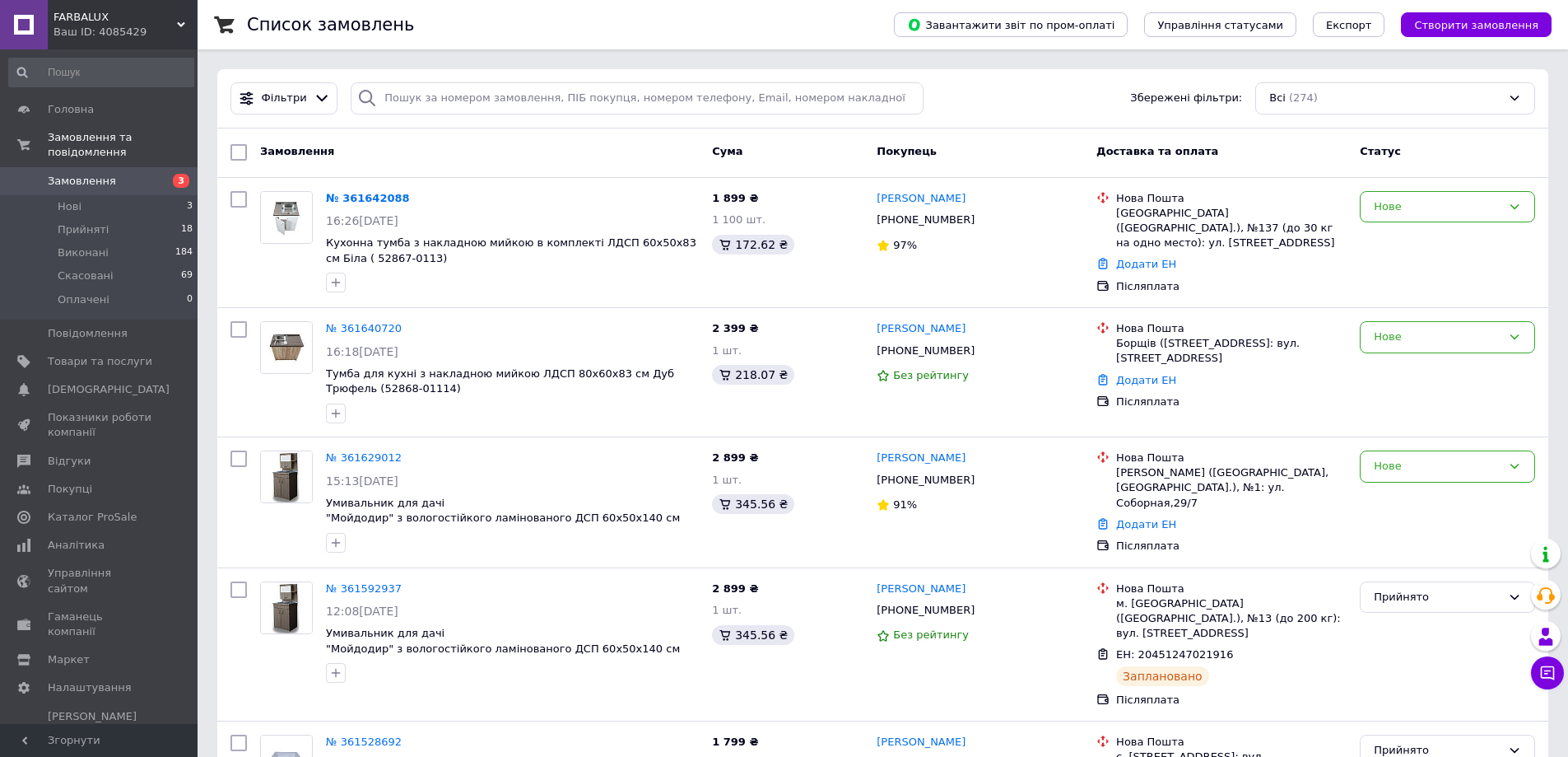
scroll to position [82, 0]
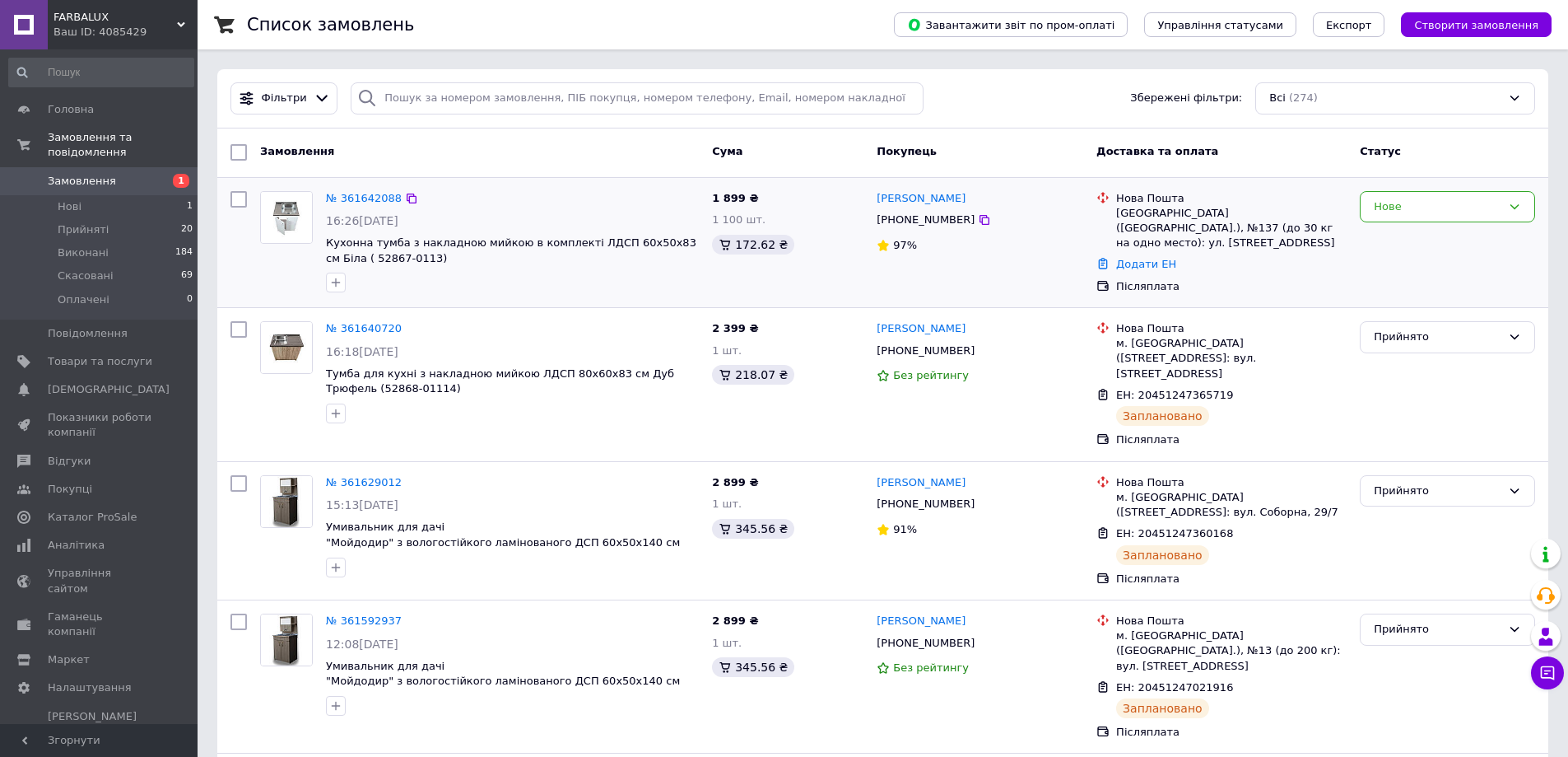
click at [420, 228] on div "16:26[DATE]" at bounding box center [512, 220] width 373 height 16
click at [417, 242] on span "Кухонна тумба з накладною мийкою в комплекті ЛДСП 60х50х83 см Біла ( 52867-0113)" at bounding box center [512, 250] width 371 height 28
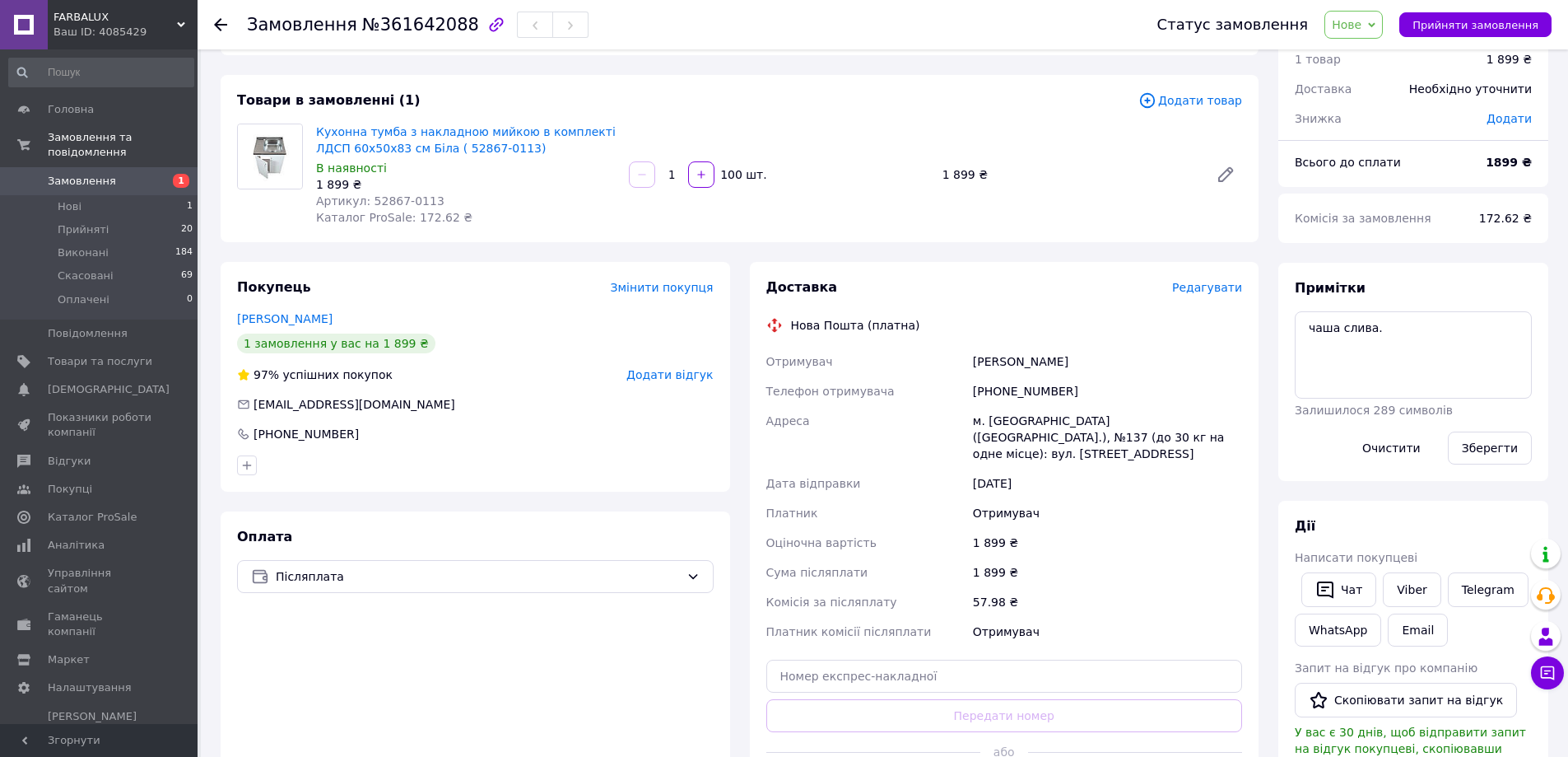
scroll to position [96, 0]
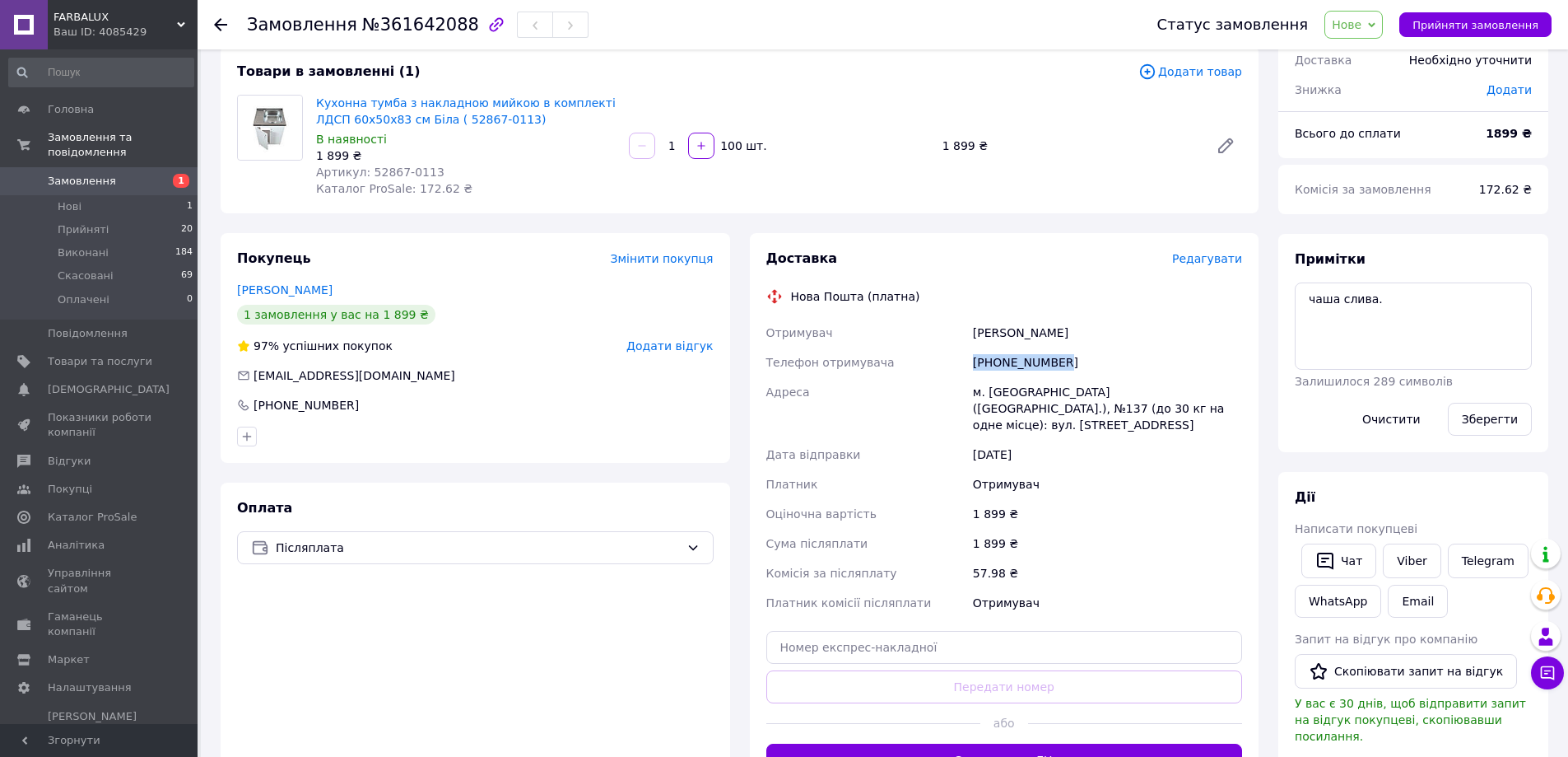
drag, startPoint x: 1057, startPoint y: 359, endPoint x: 968, endPoint y: 355, distance: 89.1
click at [968, 355] on div "Отримувач [PERSON_NAME] отримувача [PHONE_NUMBER] Адреса [PERSON_NAME]. [GEOGRA…" at bounding box center [1004, 467] width 483 height 300
click at [950, 397] on div "Адреса" at bounding box center [866, 408] width 207 height 62
click at [952, 264] on div "Доставка" at bounding box center [968, 259] width 406 height 19
drag, startPoint x: 315, startPoint y: 114, endPoint x: 365, endPoint y: 122, distance: 50.6
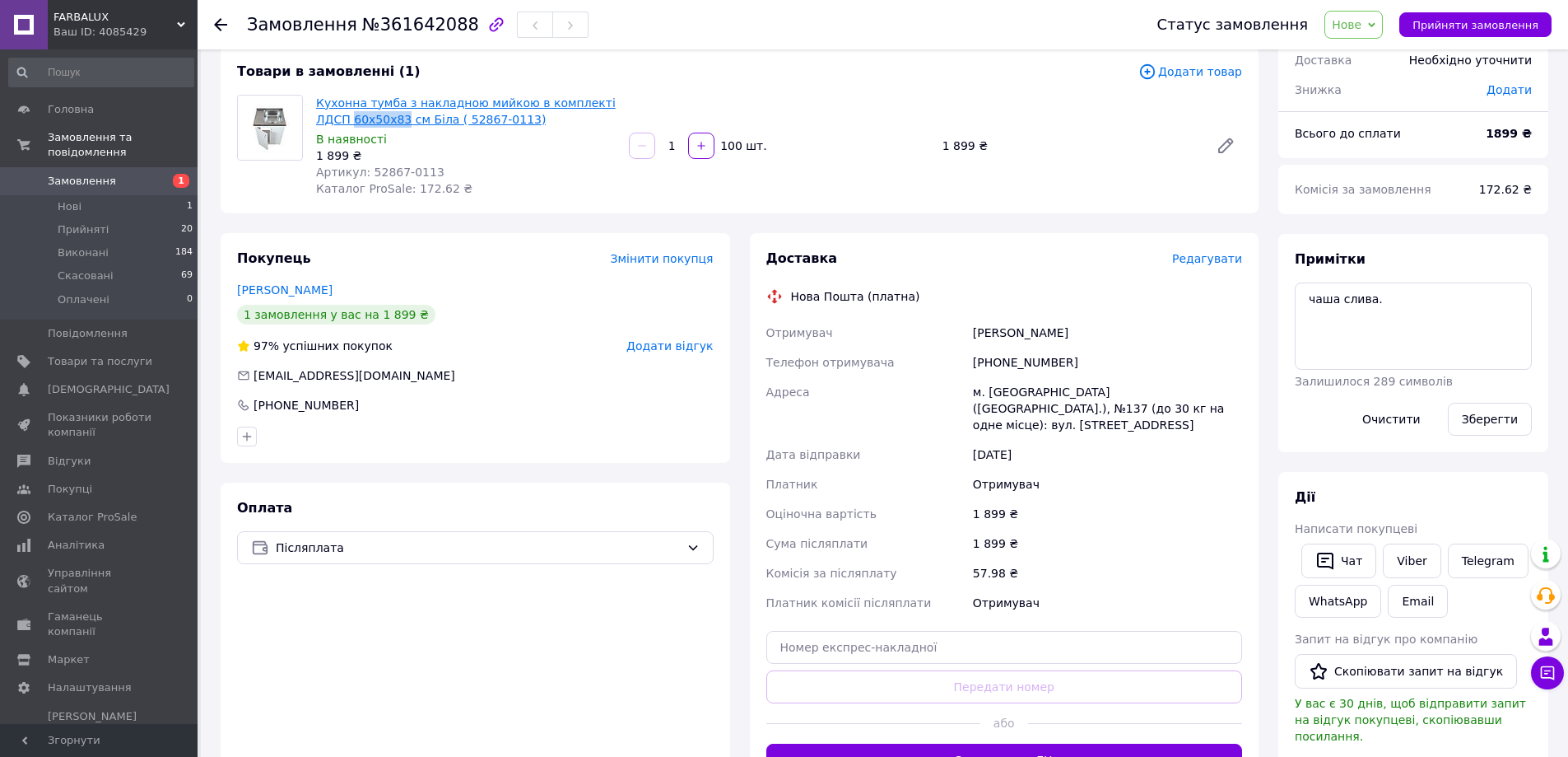
click at [365, 122] on div "Кухонна тумба з накладною мийкою в комплекті ЛДСП 60х50х83 см Біла ( 52867-0113…" at bounding box center [465, 145] width 313 height 109
copy link "60х50х83"
drag, startPoint x: 973, startPoint y: 332, endPoint x: 1077, endPoint y: 332, distance: 104.0
click at [1077, 332] on div "[PERSON_NAME]" at bounding box center [1107, 332] width 276 height 30
copy div "[PERSON_NAME]"
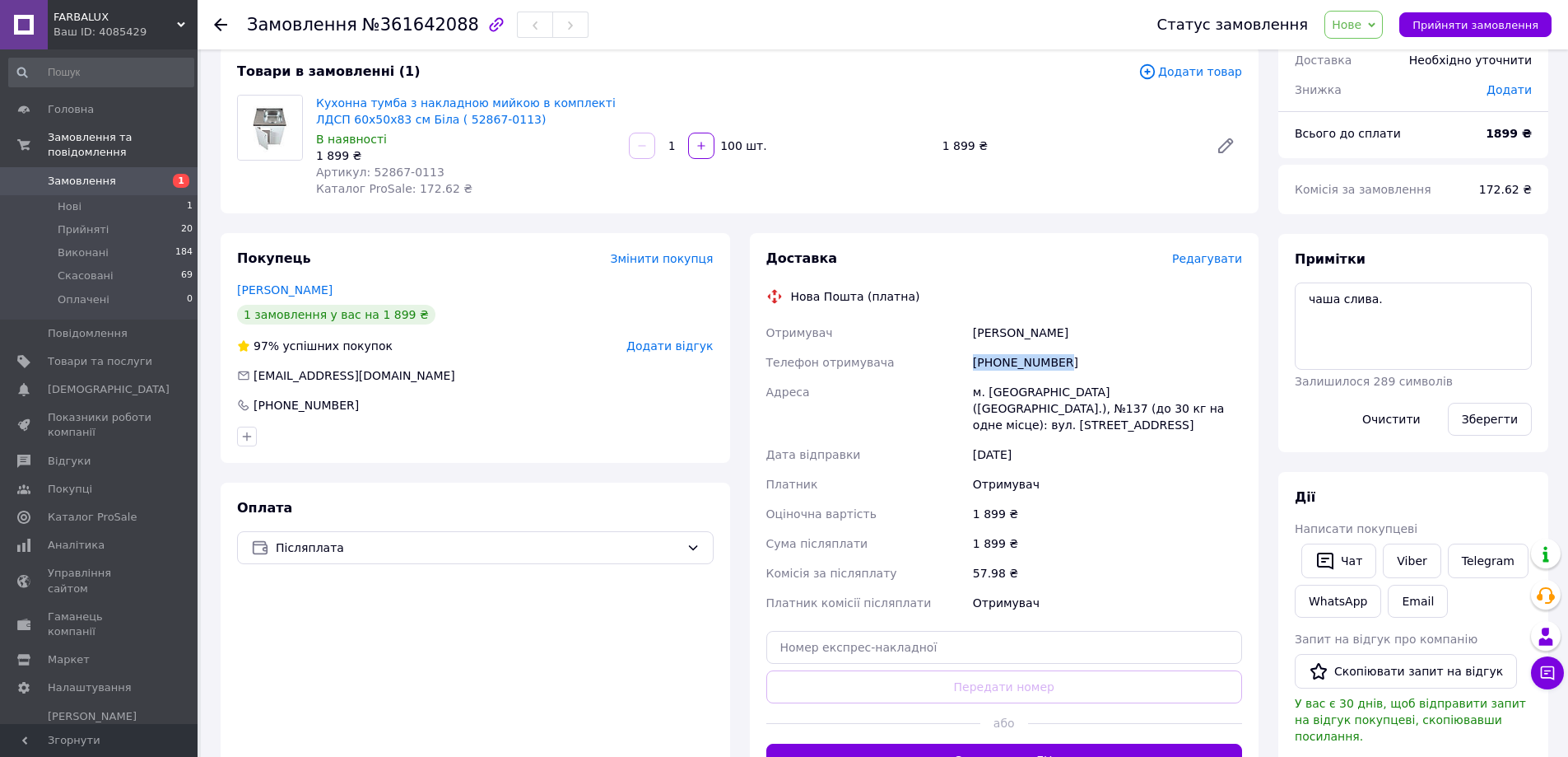
drag, startPoint x: 1059, startPoint y: 362, endPoint x: 955, endPoint y: 362, distance: 104.0
click at [955, 362] on div "Отримувач [PERSON_NAME] отримувача [PHONE_NUMBER] Адреса [PERSON_NAME]. [GEOGRA…" at bounding box center [1004, 467] width 483 height 300
copy div "Телефон отримувача [PHONE_NUMBER]"
drag, startPoint x: 1009, startPoint y: 392, endPoint x: 973, endPoint y: 394, distance: 36.1
click at [973, 394] on div "м. [GEOGRAPHIC_DATA] ([GEOGRAPHIC_DATA].), №137 (до 30 кг на одне місце): вул. …" at bounding box center [1107, 408] width 276 height 62
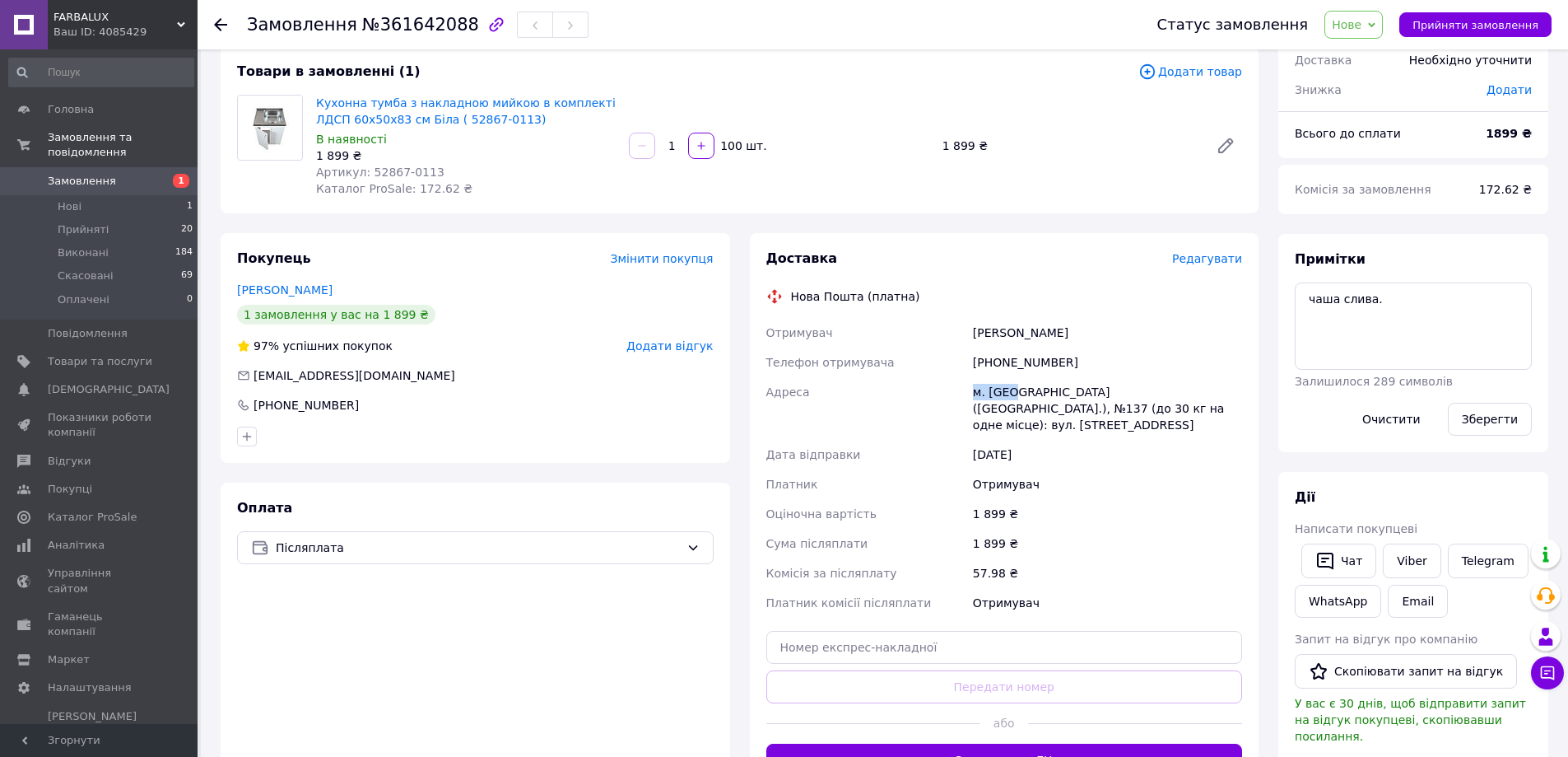
copy div "м. [GEOGRAPHIC_DATA]"
drag, startPoint x: 957, startPoint y: 250, endPoint x: 938, endPoint y: 185, distance: 67.7
click at [960, 244] on div "Доставка Редагувати Нова Пошта (платна) Отримувач [PERSON_NAME] отримувача [PHO…" at bounding box center [1004, 513] width 510 height 560
drag, startPoint x: 1020, startPoint y: 258, endPoint x: 1003, endPoint y: 247, distance: 20.2
click at [1020, 258] on div "Доставка" at bounding box center [968, 259] width 406 height 19
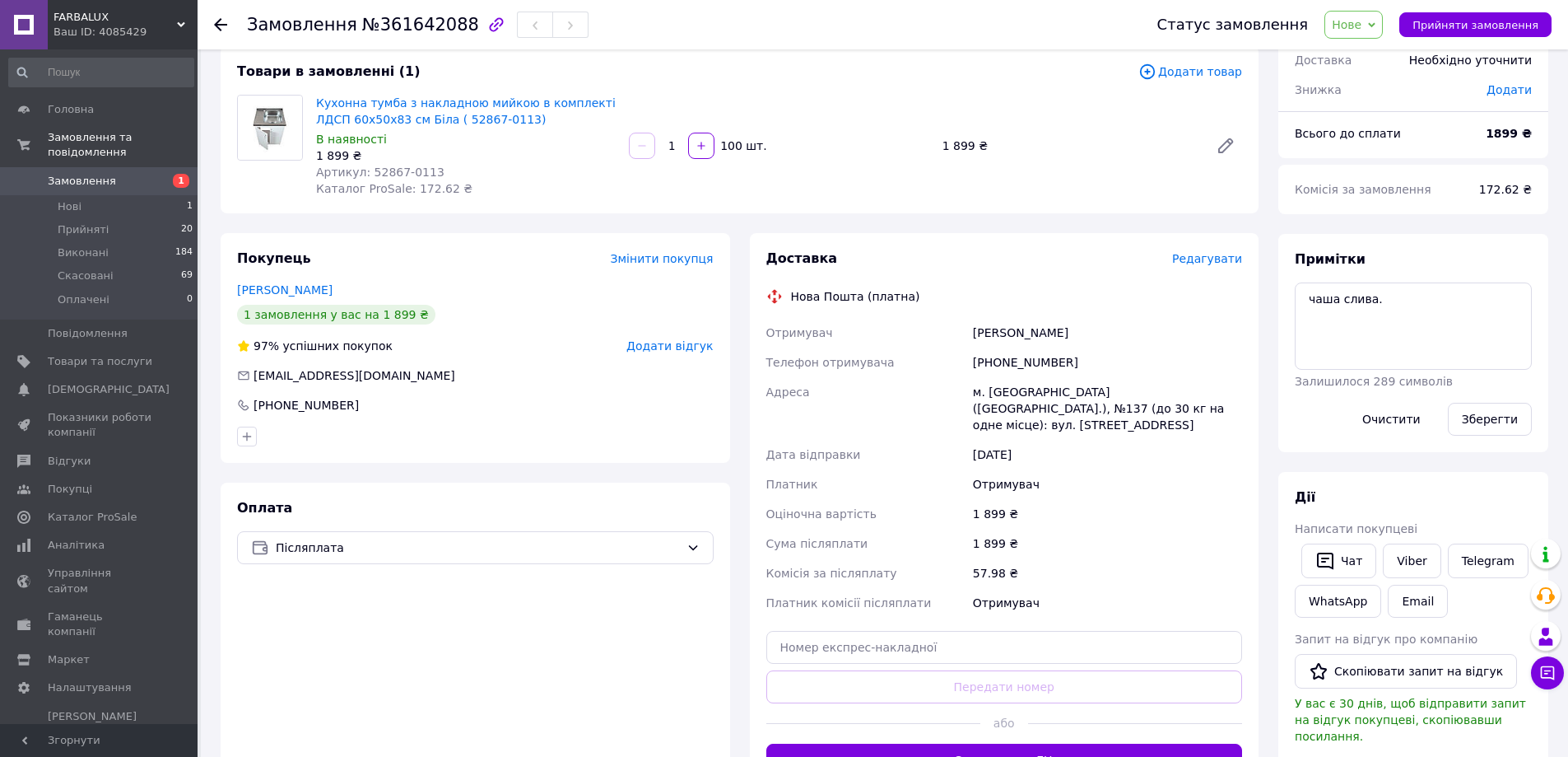
drag, startPoint x: 1358, startPoint y: 25, endPoint x: 1346, endPoint y: 119, distance: 94.8
click at [1359, 25] on span "Нове" at bounding box center [1346, 24] width 30 height 13
click at [1370, 59] on li "Прийнято" at bounding box center [1362, 57] width 76 height 25
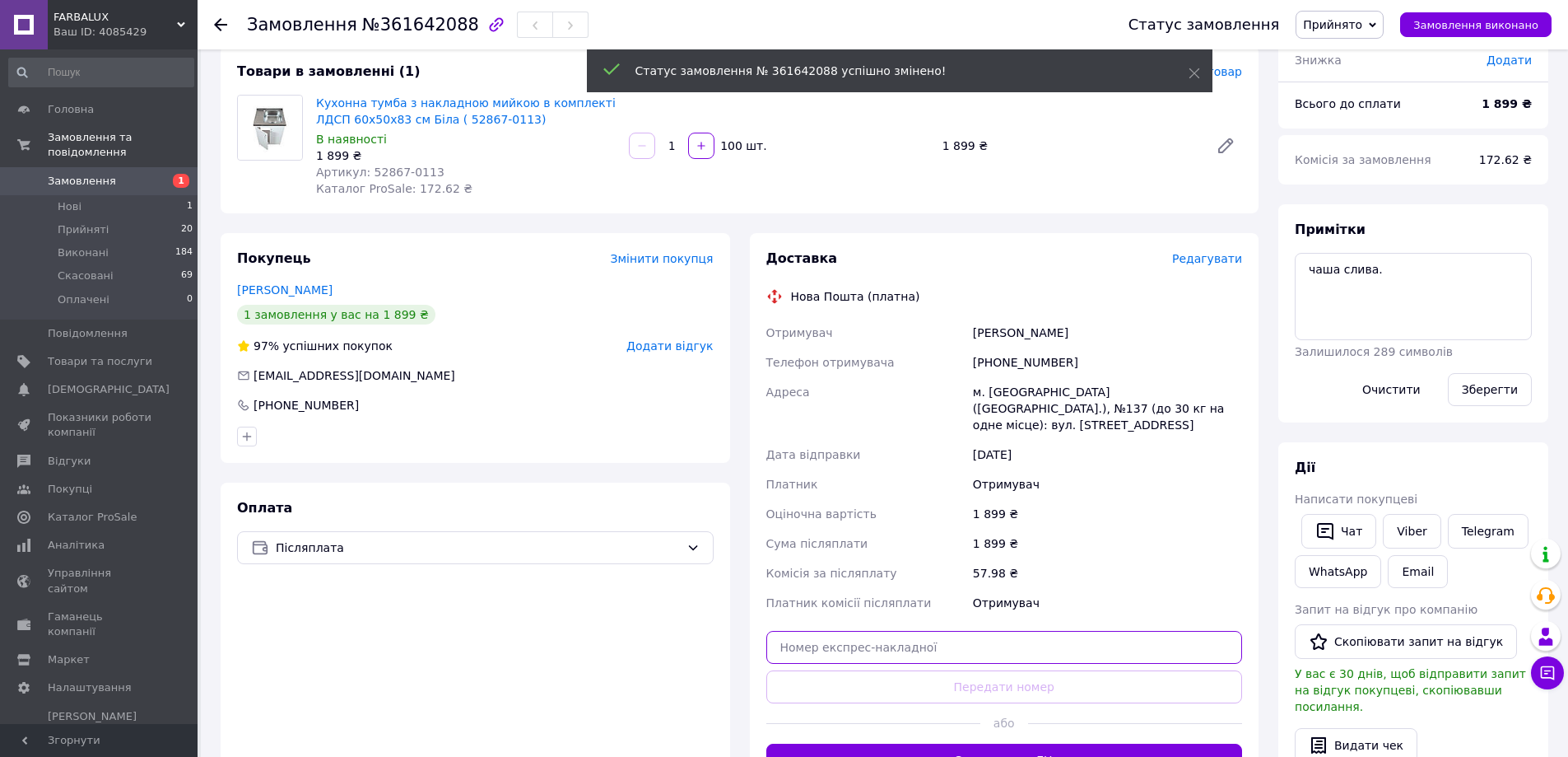
click at [813, 631] on input "text" at bounding box center [1004, 647] width 477 height 33
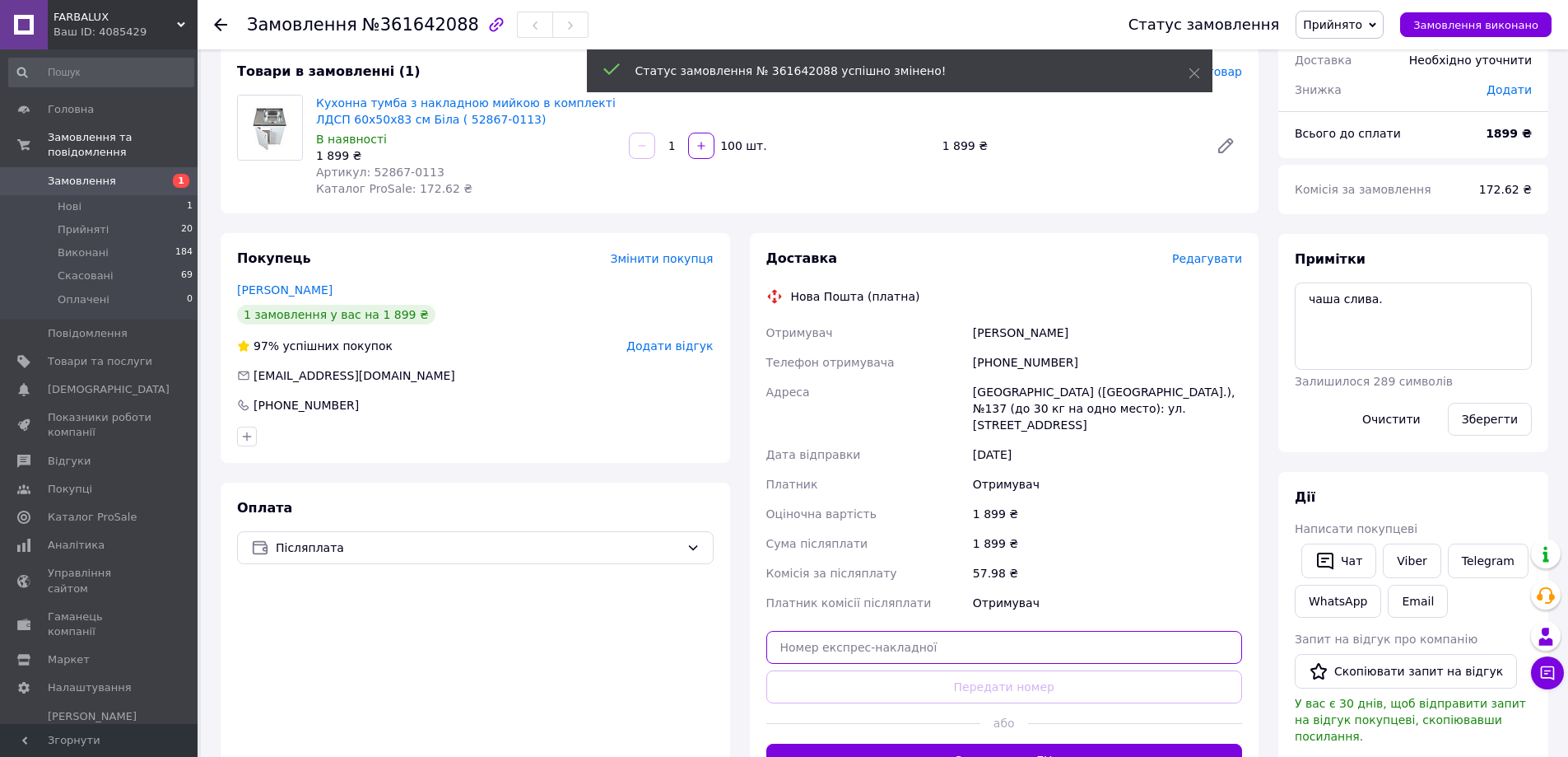
paste input "20451247398216"
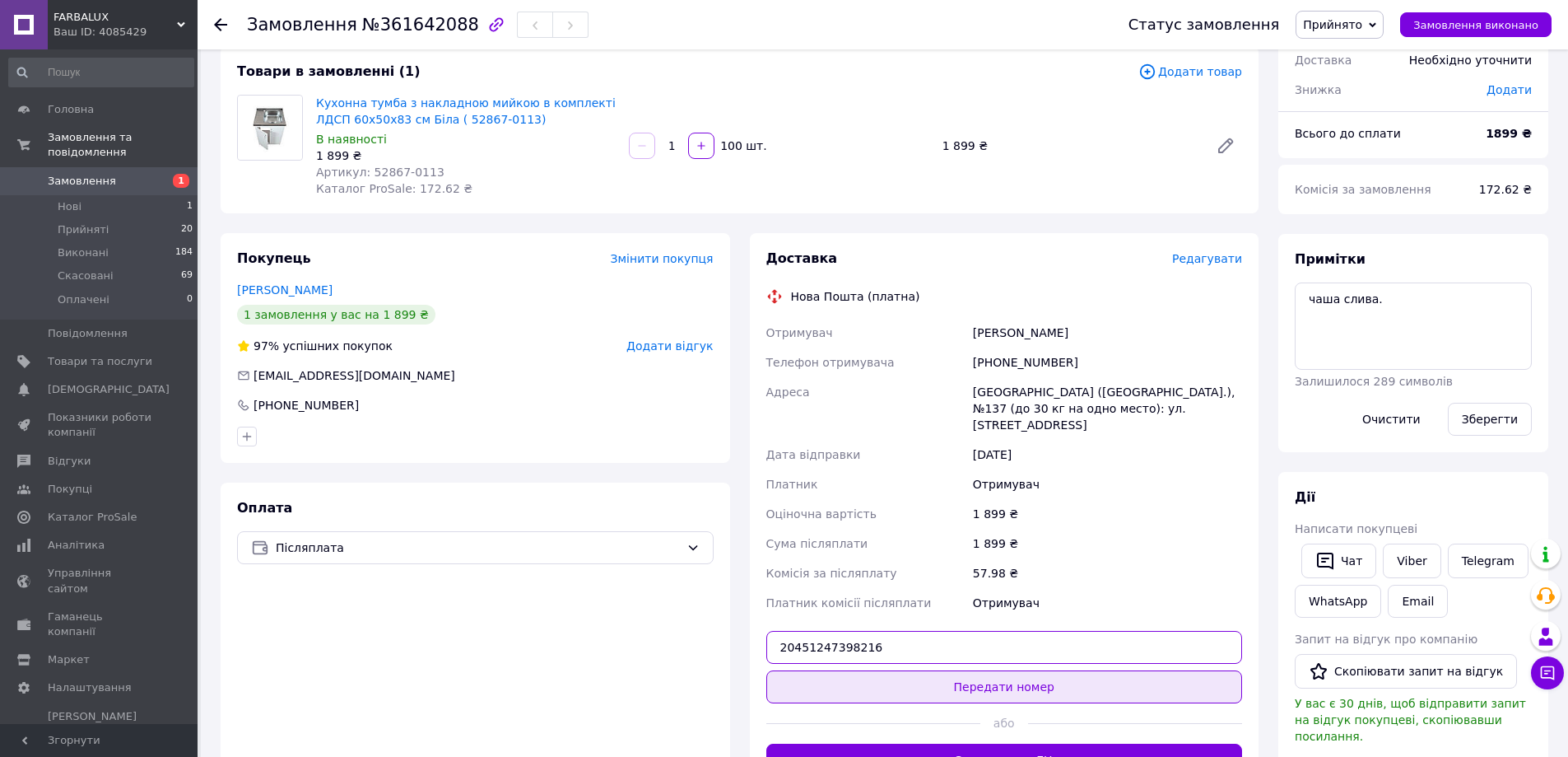
type input "20451247398216"
click at [977, 670] on button "Передати номер" at bounding box center [1004, 686] width 477 height 33
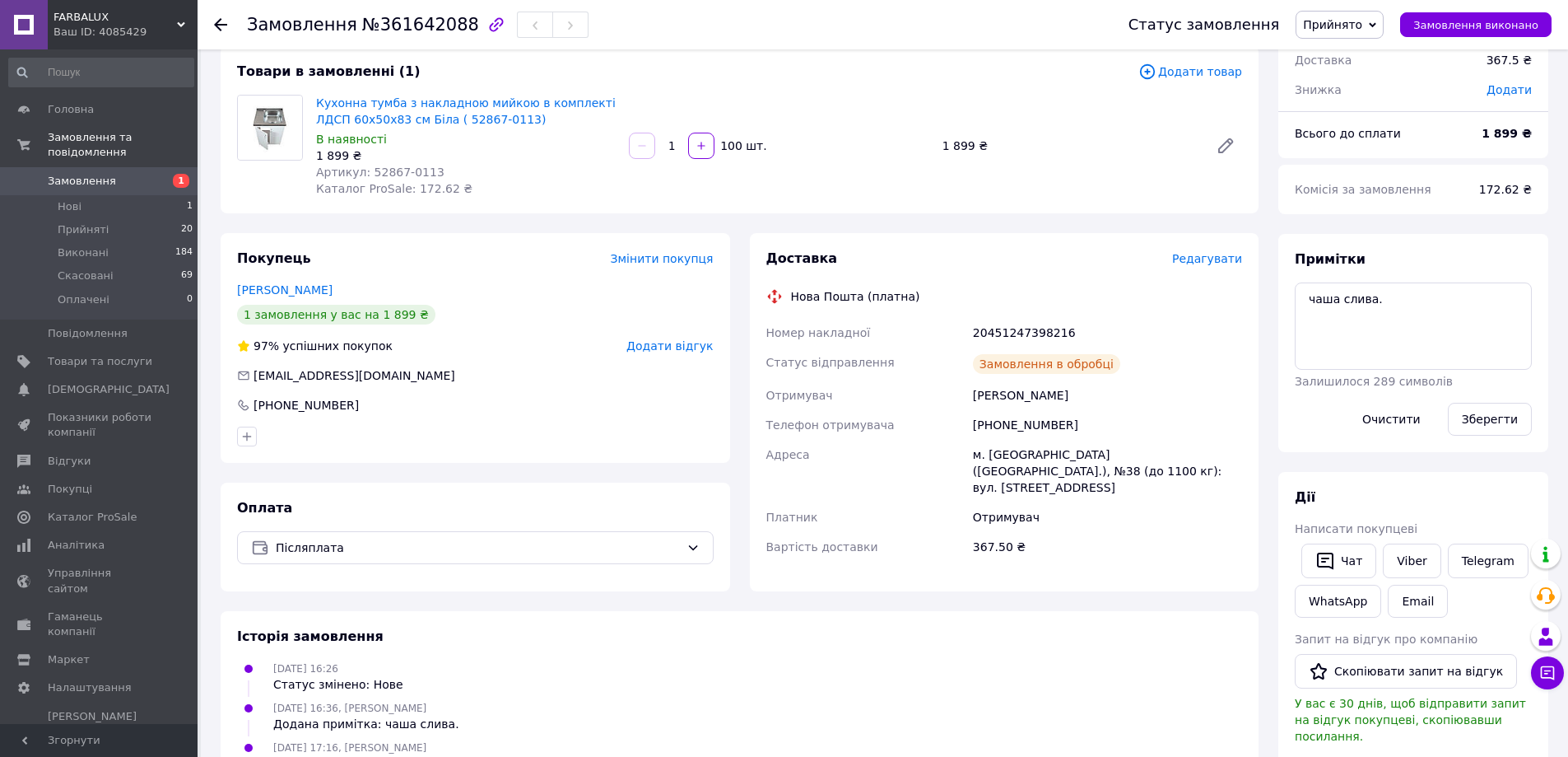
click at [220, 21] on icon at bounding box center [220, 24] width 13 height 13
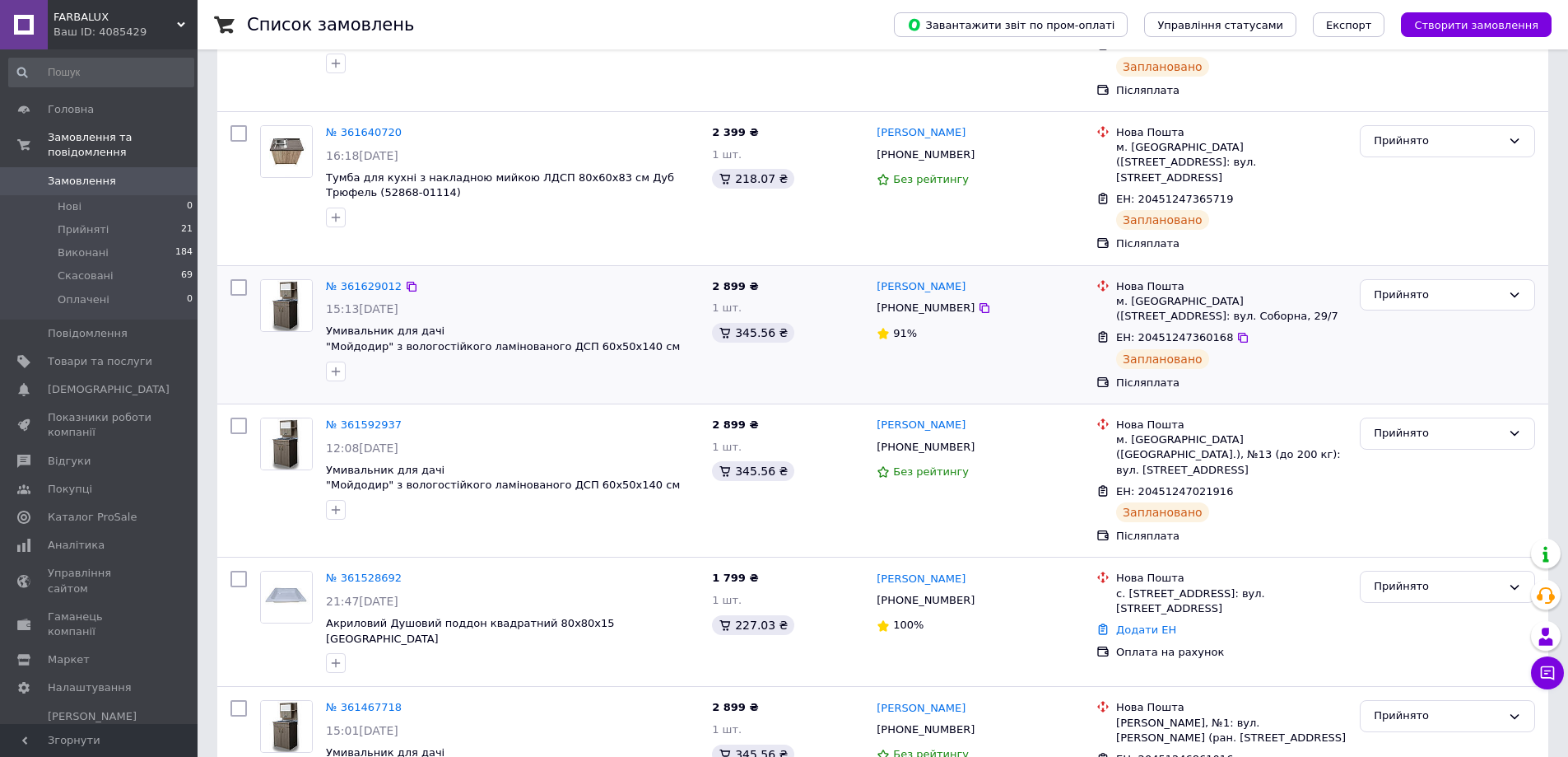
scroll to position [247, 0]
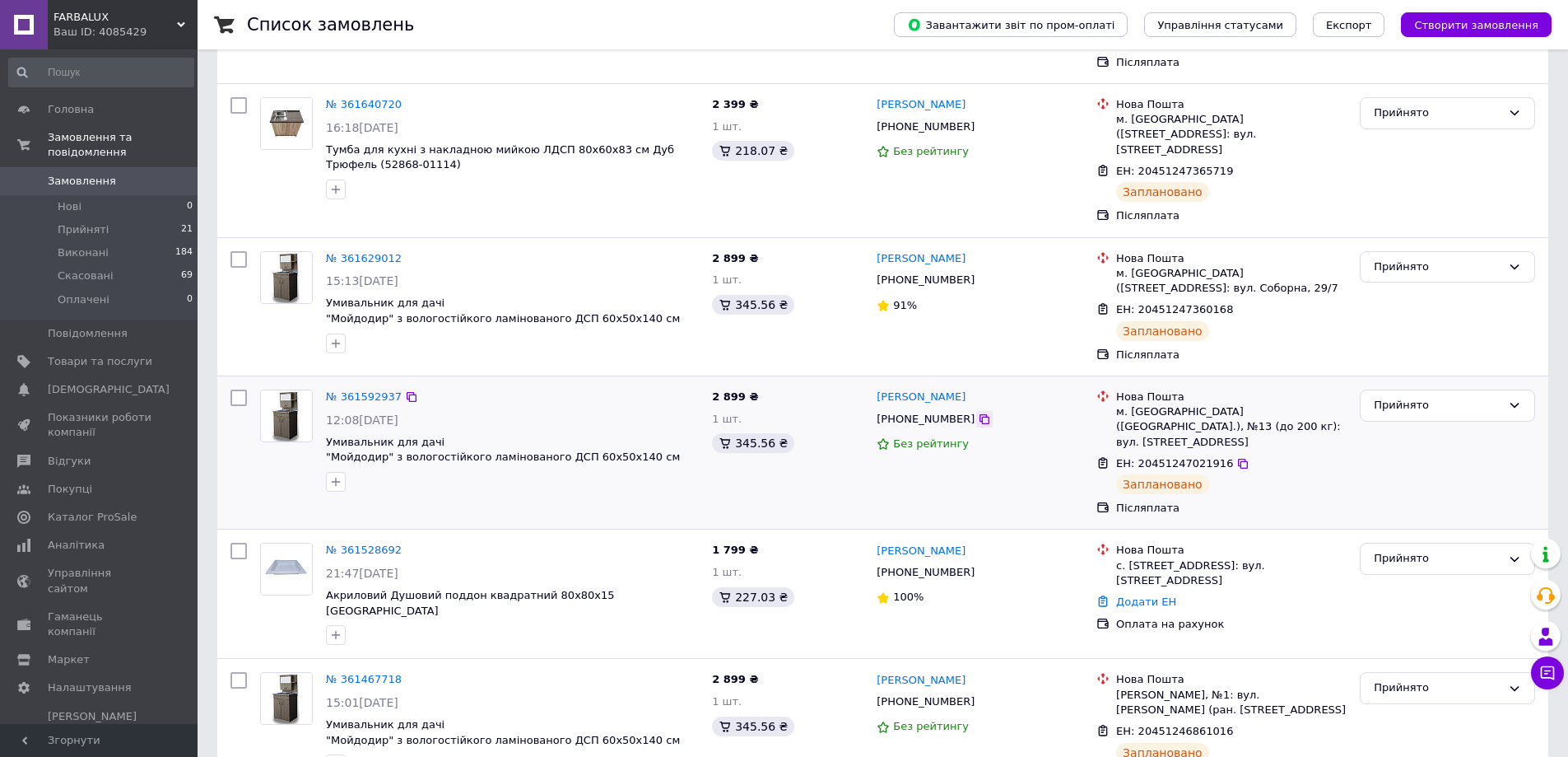
click at [978, 413] on icon at bounding box center [984, 419] width 13 height 13
click at [1032, 186] on div "Богдан Тітов +380969018200 Без рейтингу" at bounding box center [980, 161] width 219 height 140
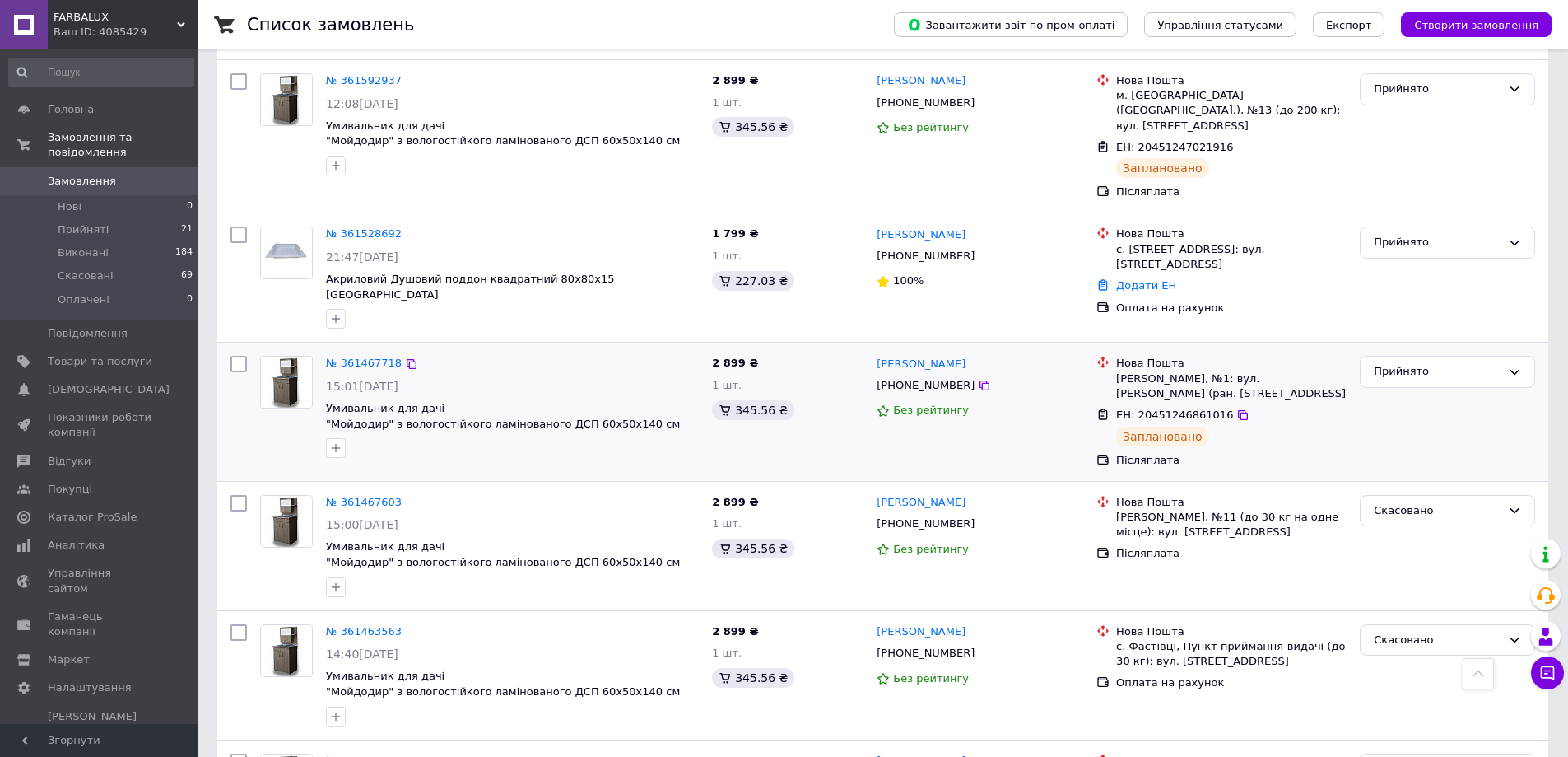
scroll to position [577, 0]
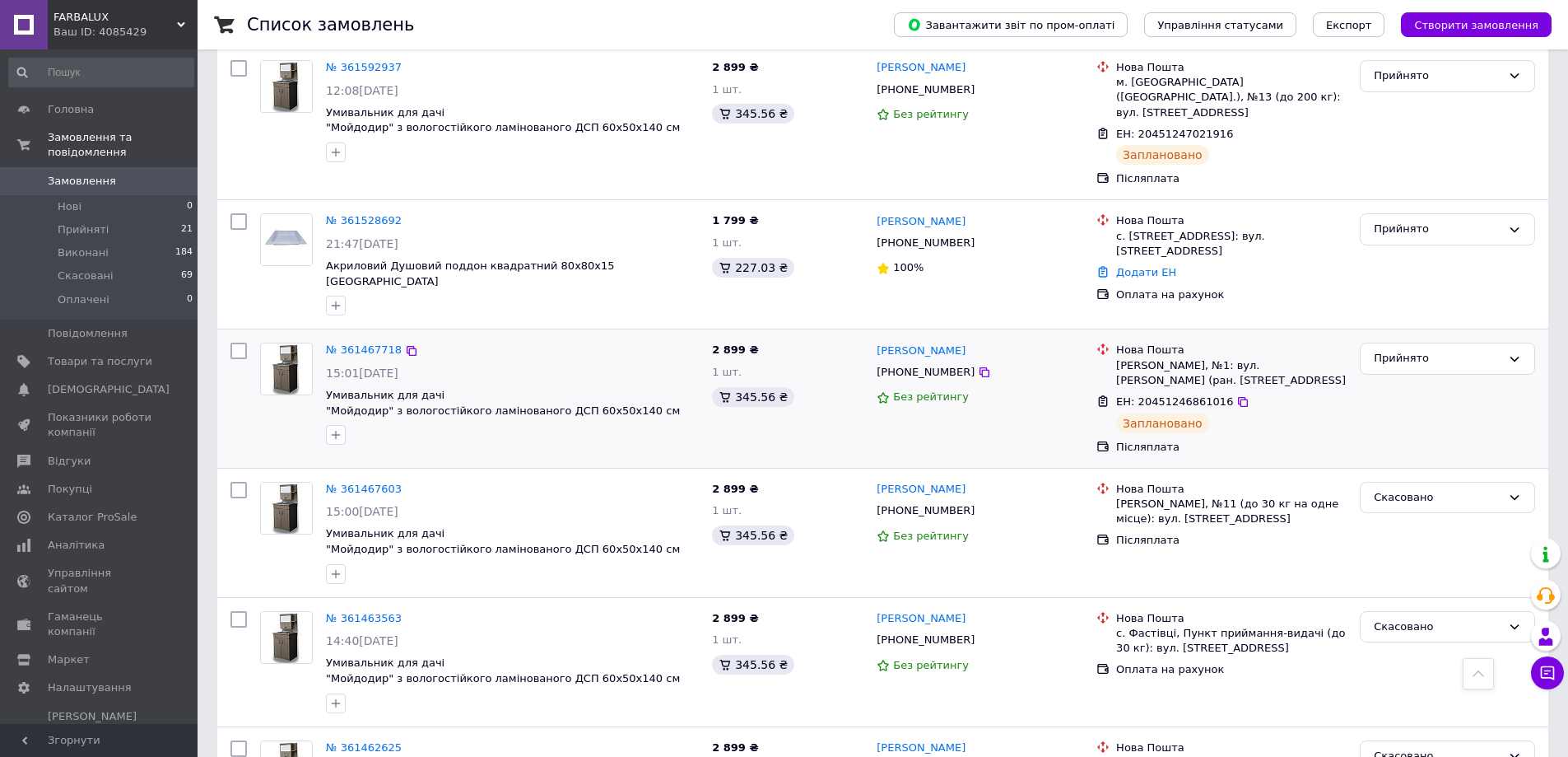
drag, startPoint x: 963, startPoint y: 309, endPoint x: 971, endPoint y: 343, distance: 34.9
click at [978, 366] on icon at bounding box center [984, 372] width 13 height 13
click at [1015, 390] on div "Дмитрій Слободенбк +380984596326 Без рейтингу" at bounding box center [980, 398] width 219 height 125
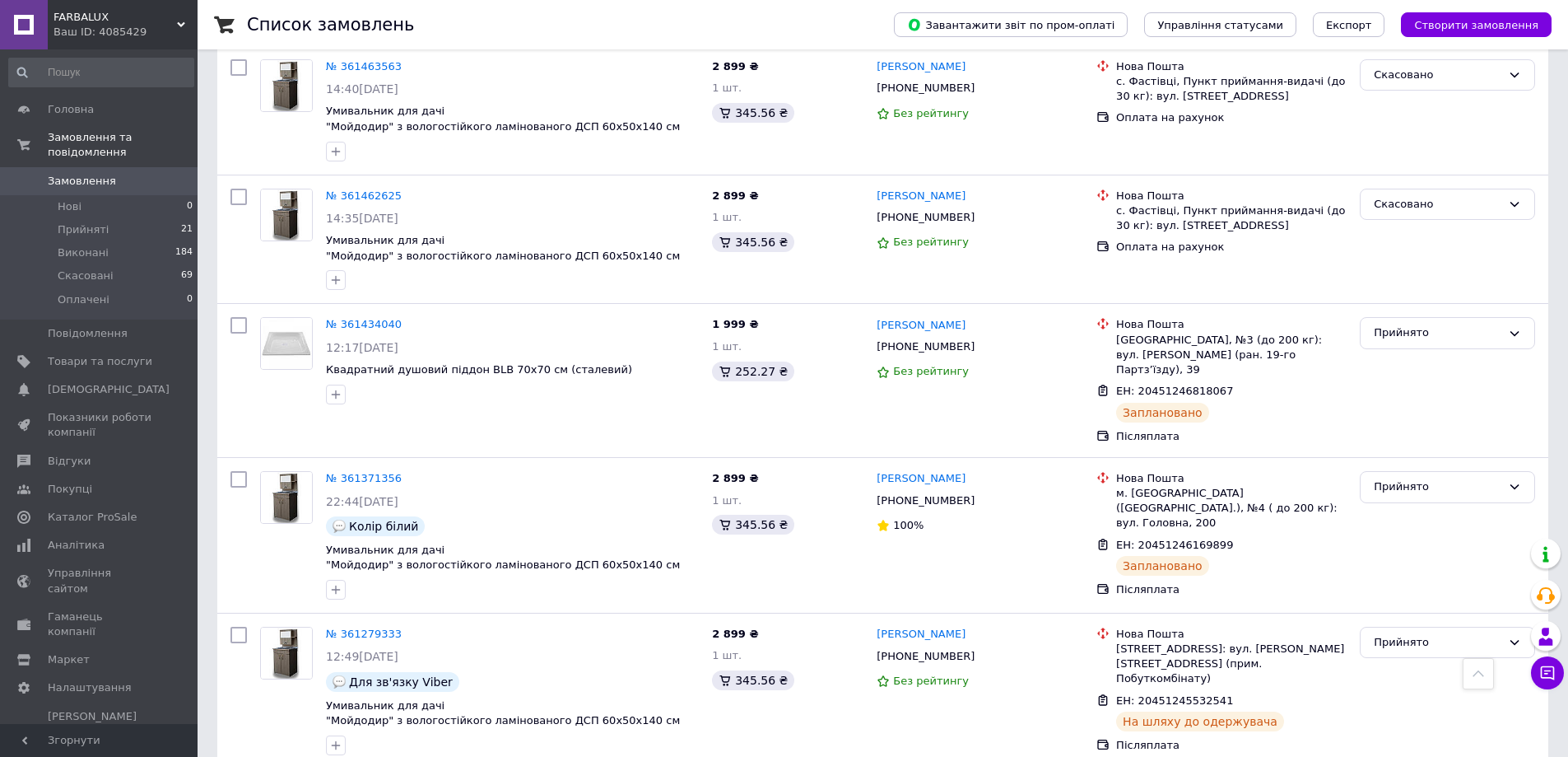
scroll to position [1153, 0]
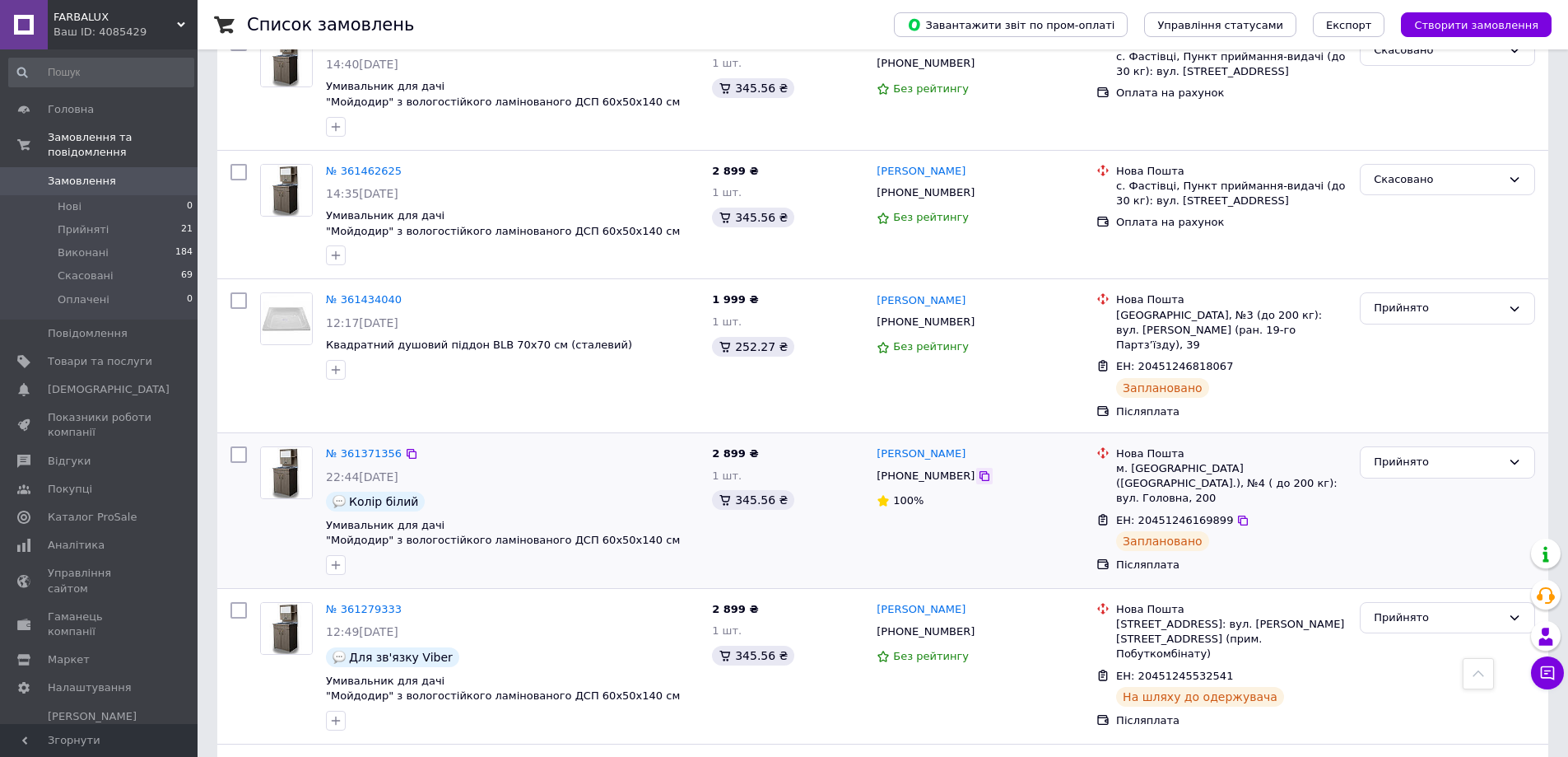
click at [980, 471] on icon at bounding box center [985, 476] width 10 height 10
click at [988, 150] on div "№ 361462625 14:35, 11.09.2025 Умивальник для дачі "Мойдодир" з вологостійкого л…" at bounding box center [882, 214] width 1331 height 128
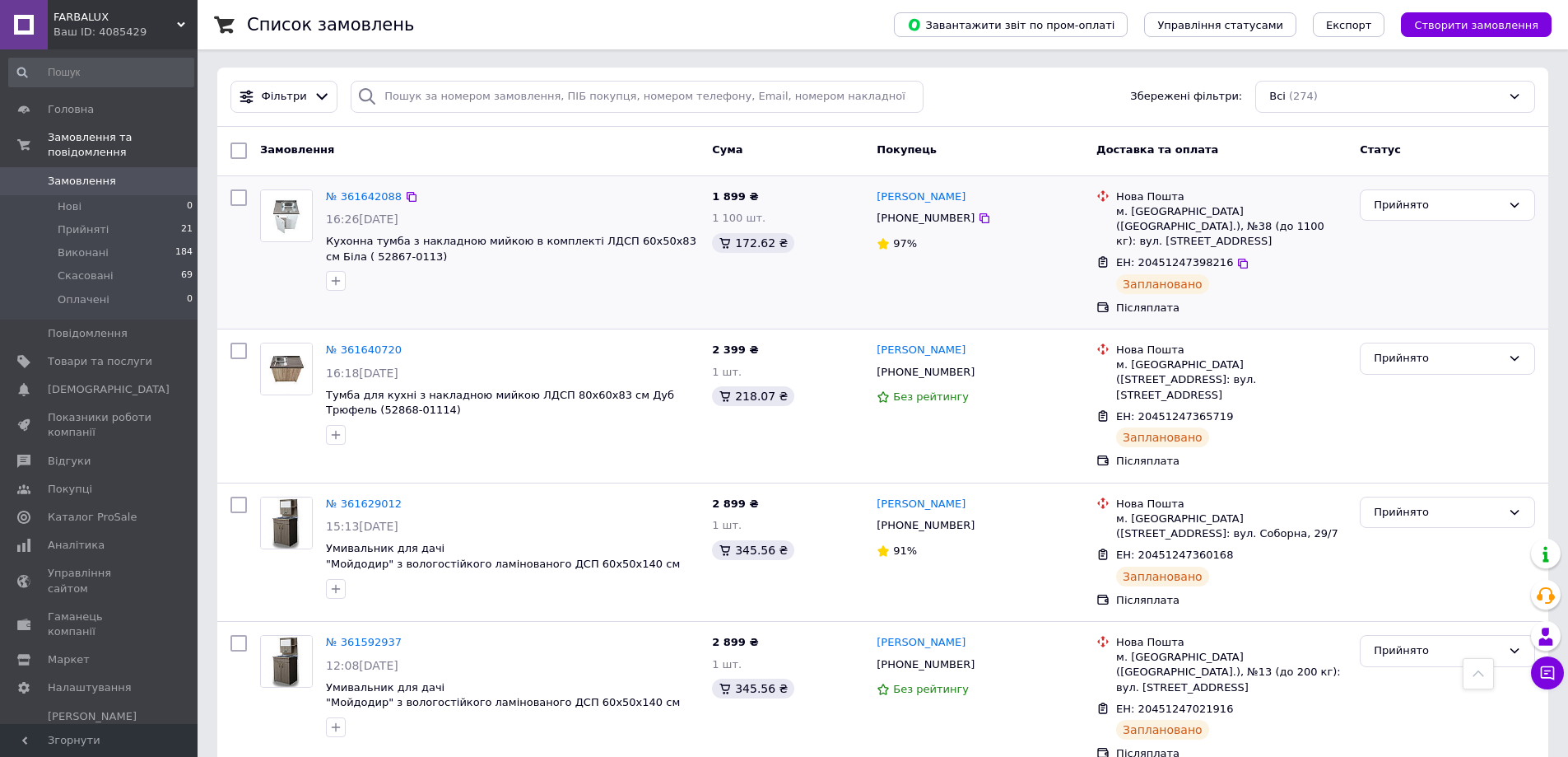
scroll to position [0, 0]
click at [407, 197] on icon at bounding box center [412, 198] width 10 height 10
drag, startPoint x: 1022, startPoint y: 306, endPoint x: 989, endPoint y: 290, distance: 36.7
click at [1022, 306] on div "Юрий Гриценко +380939276679 97%" at bounding box center [980, 255] width 219 height 140
click at [1237, 261] on icon at bounding box center [1243, 266] width 10 height 10
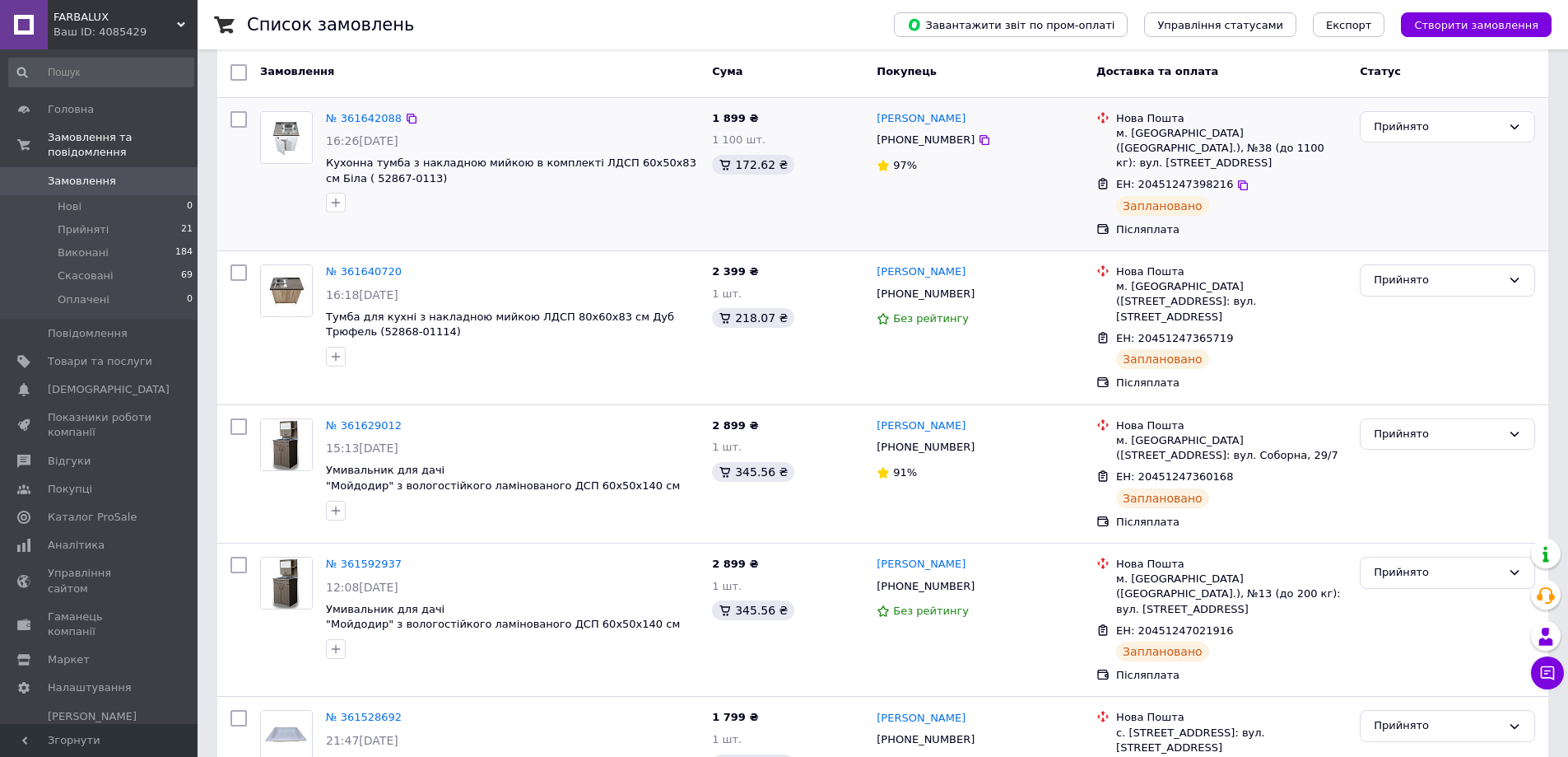
scroll to position [165, 0]
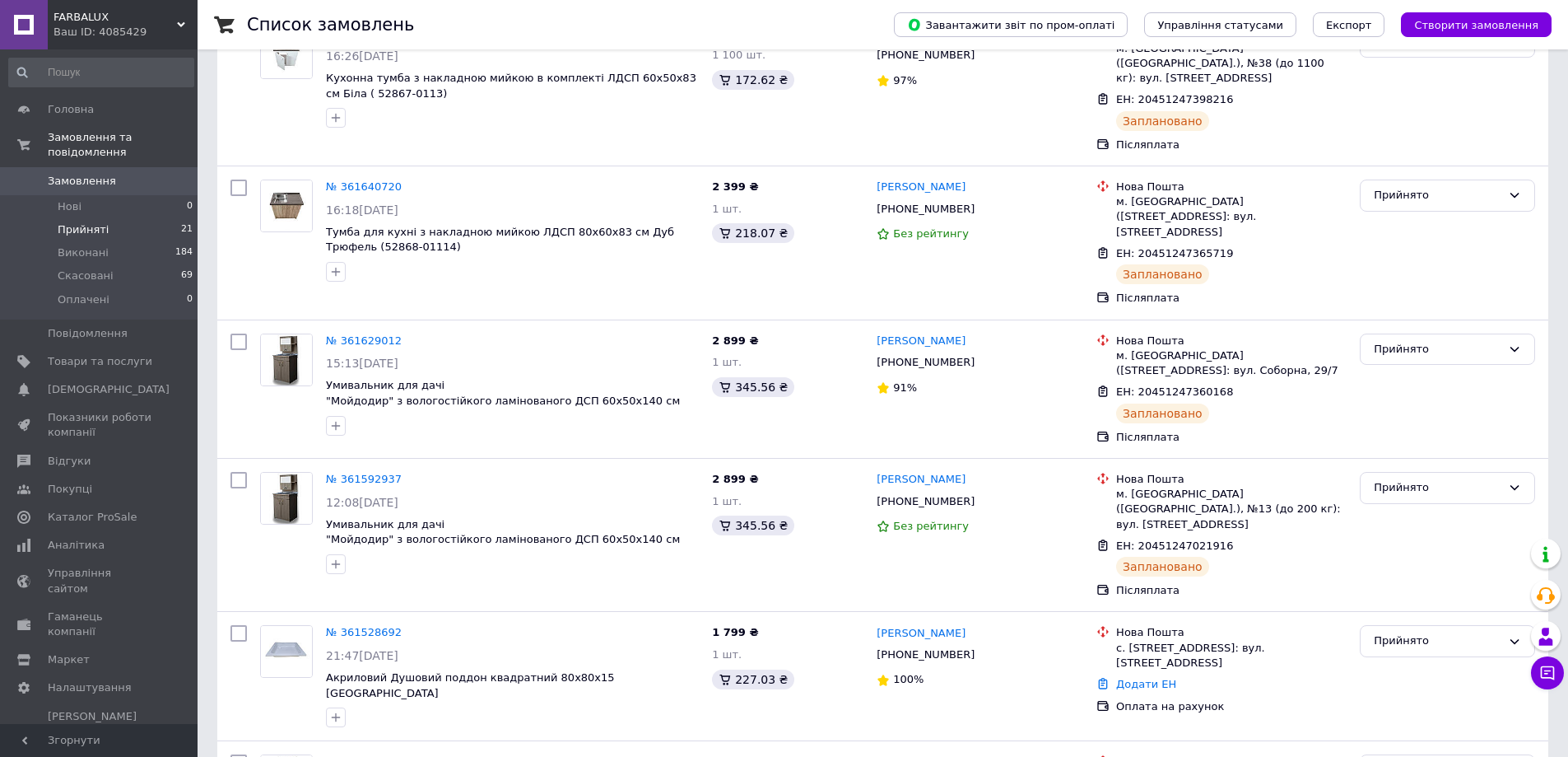
click at [99, 222] on span "Прийняті" at bounding box center [83, 229] width 51 height 15
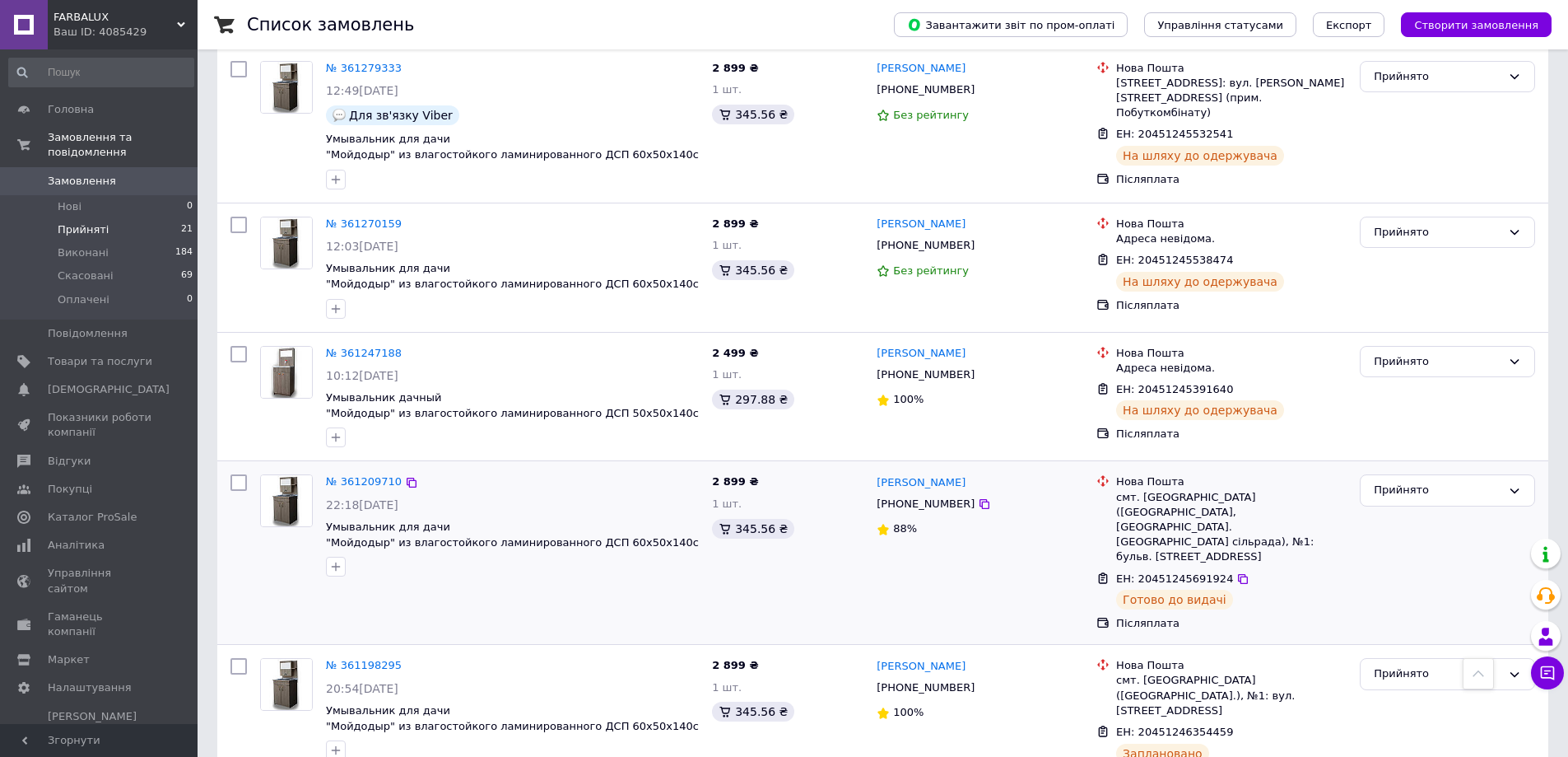
scroll to position [1336, 0]
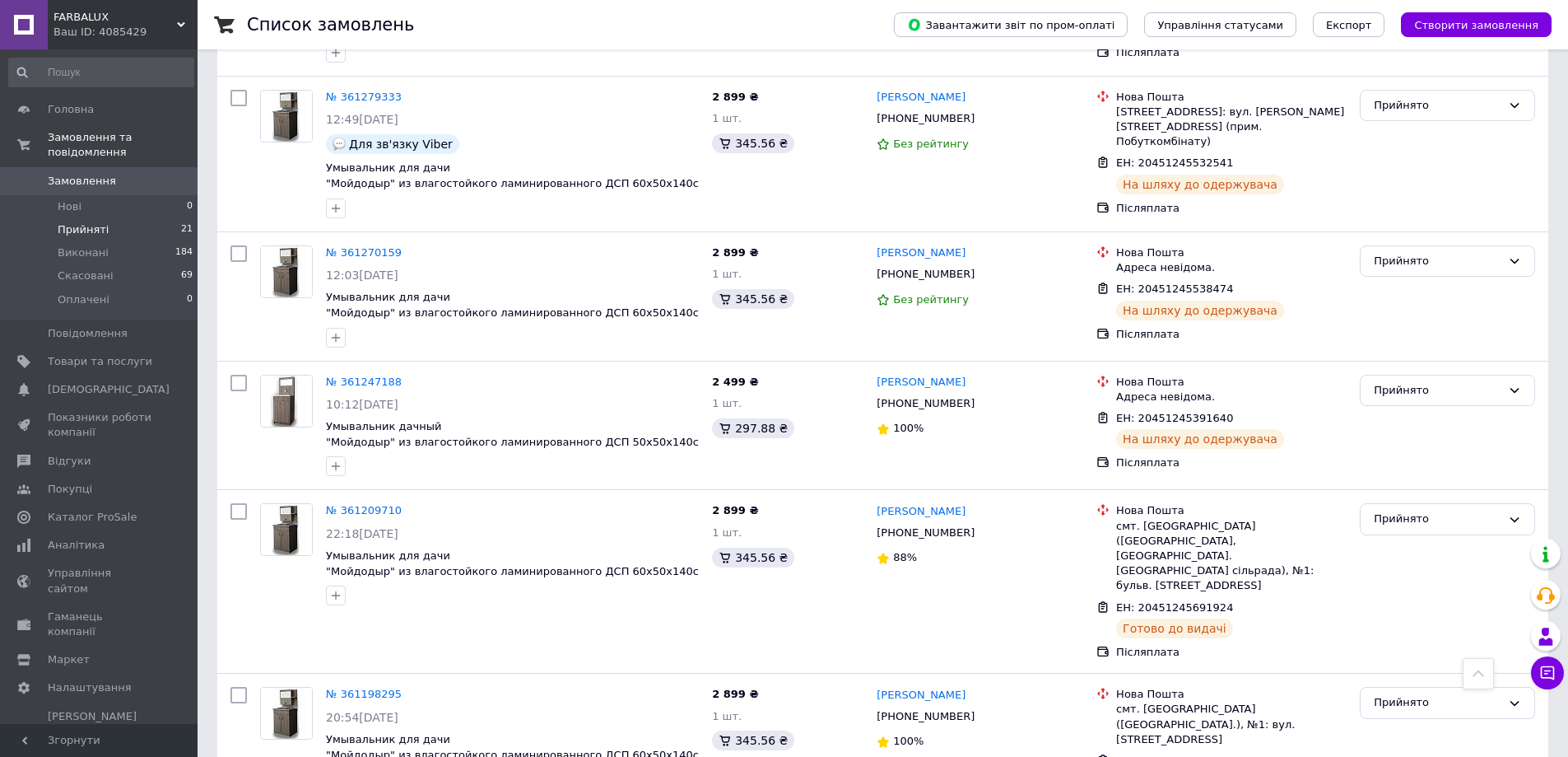
click at [94, 167] on link "Замовлення 0" at bounding box center [101, 181] width 202 height 28
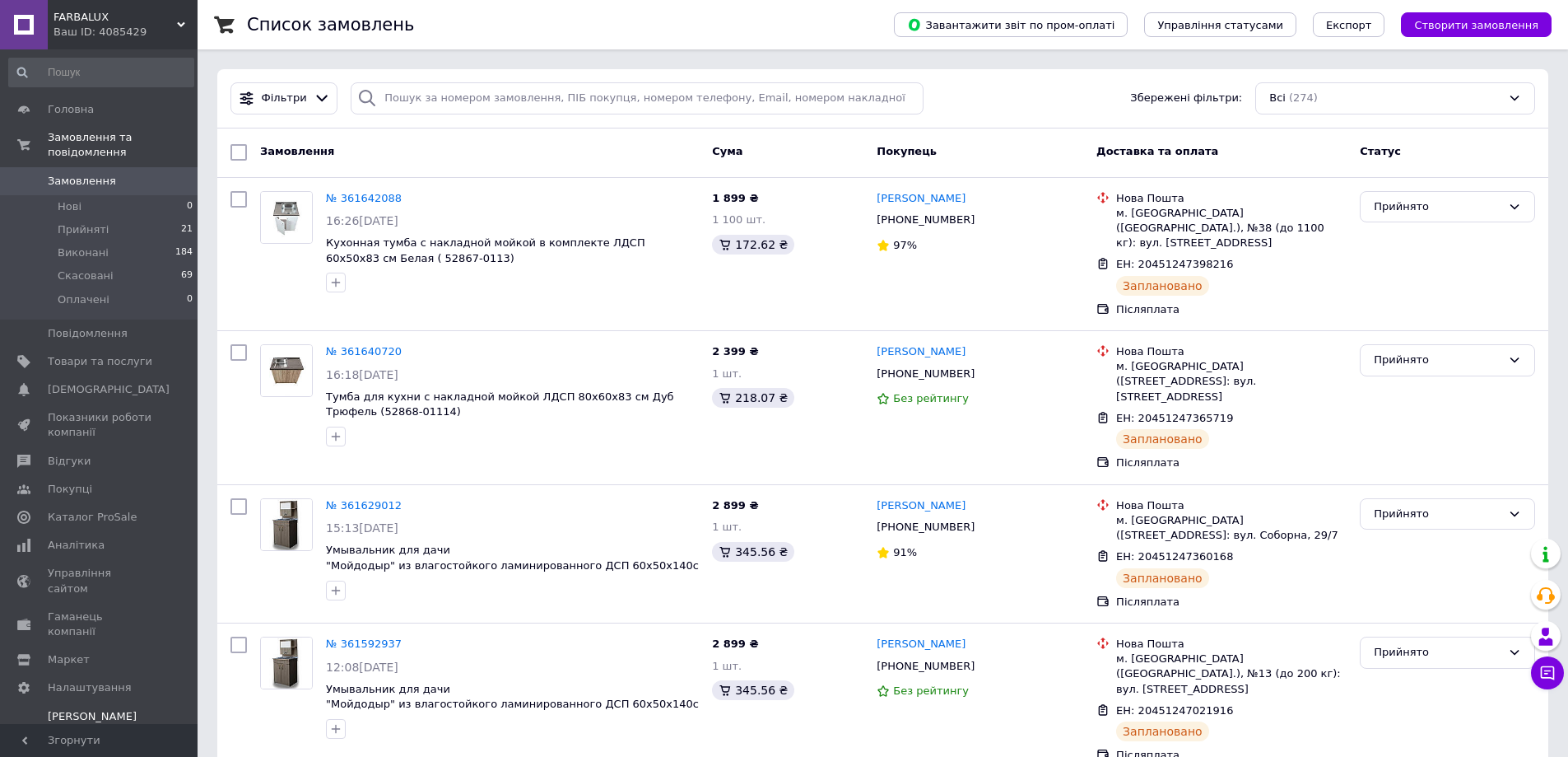
click at [64, 709] on span "[PERSON_NAME] та рахунки Prom мікс 1 000" at bounding box center [100, 731] width 104 height 45
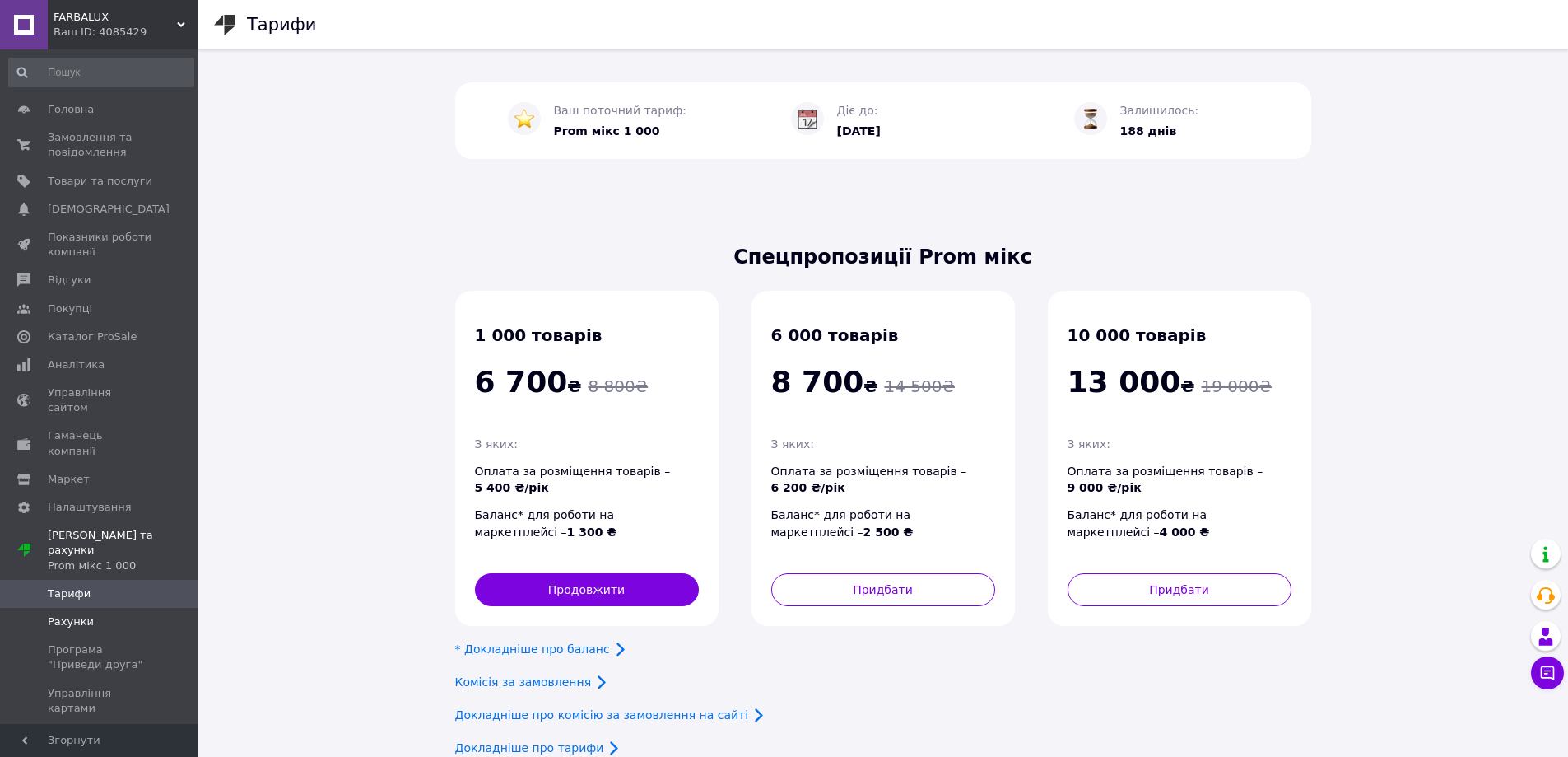
click at [67, 614] on span "Рахунки" at bounding box center [71, 621] width 46 height 15
click at [105, 142] on span "Замовлення та повідомлення" at bounding box center [100, 144] width 104 height 30
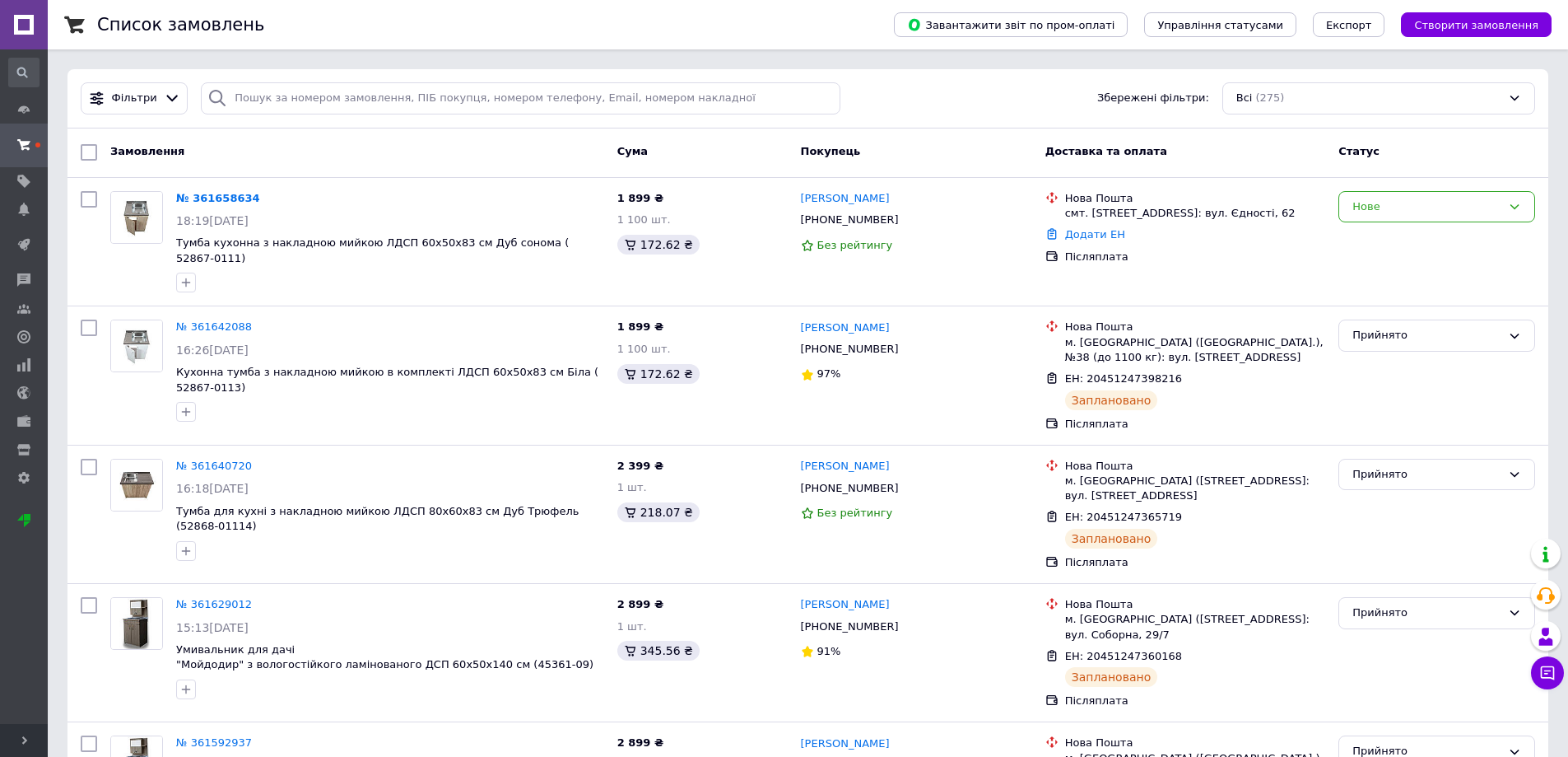
click at [26, 734] on span "Розгорнути" at bounding box center [24, 740] width 48 height 33
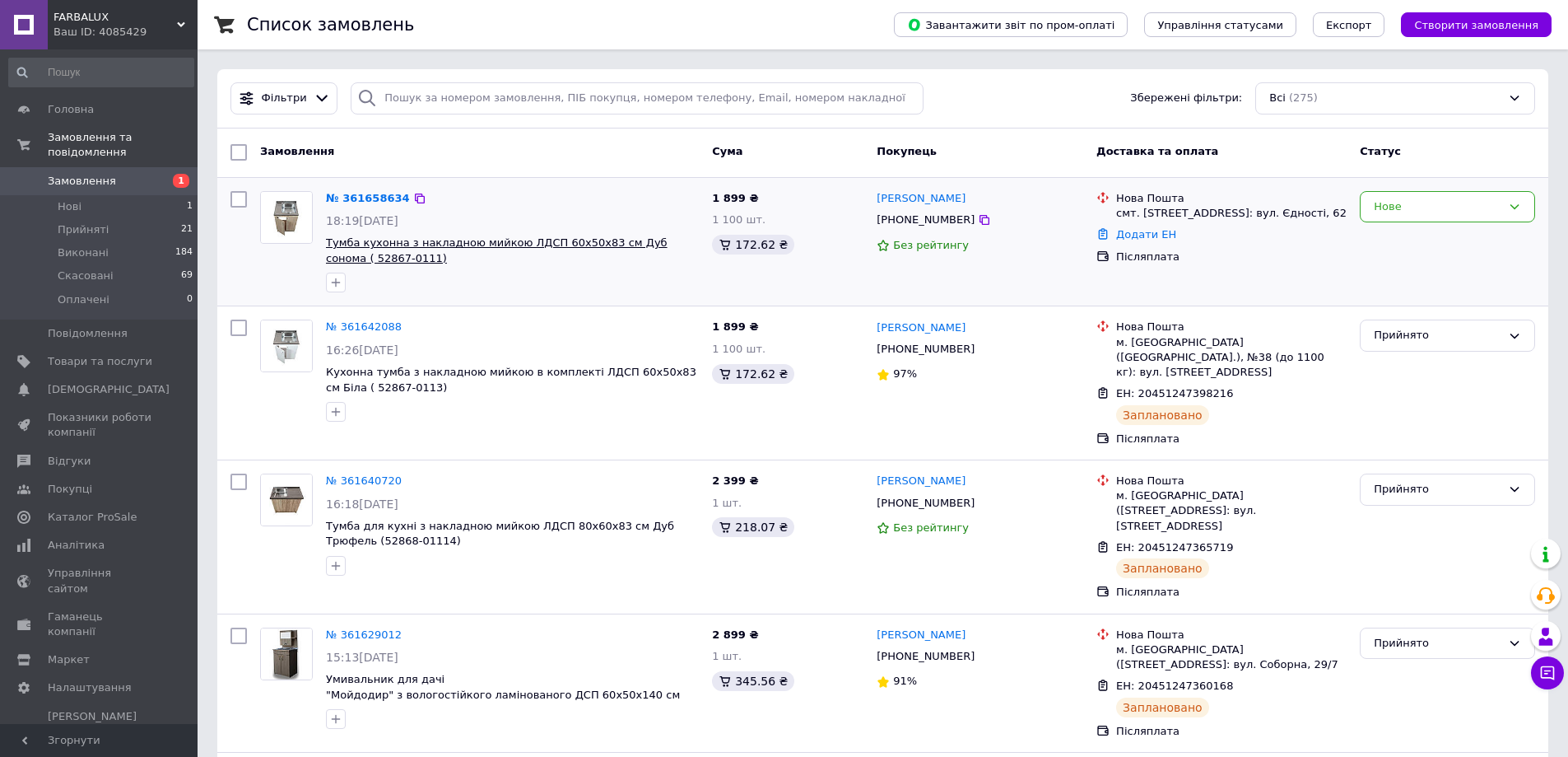
click at [510, 243] on span "Тумба кухонна з накладною мийкою ЛДСП 60х50х83 см Дуб сонома ( 52867-0111)" at bounding box center [497, 250] width 342 height 28
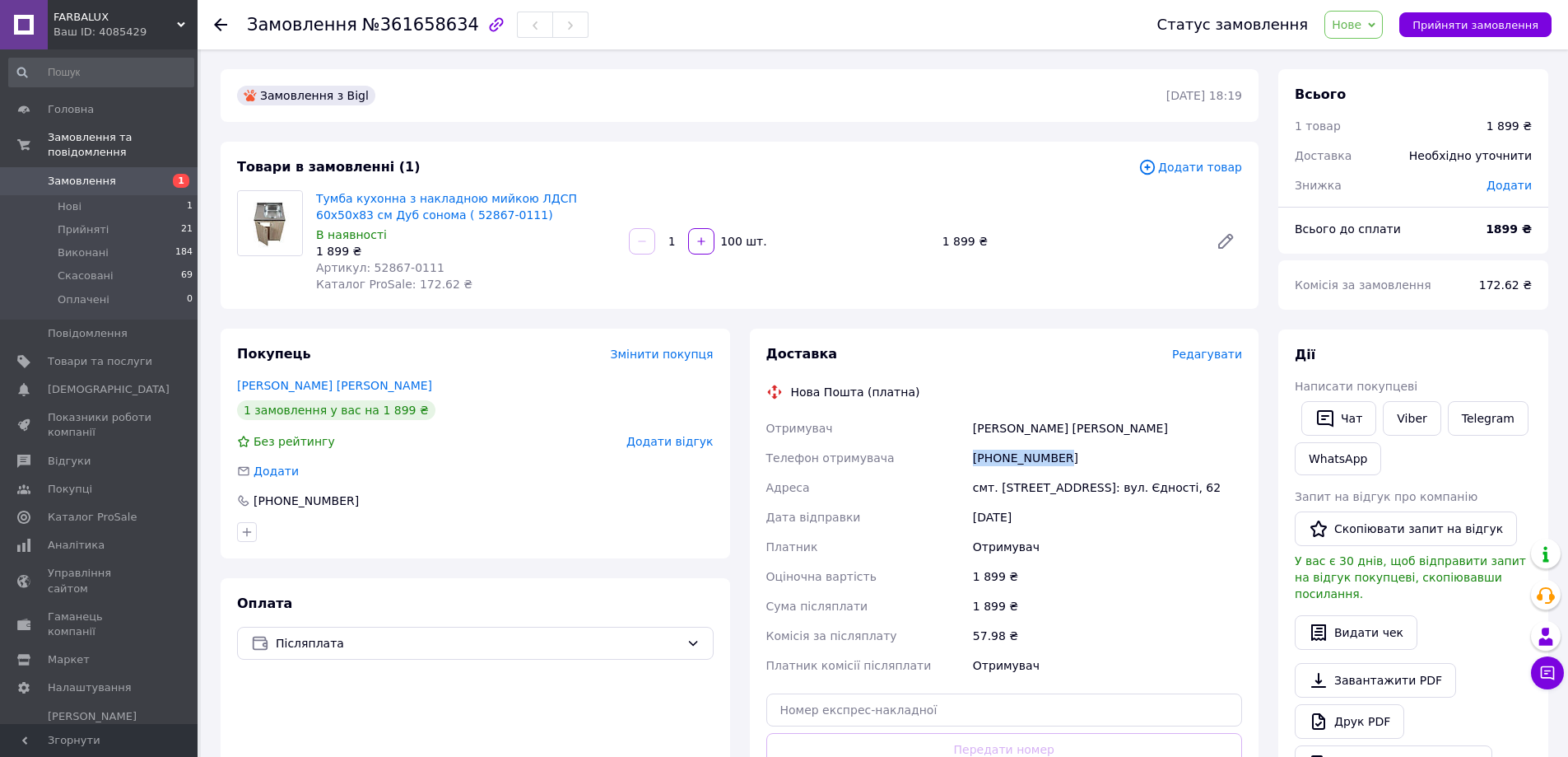
drag, startPoint x: 1053, startPoint y: 456, endPoint x: 974, endPoint y: 456, distance: 79.0
click at [974, 456] on div "[PHONE_NUMBER]" at bounding box center [1107, 457] width 276 height 30
drag, startPoint x: 974, startPoint y: 456, endPoint x: 967, endPoint y: 461, distance: 8.6
drag, startPoint x: 967, startPoint y: 461, endPoint x: 939, endPoint y: 431, distance: 41.0
click at [939, 431] on div "Отримувач" at bounding box center [866, 428] width 207 height 30
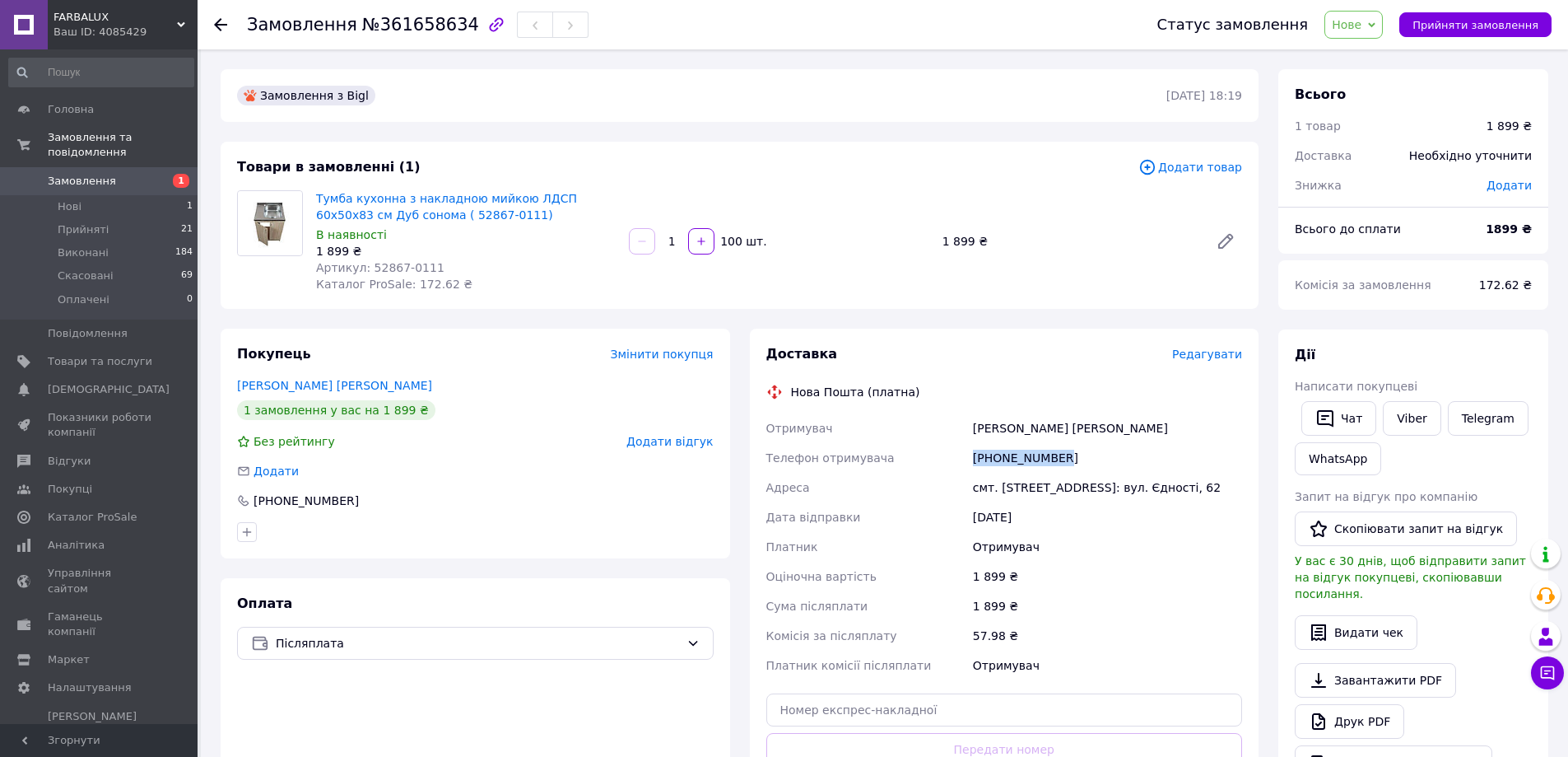
drag, startPoint x: 1061, startPoint y: 455, endPoint x: 957, endPoint y: 449, distance: 104.2
click at [957, 449] on div "Отримувач Верголюк Наталія Телефон отримувача +380686514573 Адреса смт. Нова Бо…" at bounding box center [1004, 547] width 483 height 267
copy div "Телефон отримувача +380686514573"
click at [1138, 425] on div "Верголюк Наталія" at bounding box center [1107, 428] width 276 height 30
drag, startPoint x: 1065, startPoint y: 487, endPoint x: 963, endPoint y: 487, distance: 102.0
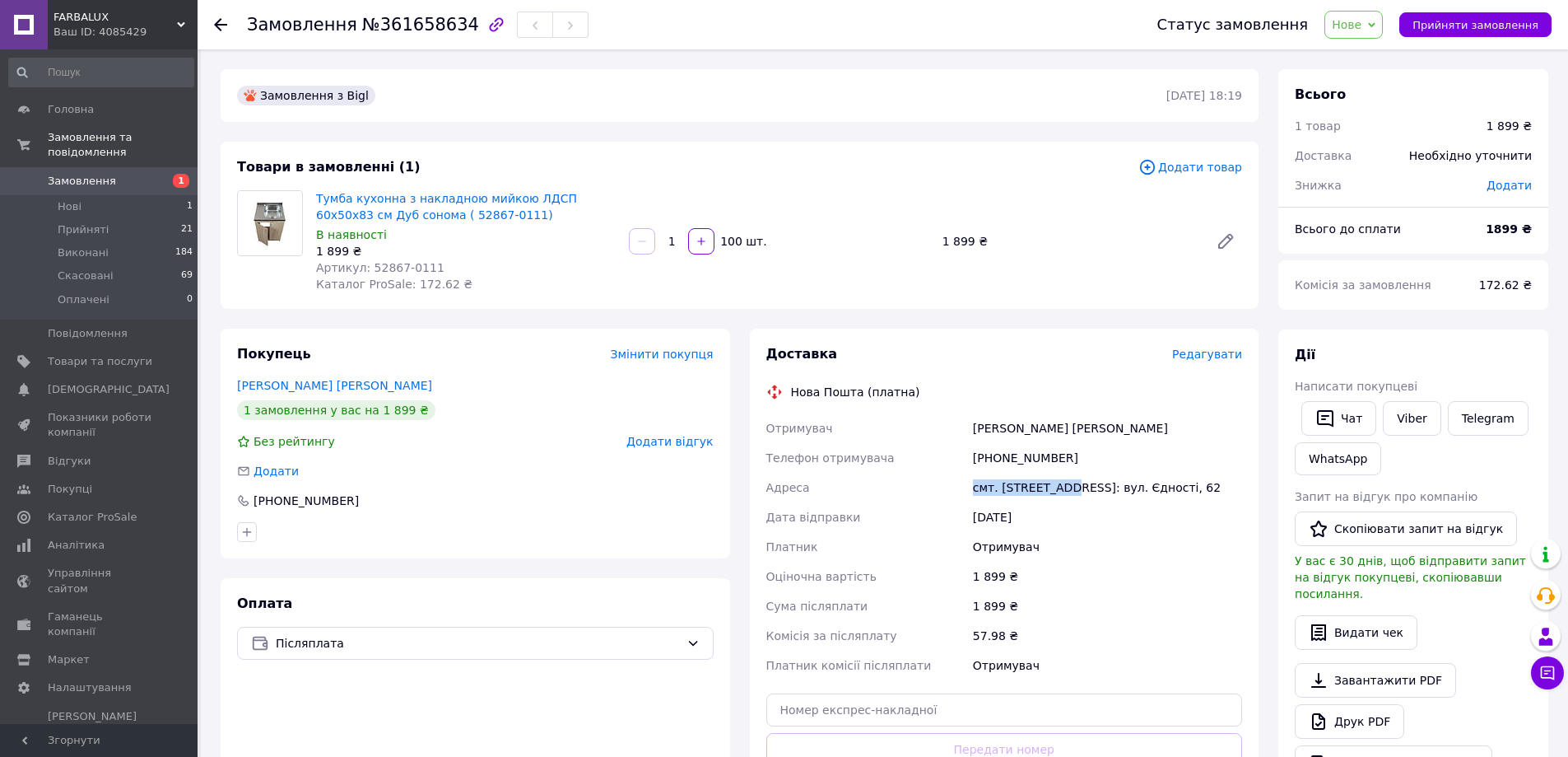
click at [963, 487] on div "Отримувач Верголюк Наталія Телефон отримувача +380686514573 Адреса смт. Нова Бо…" at bounding box center [1004, 547] width 483 height 267
copy div "Адреса смт. Нова Борова"
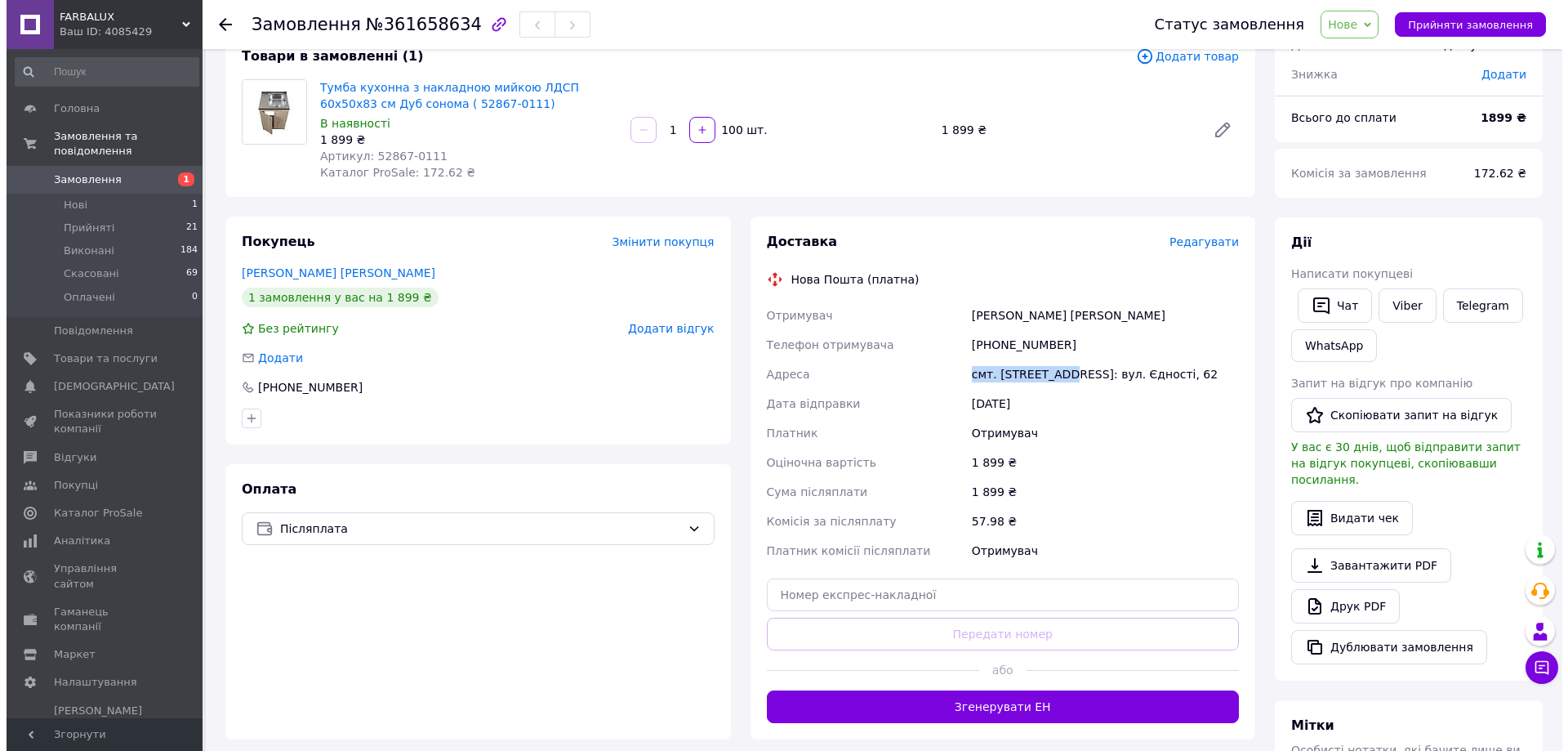
scroll to position [81, 0]
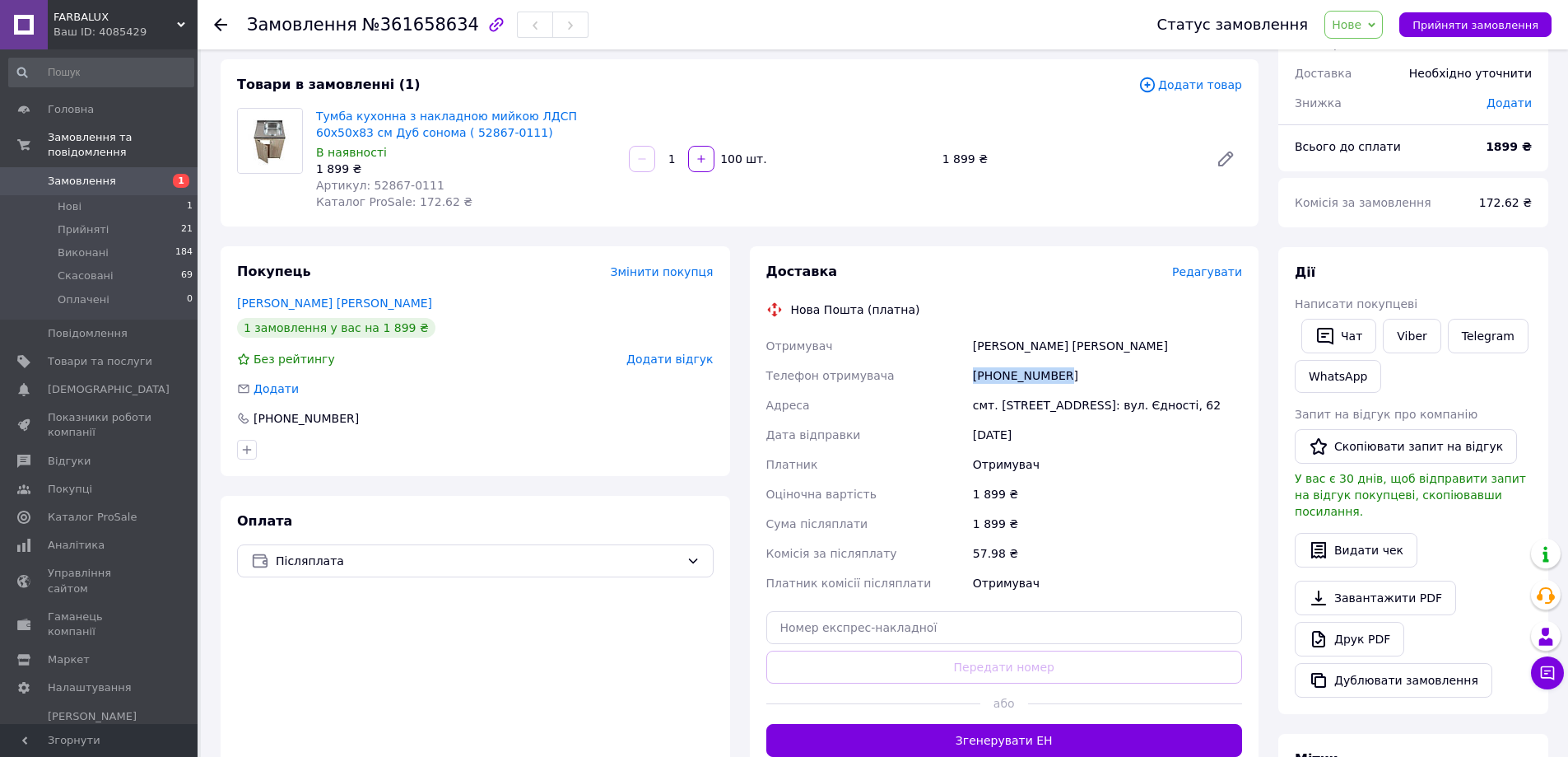
drag, startPoint x: 975, startPoint y: 376, endPoint x: 1068, endPoint y: 373, distance: 93.0
click at [1068, 373] on div "[PHONE_NUMBER]" at bounding box center [1107, 375] width 276 height 30
copy div "[PHONE_NUMBER]"
click at [1042, 241] on div "Замовлення з Bigl 12.09.2025 | 18:19 Товари в замовленні (1) Додати товар Тумба…" at bounding box center [740, 549] width 1057 height 1125
click at [367, 420] on icon "button" at bounding box center [372, 418] width 9 height 9
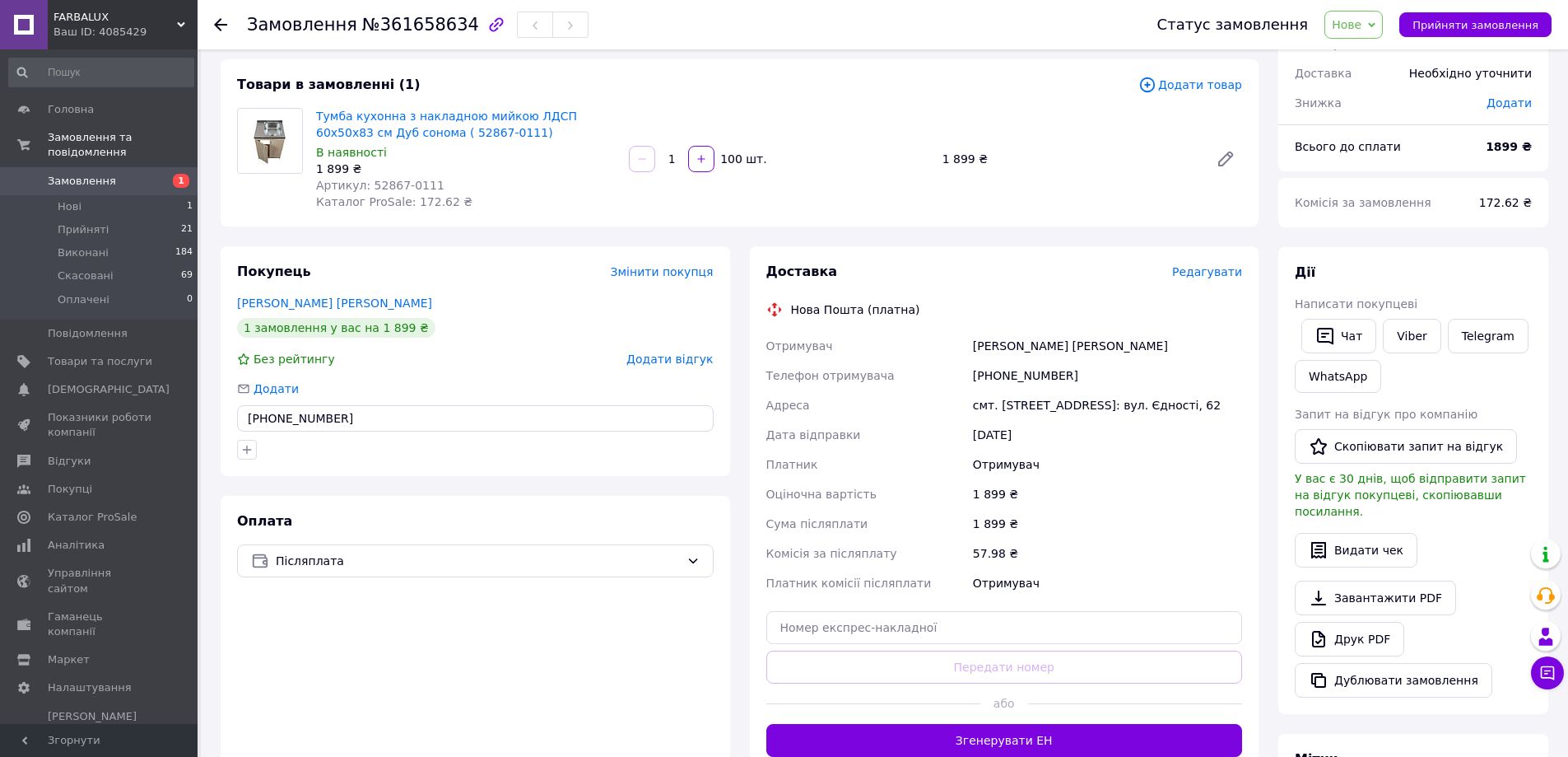
drag, startPoint x: 346, startPoint y: 420, endPoint x: 248, endPoint y: 415, distance: 98.1
click at [248, 415] on input "[PHONE_NUMBER]" at bounding box center [476, 418] width 477 height 26
click at [769, 79] on div "Товари в замовленні (1)" at bounding box center [687, 85] width 901 height 19
click at [1361, 30] on span "Нове" at bounding box center [1346, 24] width 30 height 13
click at [1366, 105] on li "Скасовано" at bounding box center [1362, 107] width 76 height 25
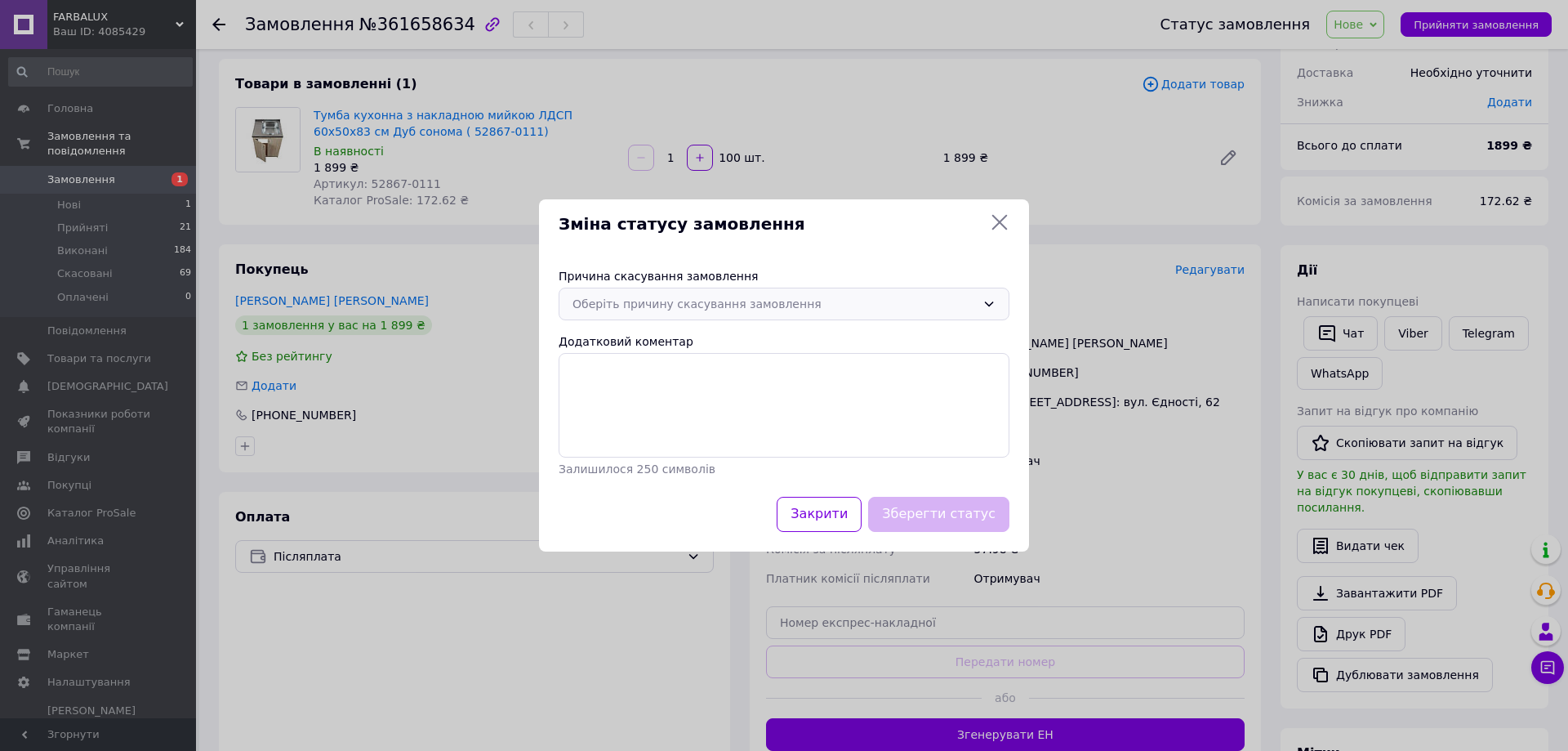
click at [590, 303] on div "Оберіть причину скасування замовлення" at bounding box center [775, 303] width 403 height 18
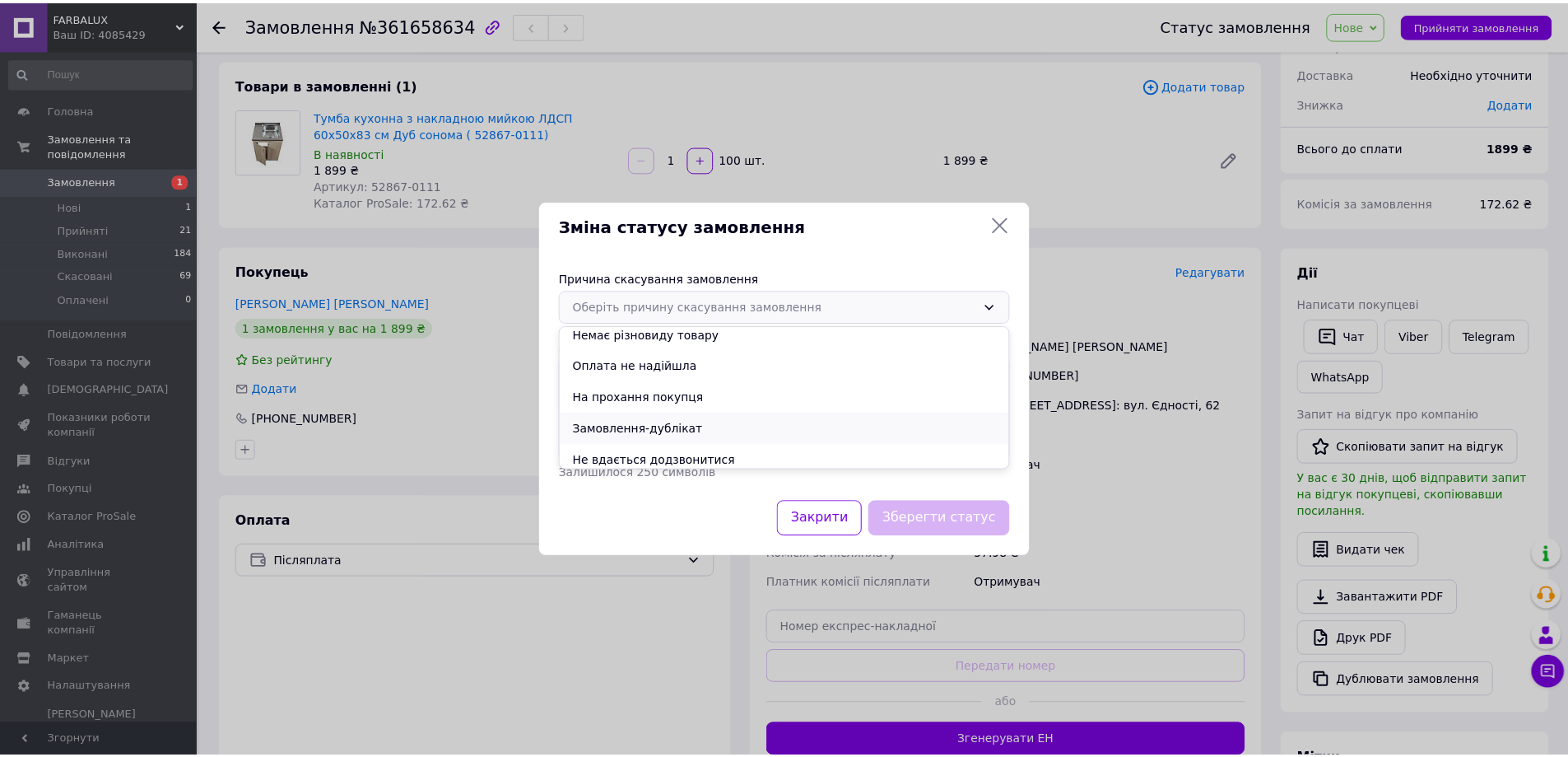
scroll to position [77, 0]
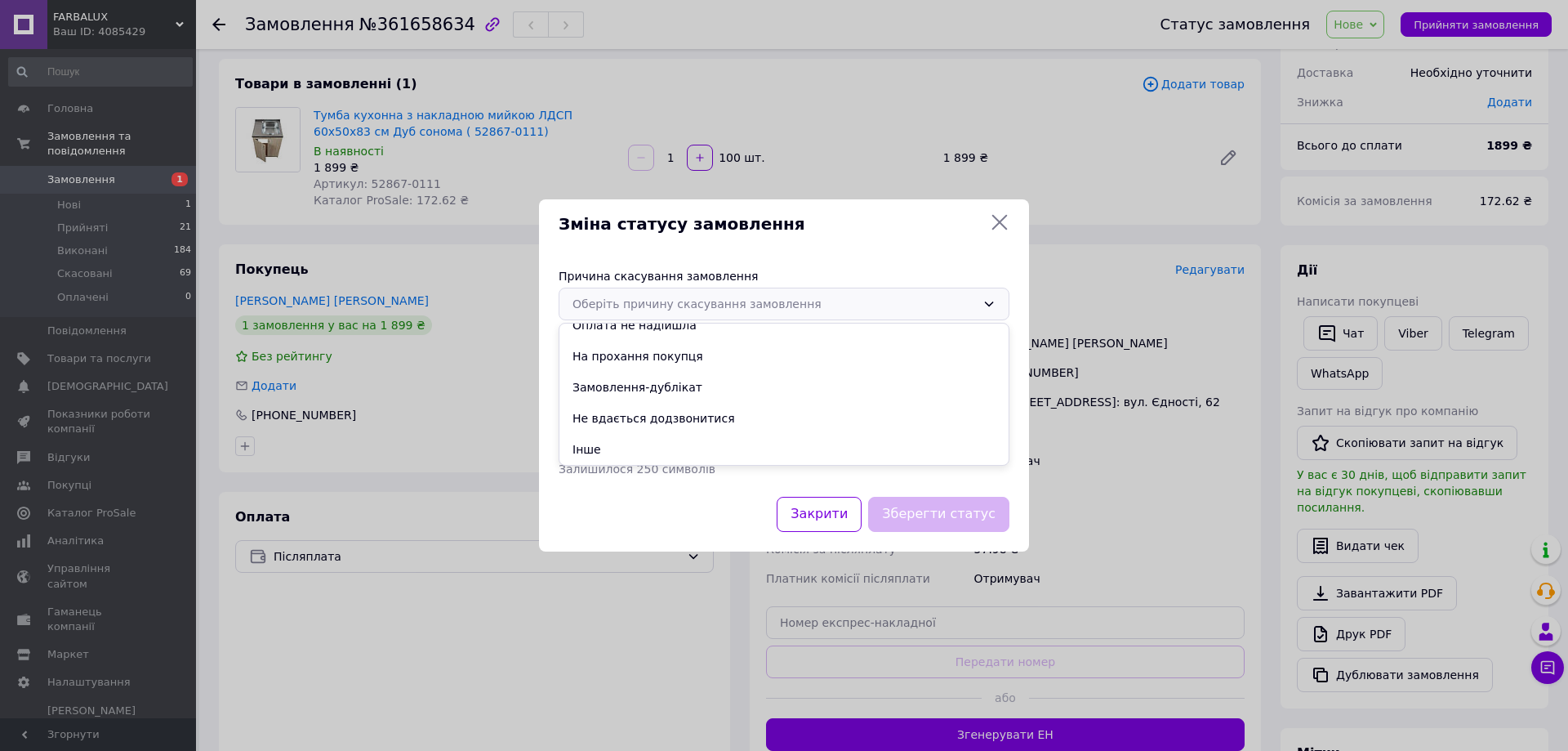
drag, startPoint x: 575, startPoint y: 444, endPoint x: 580, endPoint y: 423, distance: 21.6
click at [574, 444] on li "Інше" at bounding box center [784, 449] width 449 height 31
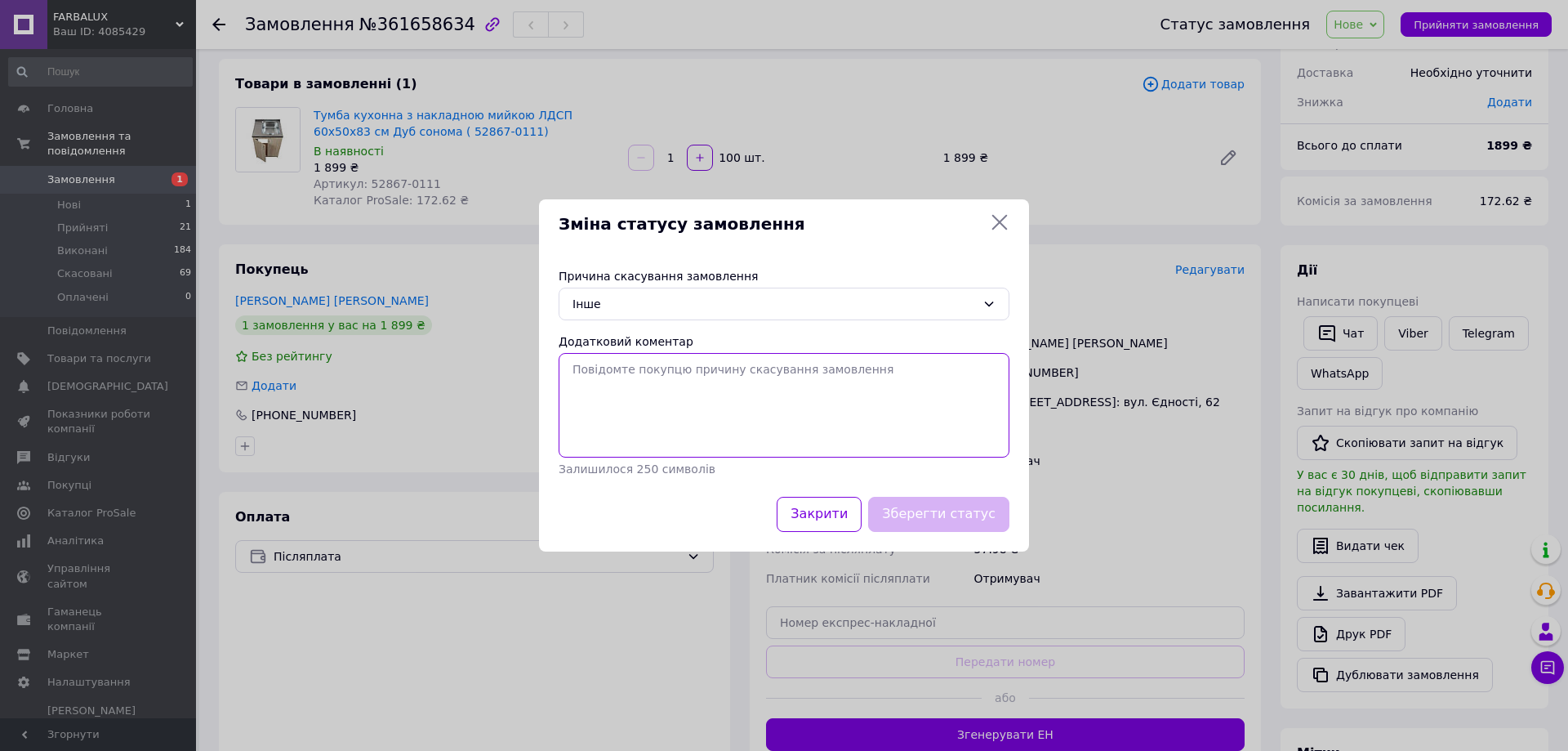
click at [596, 378] on textarea "Додатковий коментар" at bounding box center [784, 404] width 451 height 104
drag, startPoint x: 641, startPoint y: 366, endPoint x: 563, endPoint y: 359, distance: 78.3
click at [563, 359] on textarea "Клинет" at bounding box center [784, 404] width 451 height 104
paste textarea "ієнт вказав неправильний номер"
type textarea "Клієнт вказав неправильний номер"
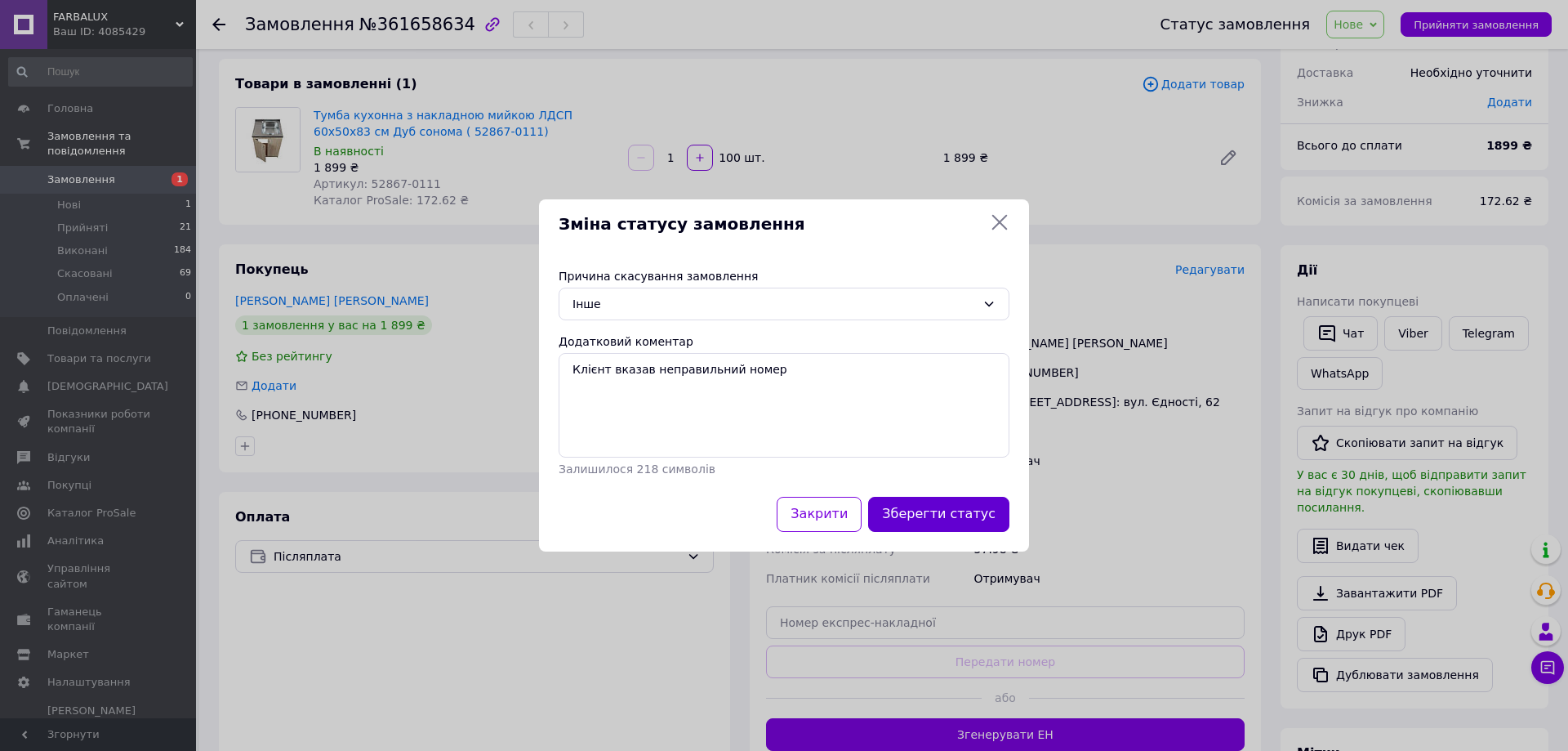
click at [924, 513] on button "Зберегти статус" at bounding box center [938, 514] width 142 height 35
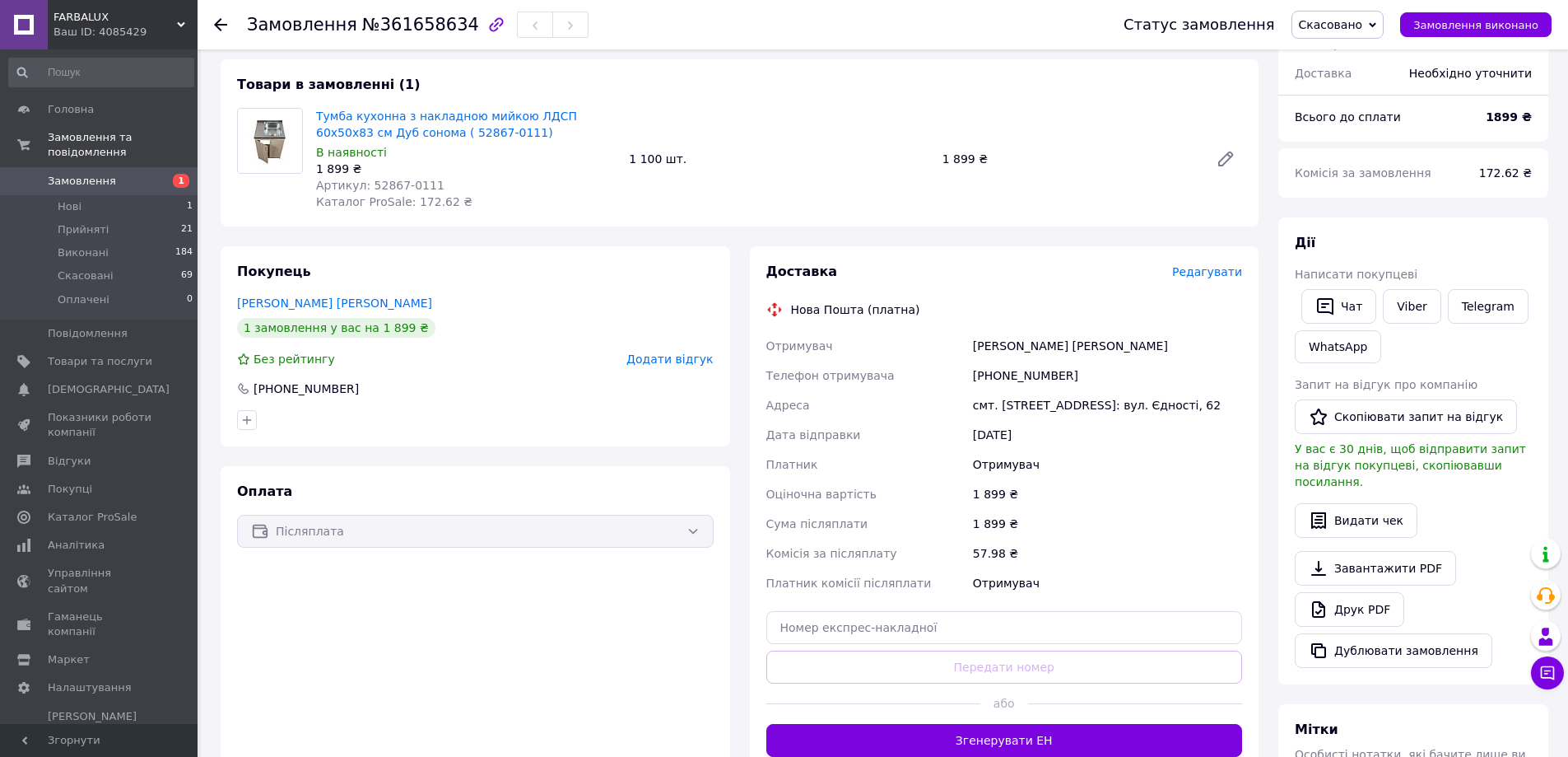
click at [222, 22] on icon at bounding box center [220, 24] width 13 height 13
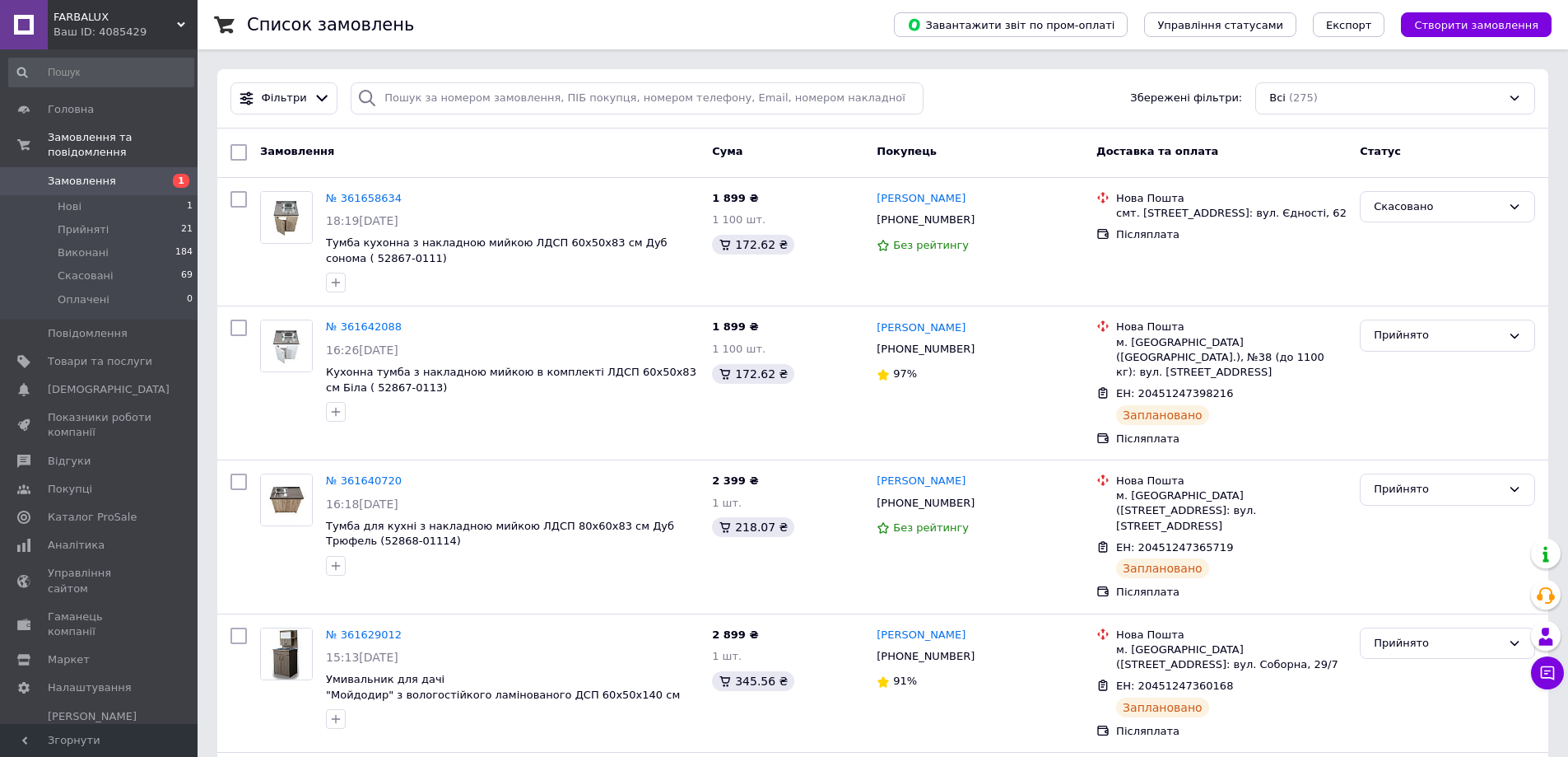
click at [830, 13] on div "Список замовлень" at bounding box center [553, 25] width 614 height 50
click at [85, 382] on span "[DEMOGRAPHIC_DATA]" at bounding box center [108, 389] width 122 height 15
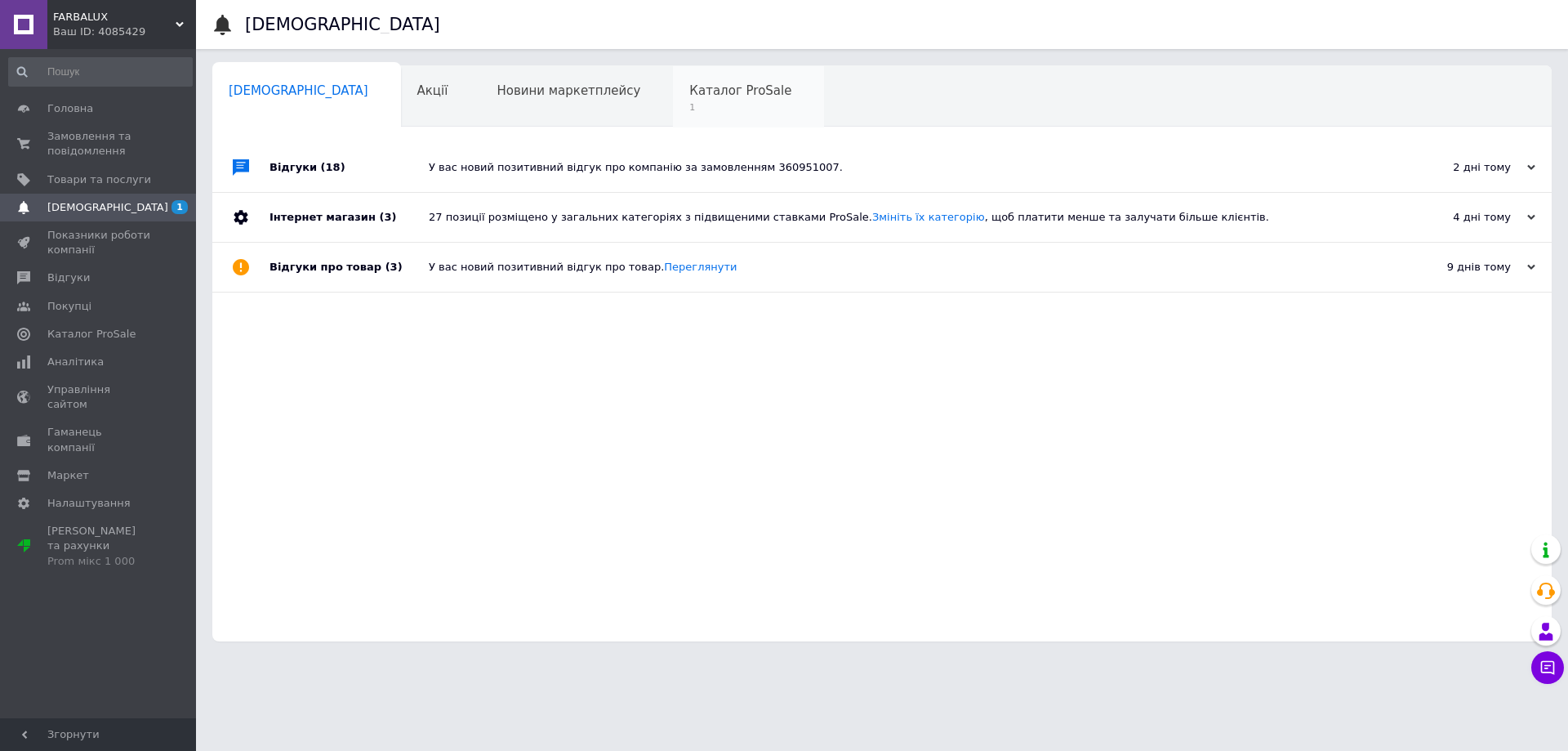
click at [673, 81] on div "Каталог ProSale 1" at bounding box center [748, 97] width 151 height 62
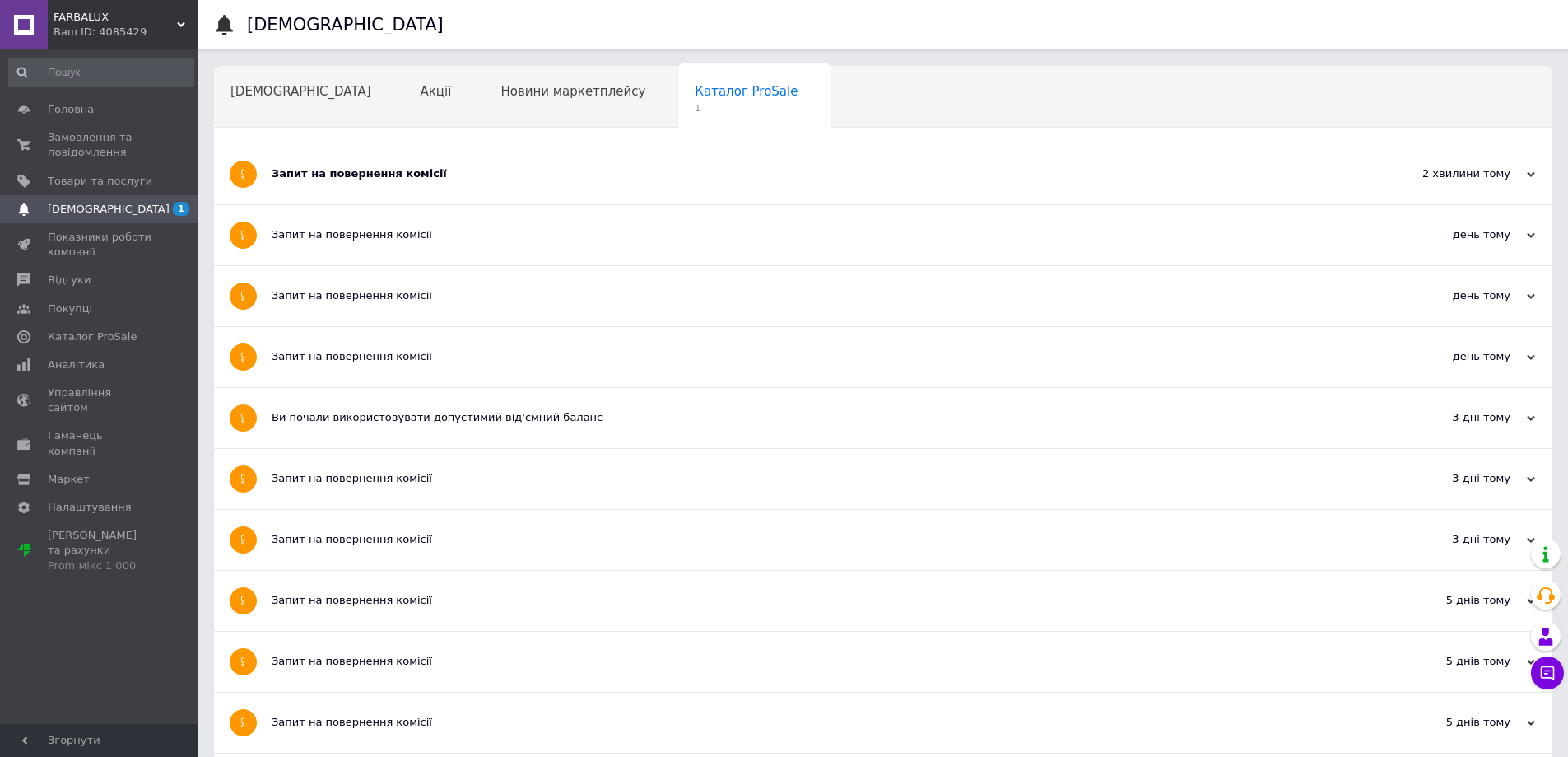
click at [96, 208] on span "[DEMOGRAPHIC_DATA]" at bounding box center [108, 208] width 122 height 15
click at [361, 147] on span "Навчання та заходи" at bounding box center [295, 154] width 131 height 15
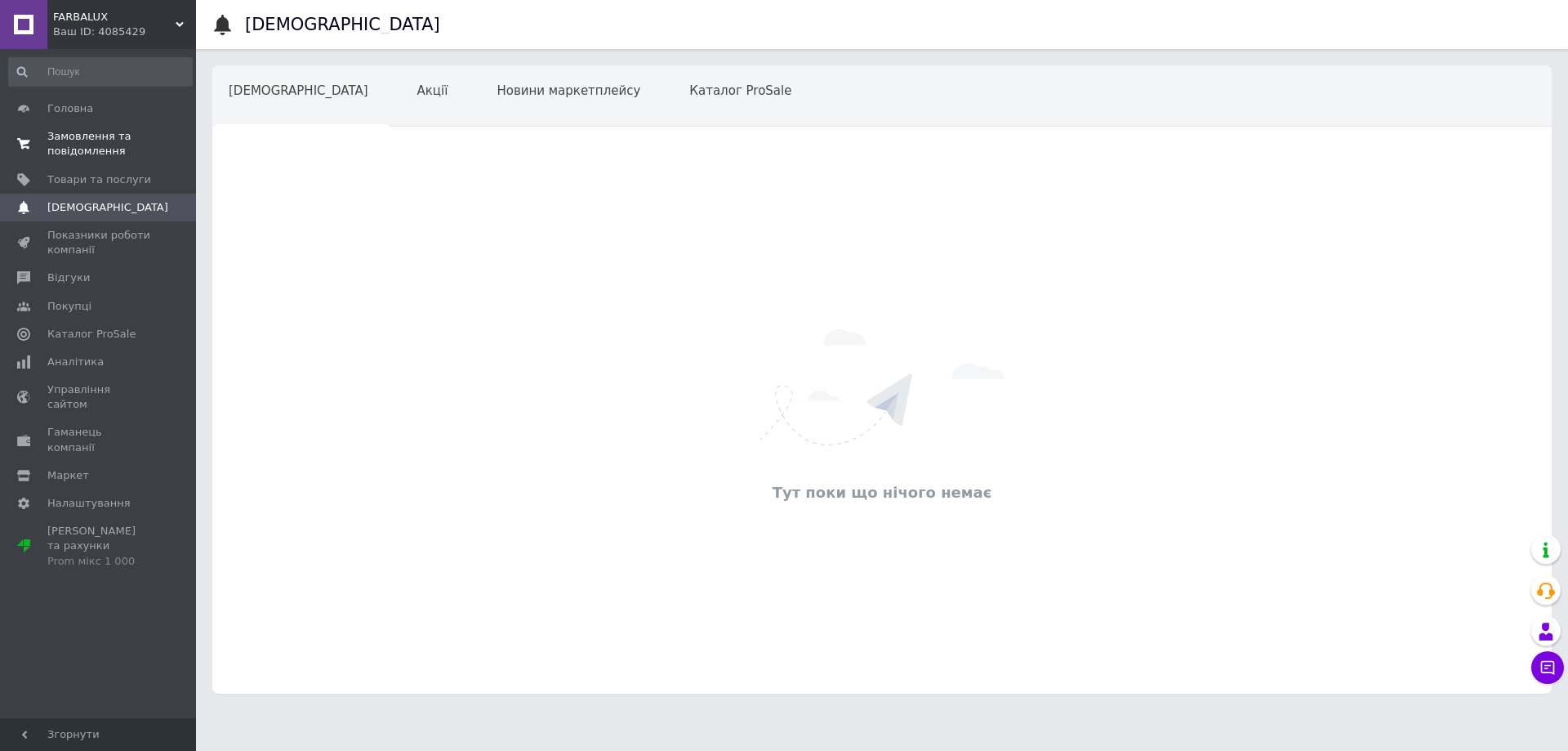
click at [88, 140] on span "Замовлення та повідомлення" at bounding box center [99, 143] width 103 height 30
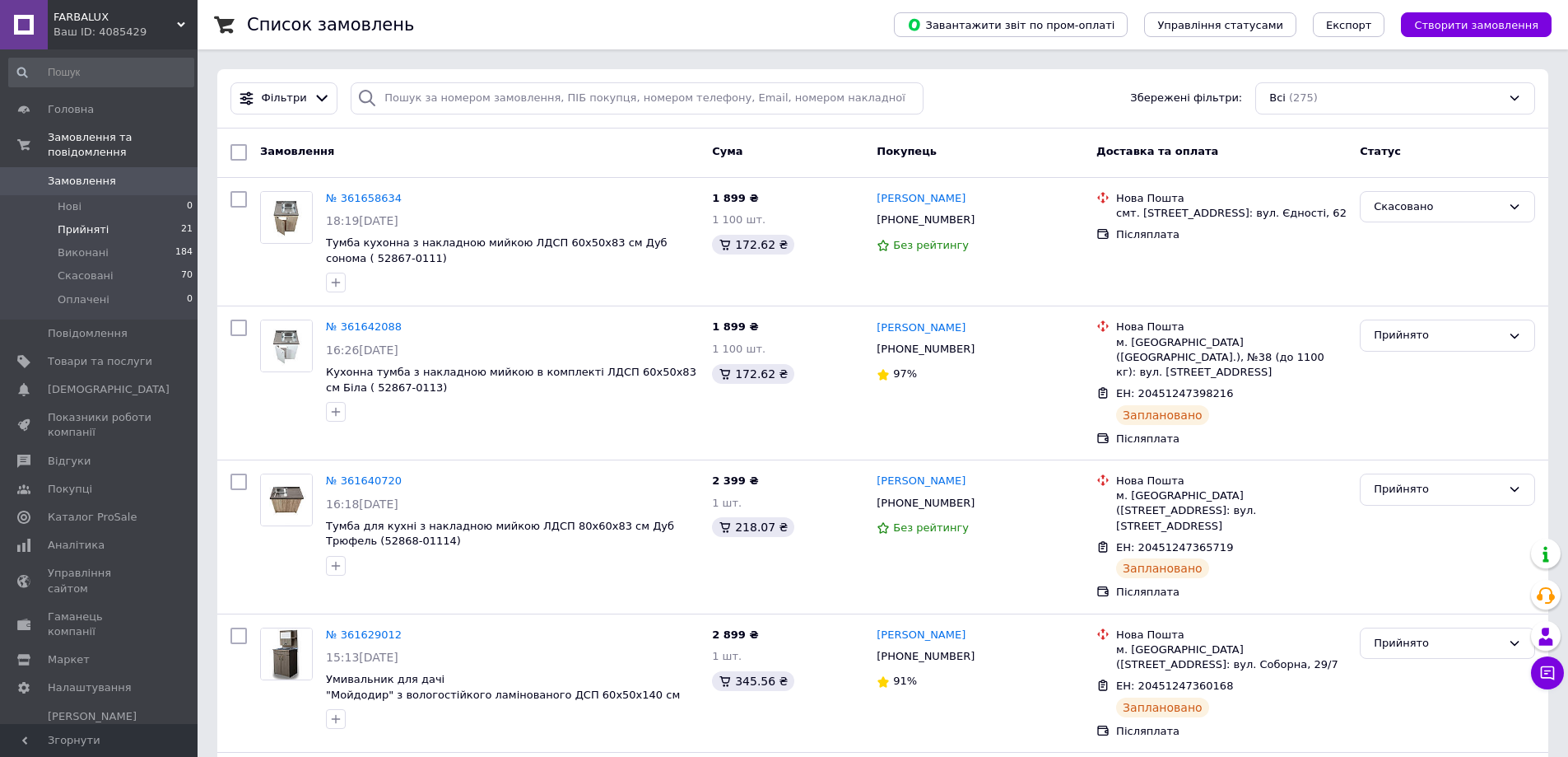
click at [78, 222] on span "Прийняті" at bounding box center [83, 229] width 51 height 15
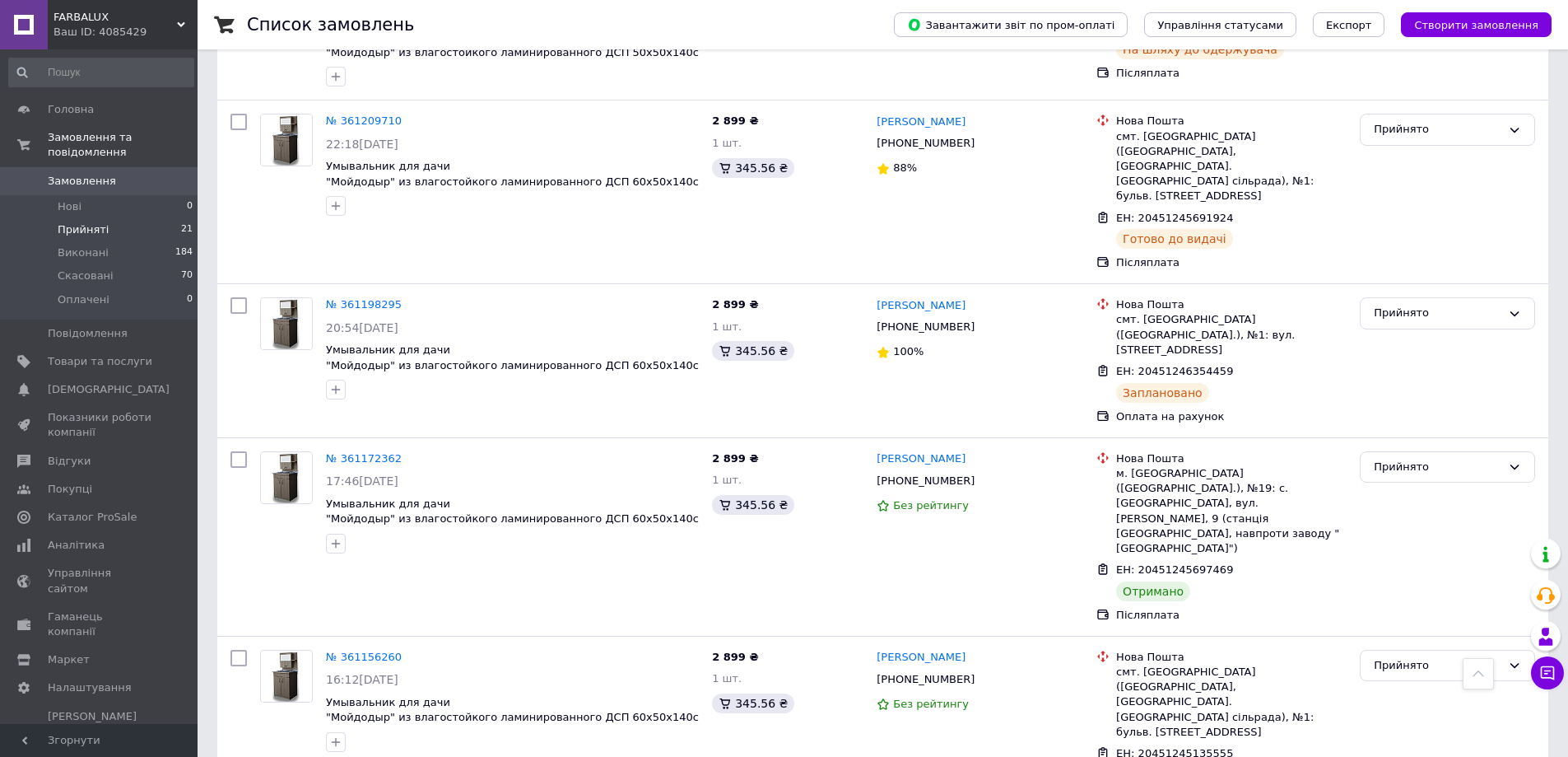
scroll to position [1729, 0]
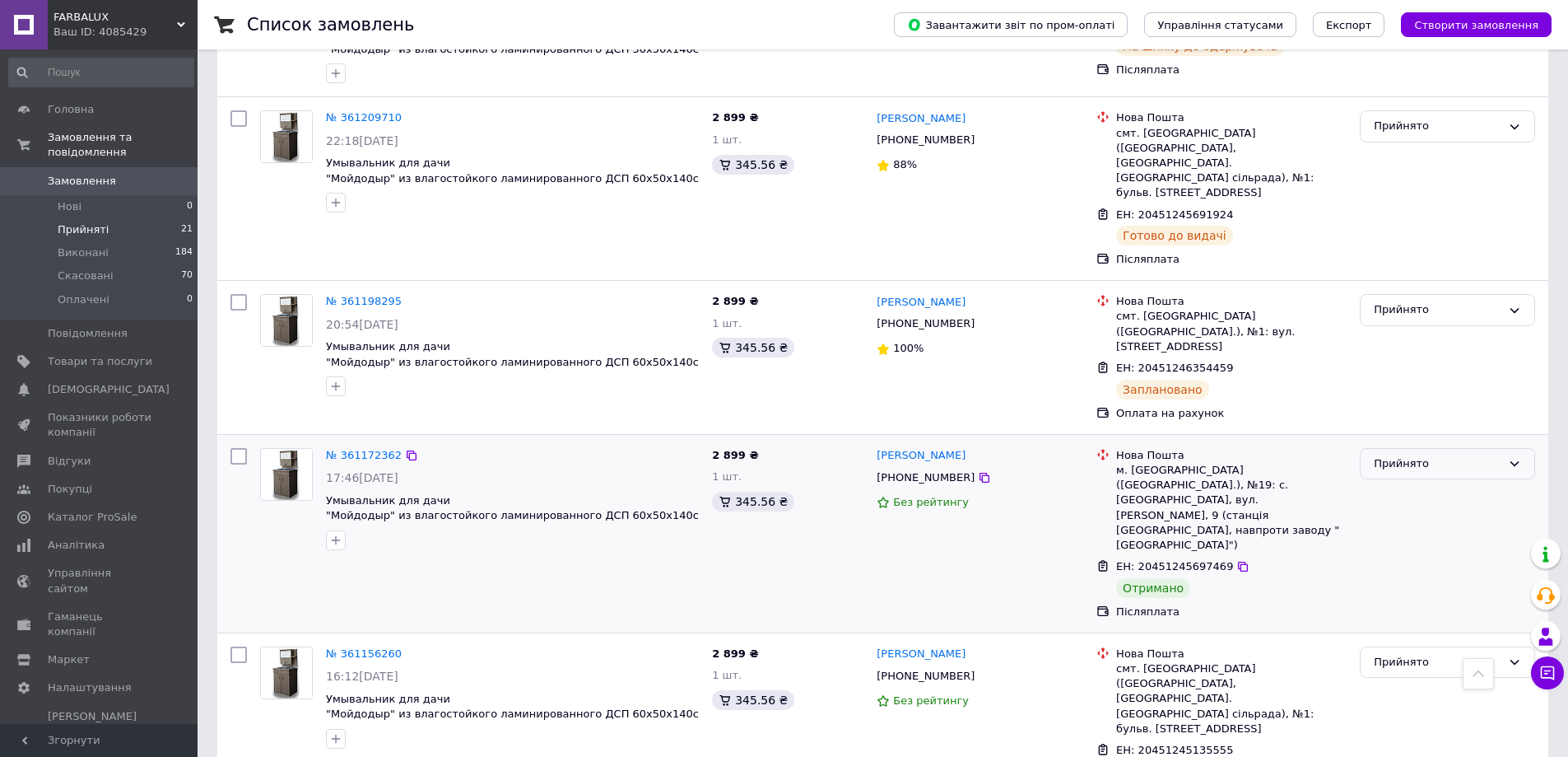
click at [1395, 455] on div "Прийнято" at bounding box center [1436, 464] width 127 height 17
click at [1384, 483] on li "Виконано" at bounding box center [1447, 498] width 173 height 31
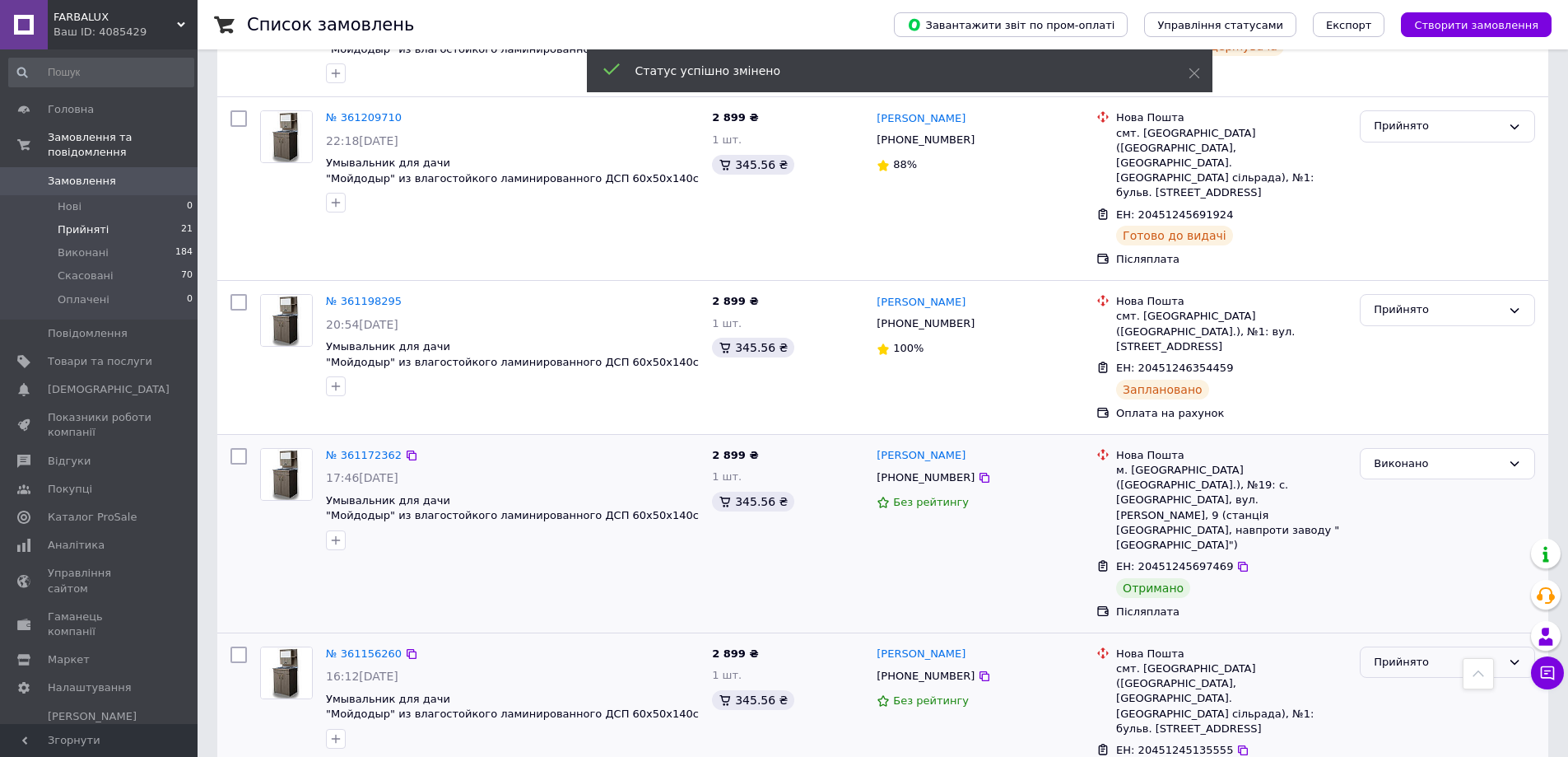
click at [1382, 654] on div "Прийнято" at bounding box center [1436, 662] width 127 height 17
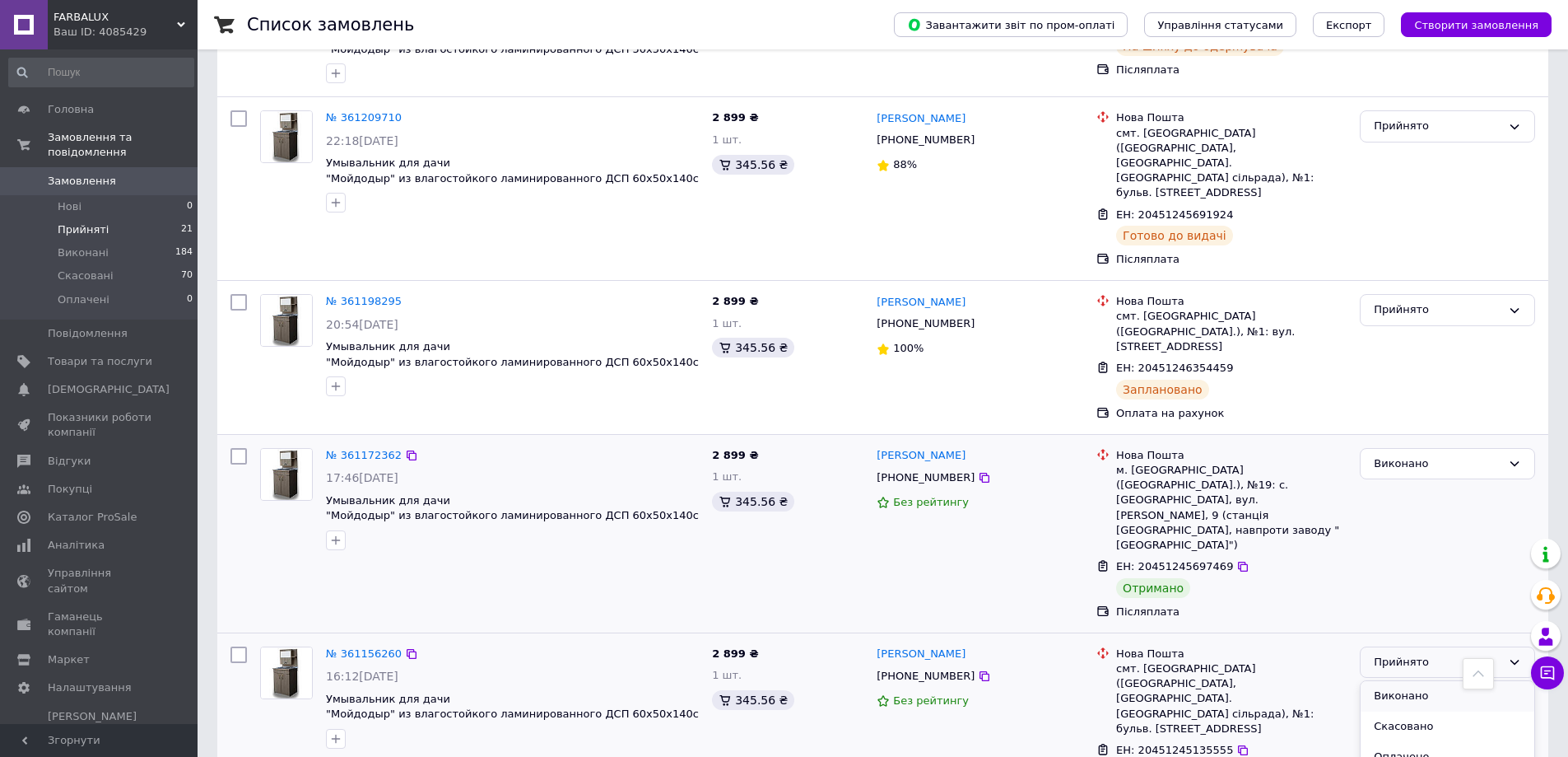
click at [1390, 681] on li "Виконано" at bounding box center [1447, 696] width 173 height 31
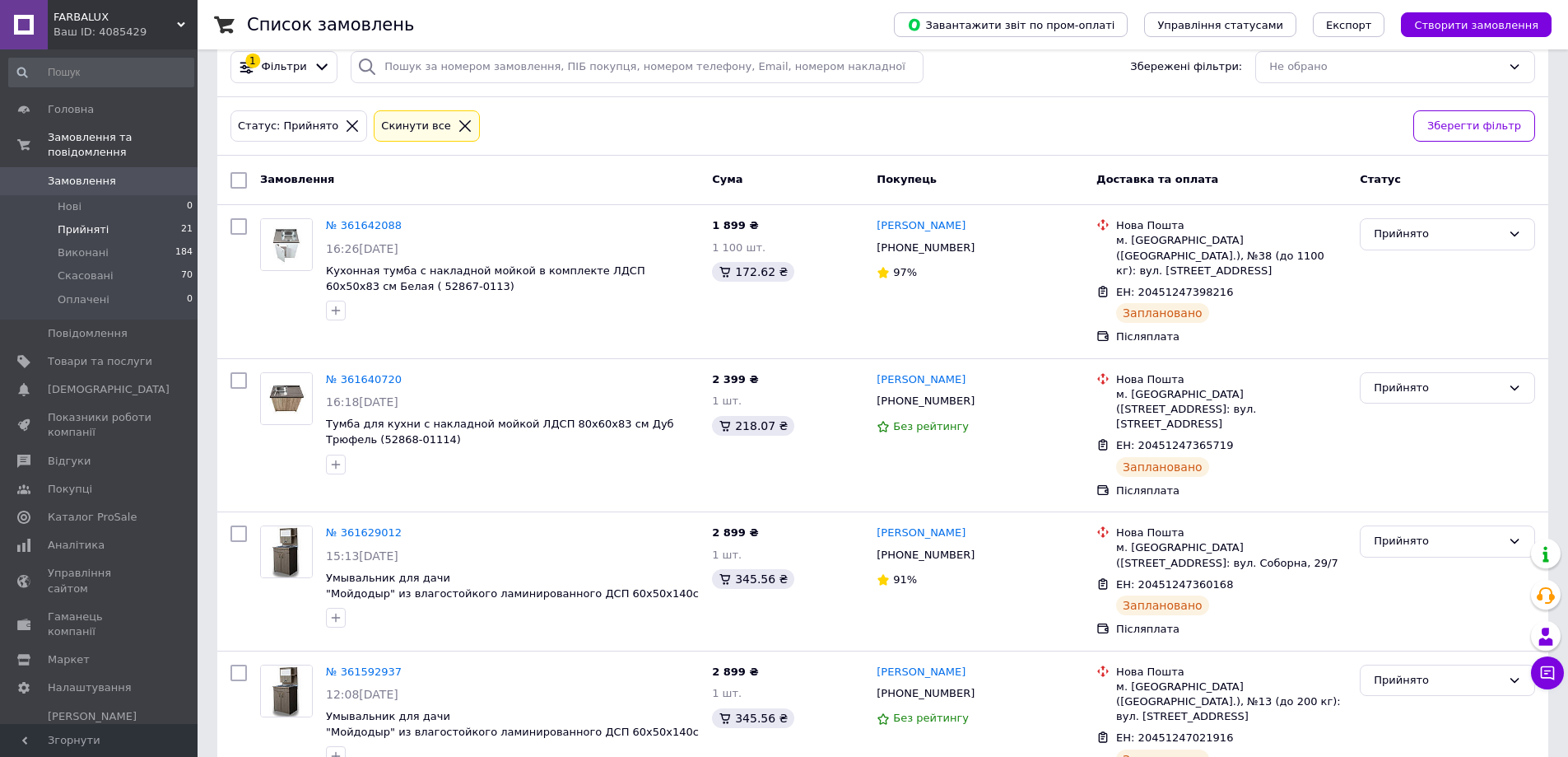
scroll to position [0, 0]
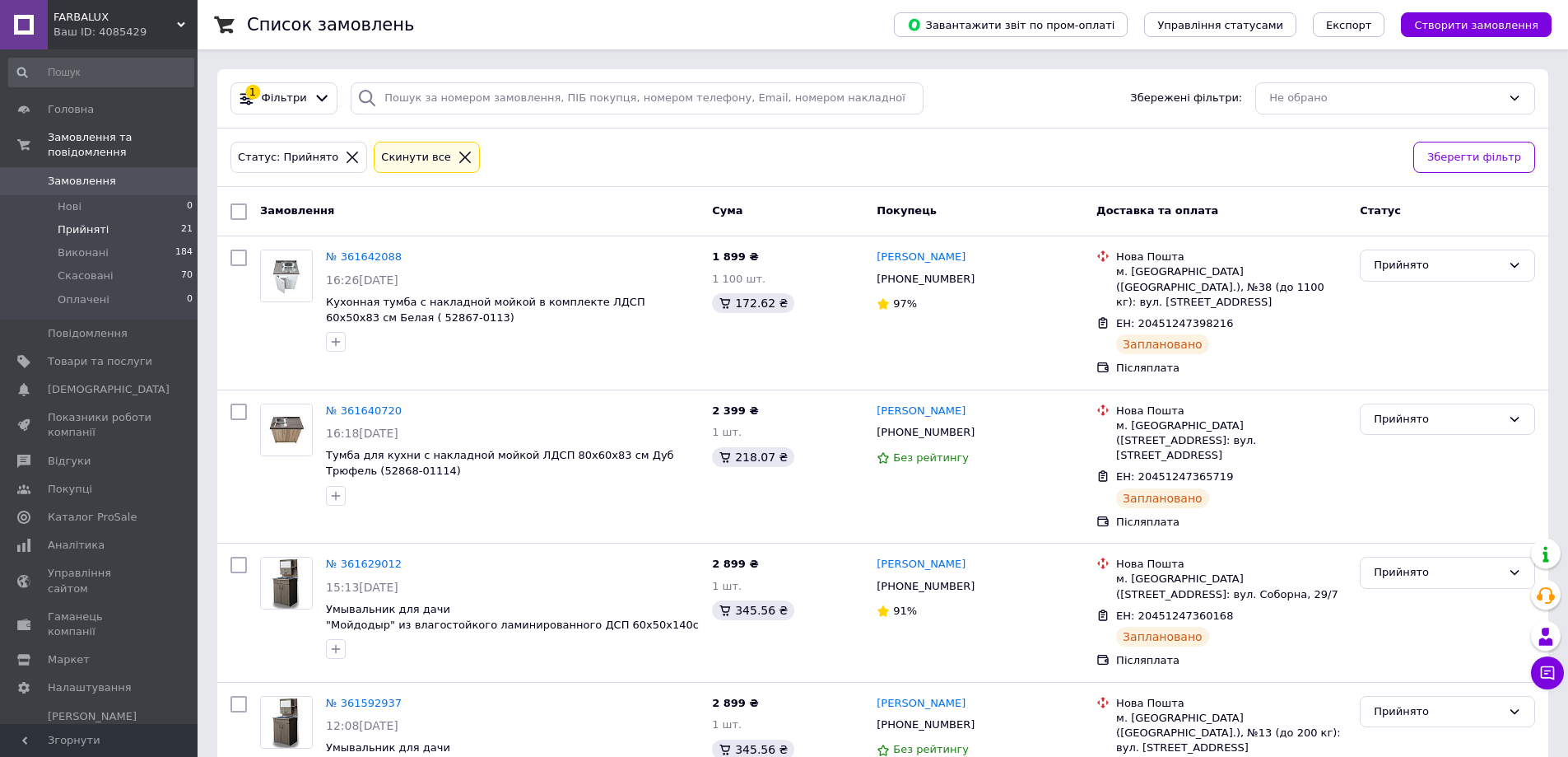
click at [93, 173] on span "Замовлення" at bounding box center [82, 180] width 68 height 15
